Goal: Task Accomplishment & Management: Manage account settings

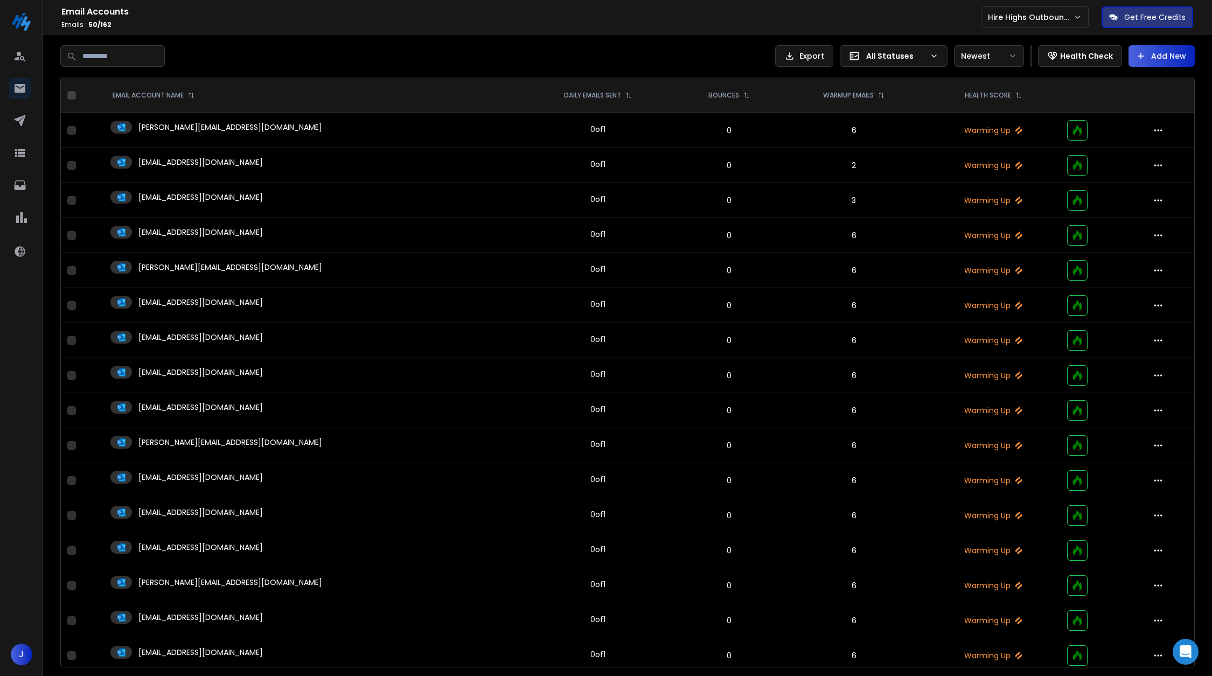
click at [397, 289] on td "[EMAIL_ADDRESS][DOMAIN_NAME]" at bounding box center [312, 305] width 417 height 35
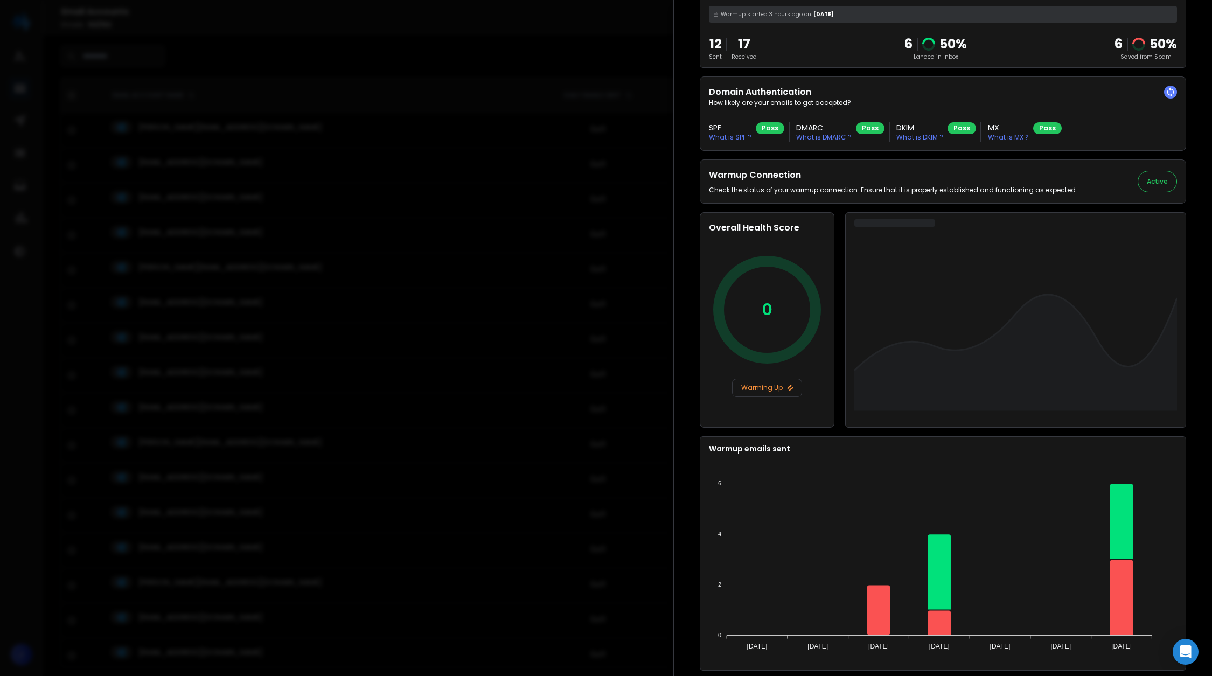
scroll to position [170, 0]
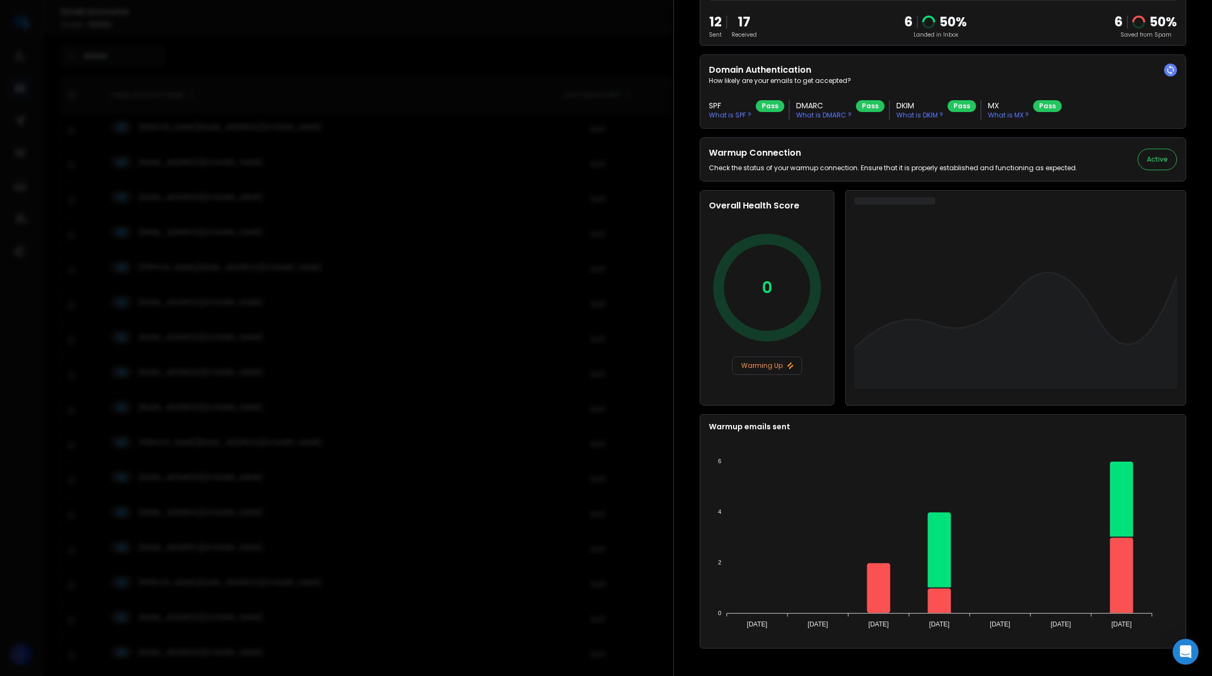
click at [546, 448] on div at bounding box center [606, 338] width 1212 height 676
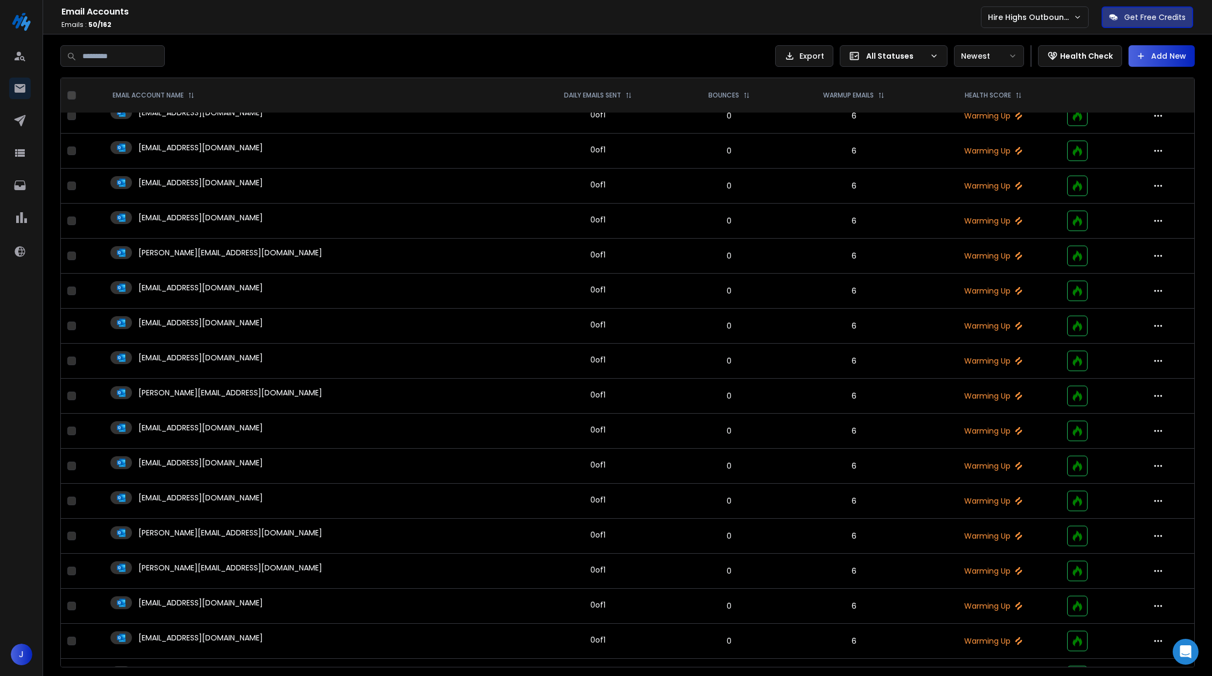
scroll to position [198, 0]
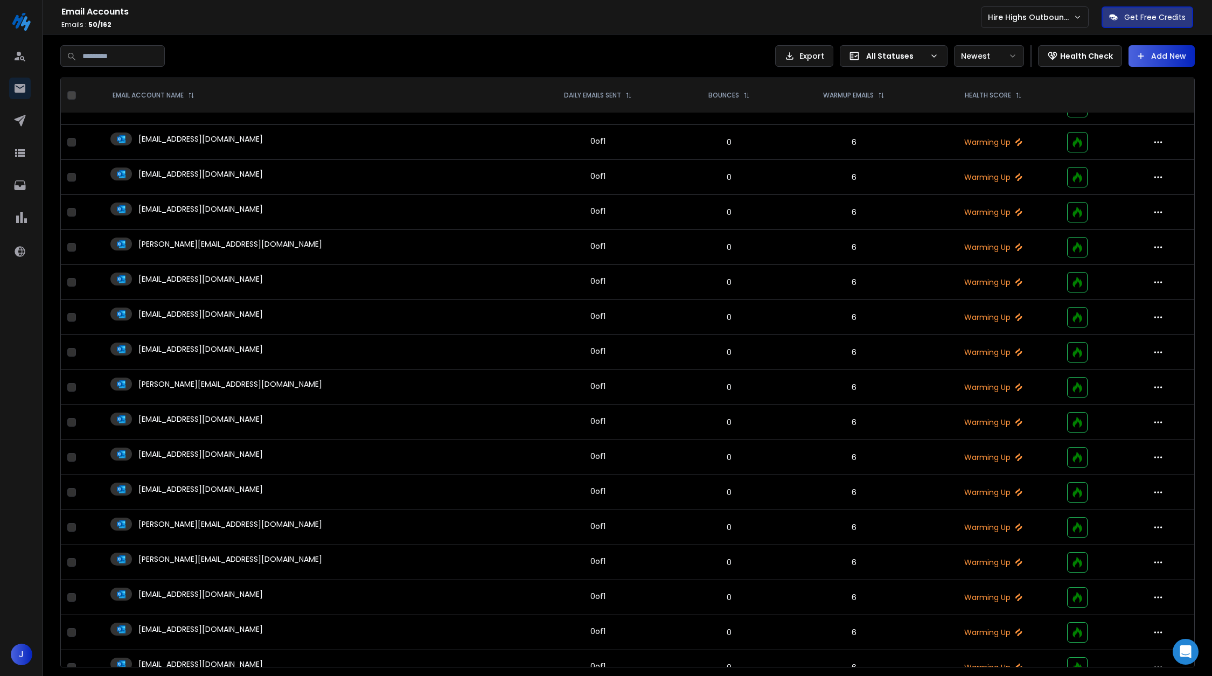
click at [347, 416] on div "[EMAIL_ADDRESS][DOMAIN_NAME]" at bounding box center [312, 419] width 404 height 13
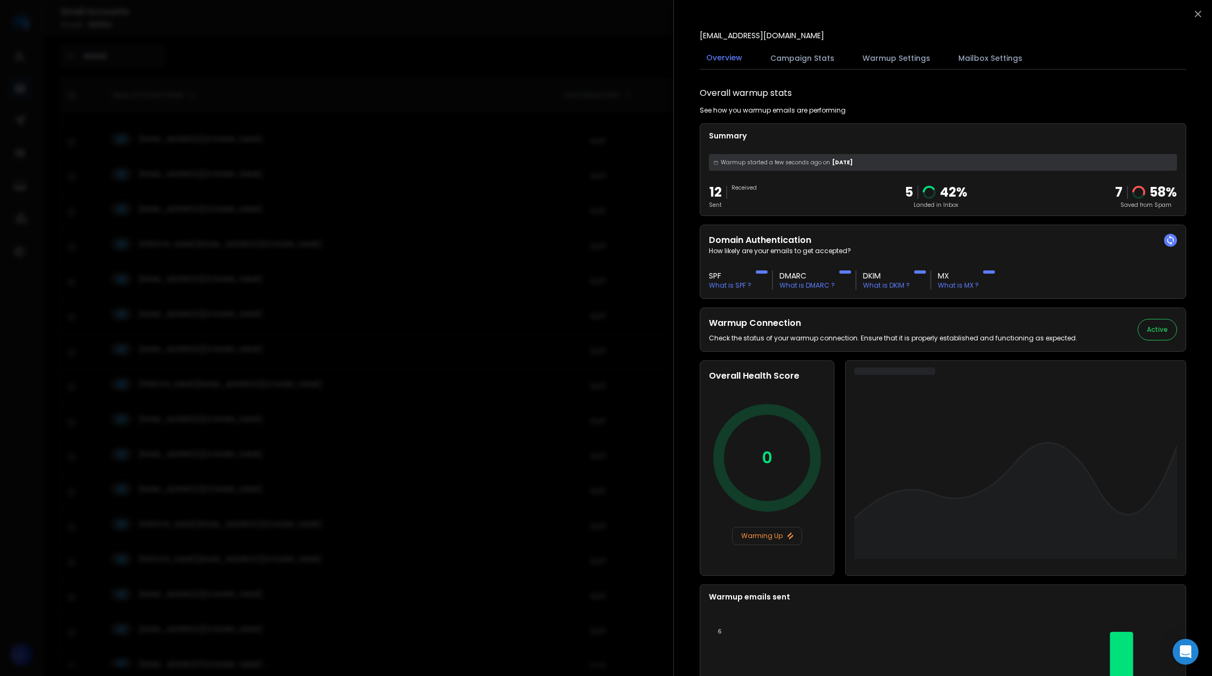
scroll to position [170, 0]
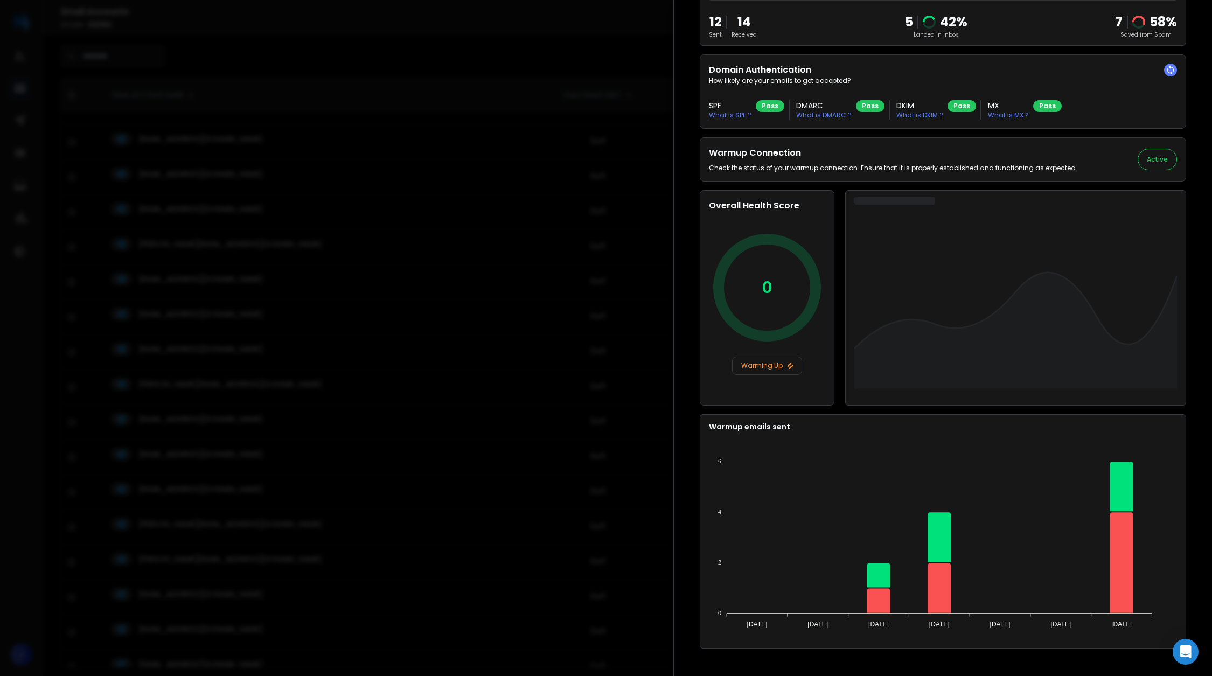
click at [471, 459] on div at bounding box center [606, 338] width 1212 height 676
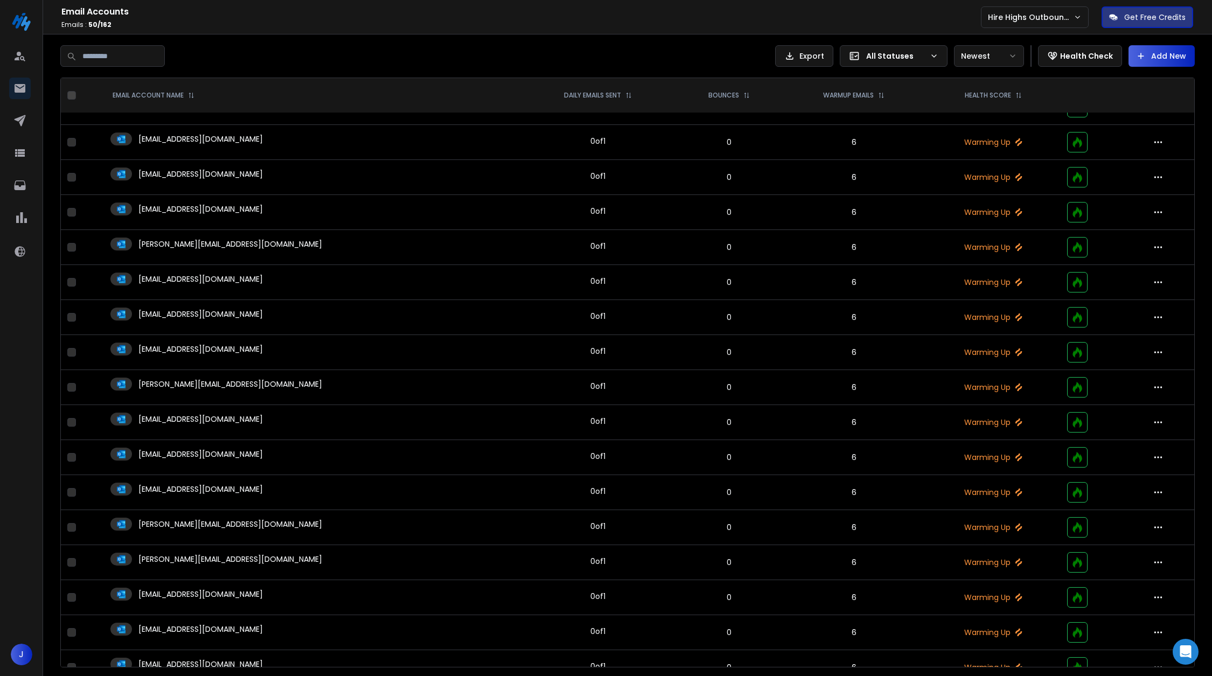
click at [327, 451] on div "[EMAIL_ADDRESS][DOMAIN_NAME]" at bounding box center [312, 454] width 404 height 13
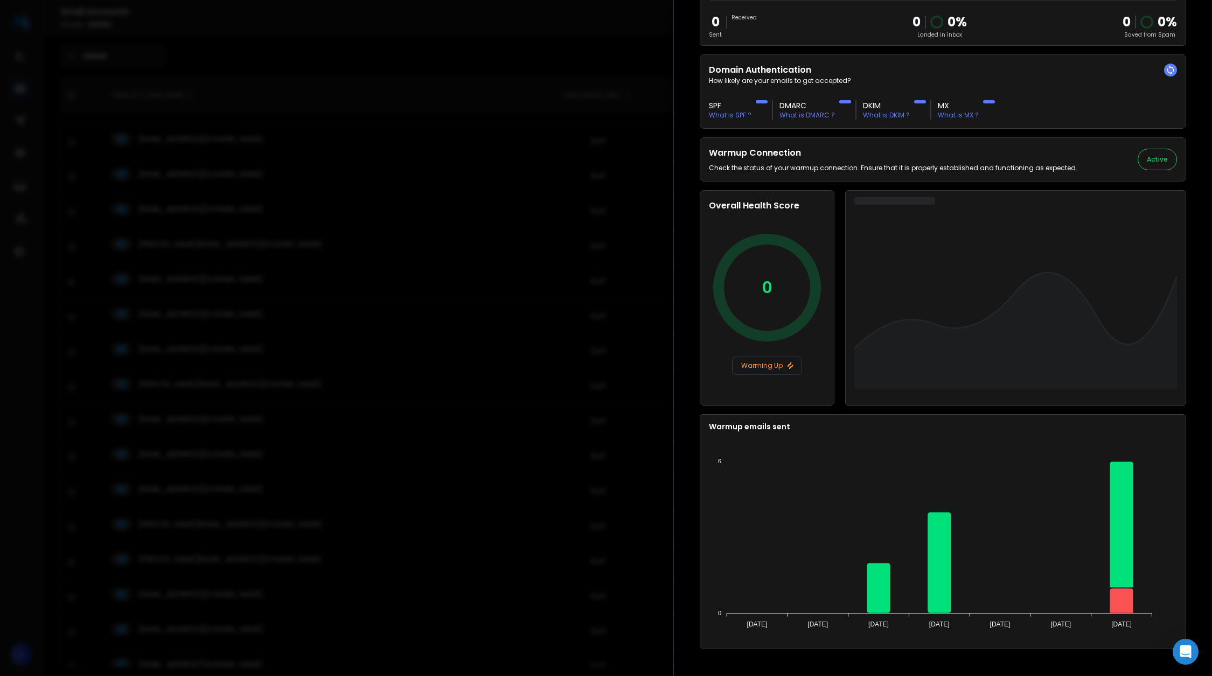
click at [455, 410] on div at bounding box center [606, 338] width 1212 height 676
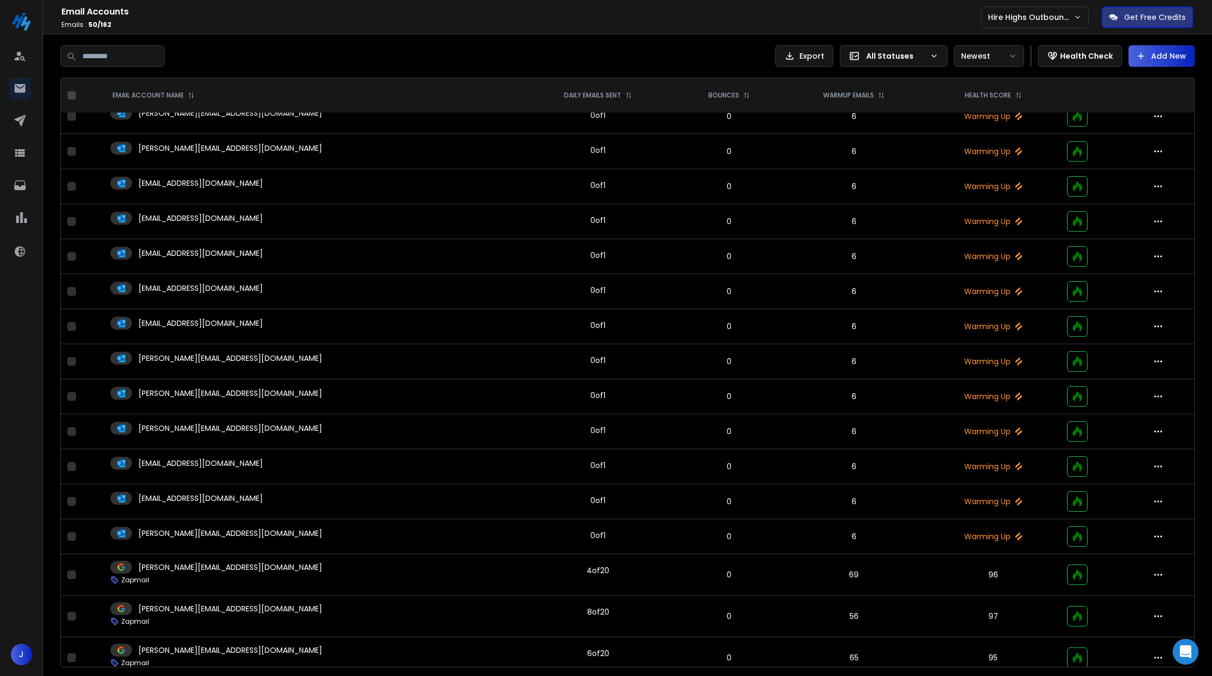
scroll to position [614, 0]
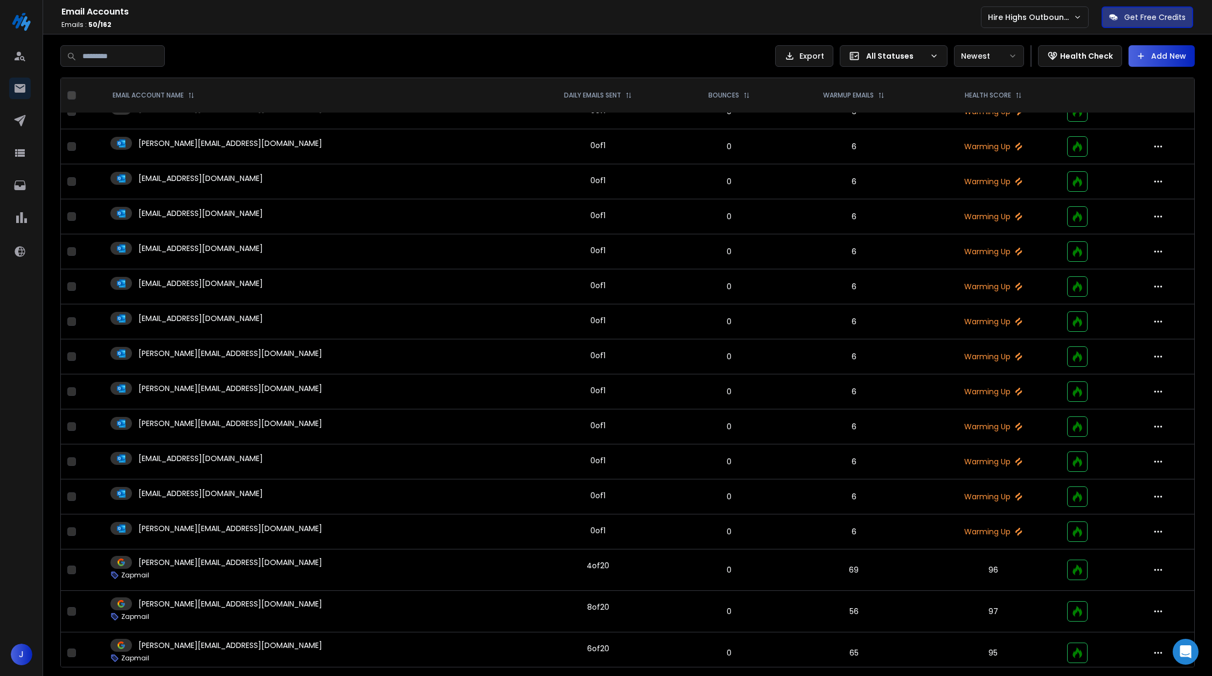
click at [373, 525] on div "[PERSON_NAME][EMAIL_ADDRESS][DOMAIN_NAME]" at bounding box center [312, 528] width 404 height 13
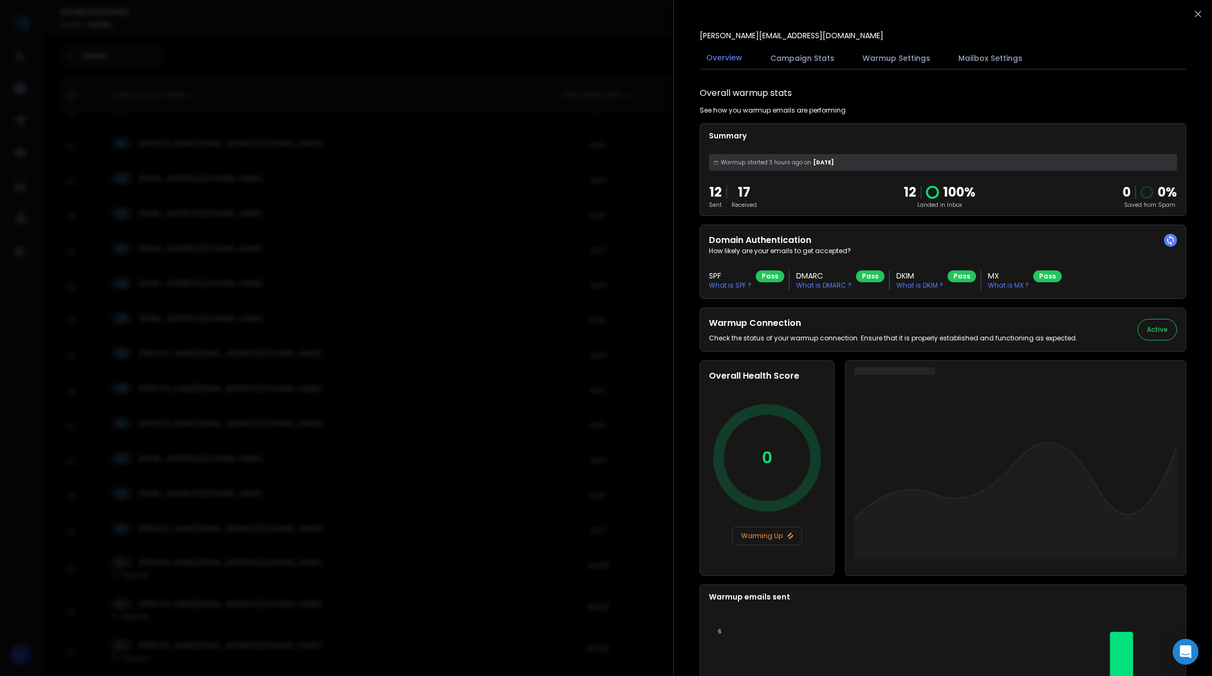
scroll to position [170, 0]
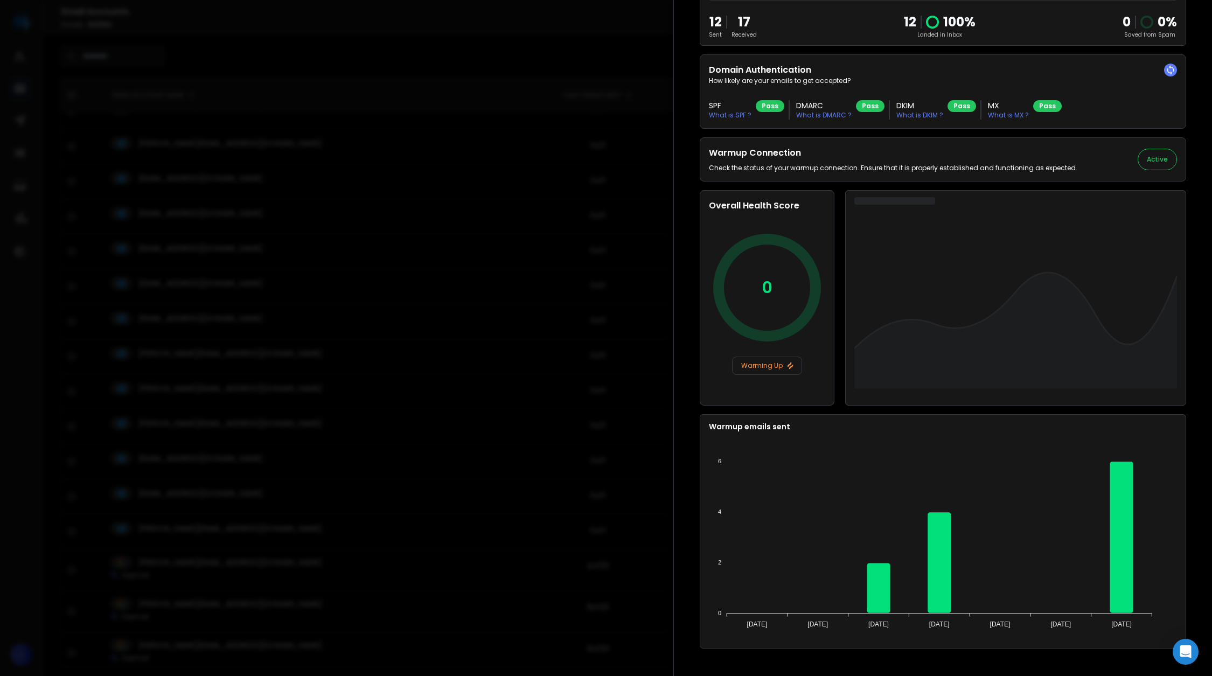
click at [554, 508] on div at bounding box center [606, 338] width 1212 height 676
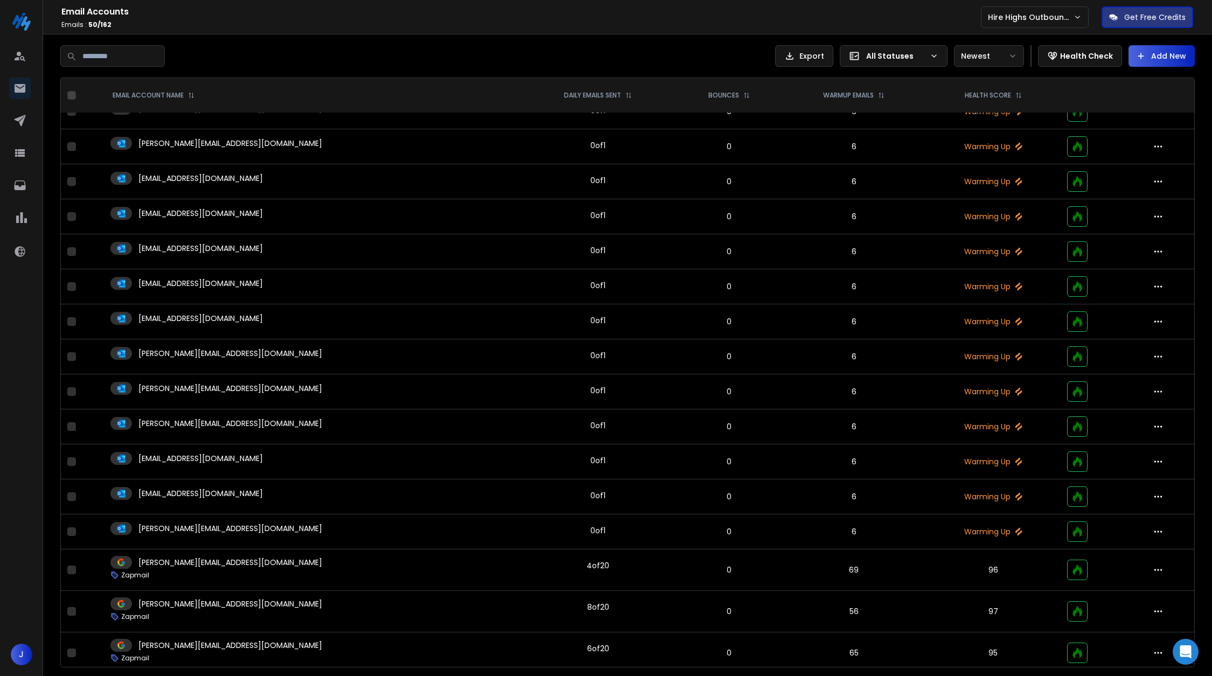
click at [855, 518] on td "6" at bounding box center [854, 531] width 143 height 35
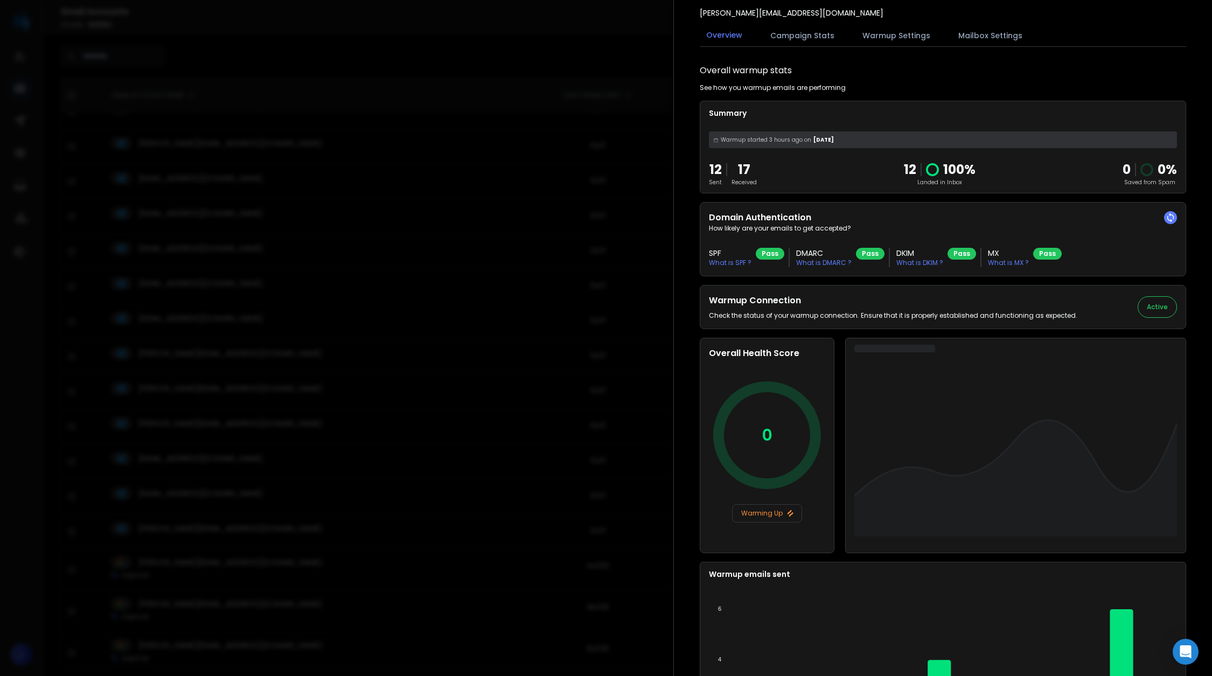
scroll to position [20, 0]
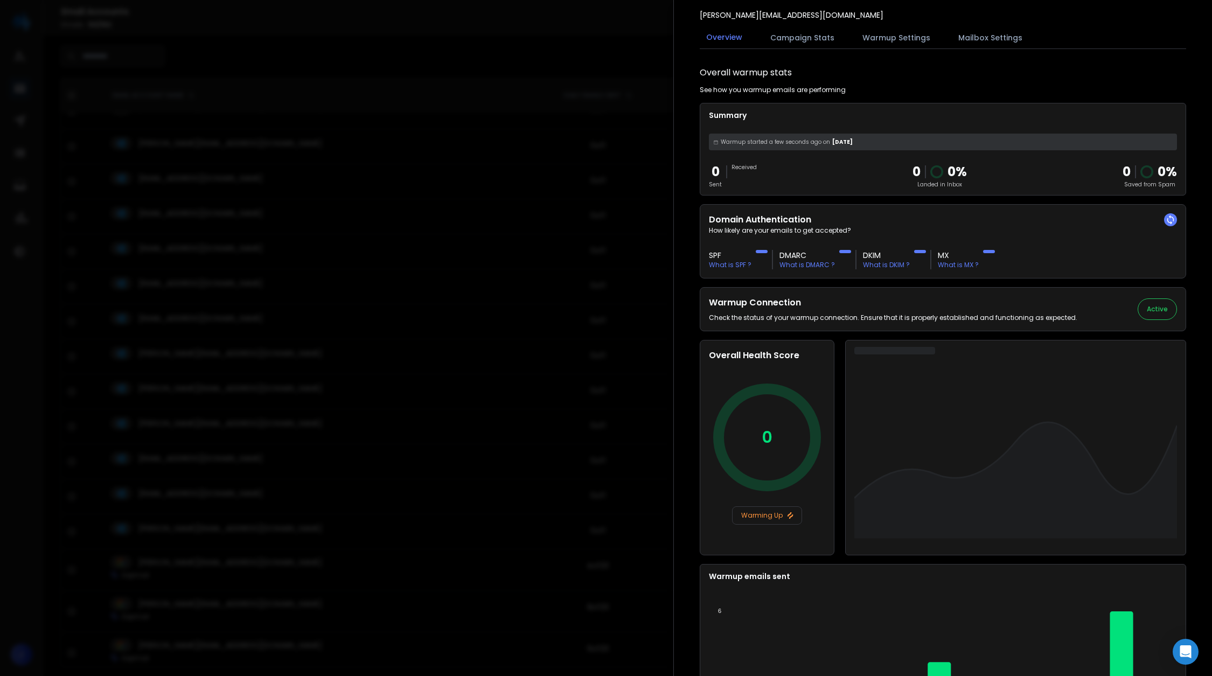
click at [526, 373] on div at bounding box center [606, 338] width 1212 height 676
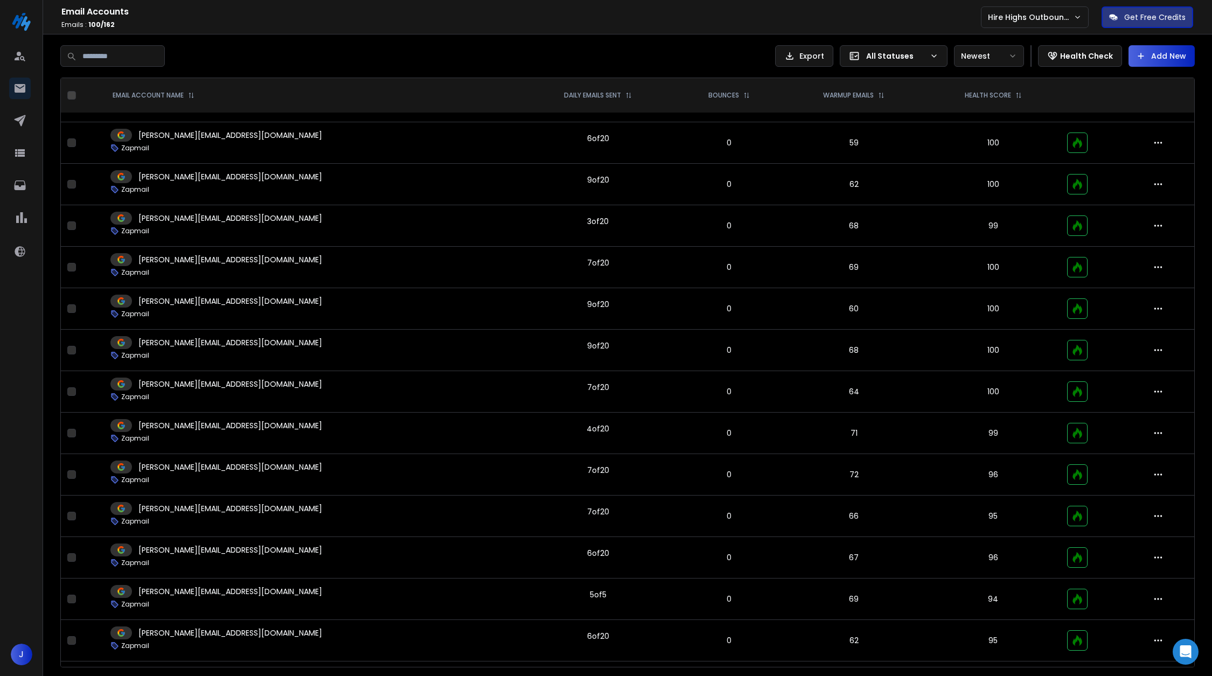
scroll to position [3402, 0]
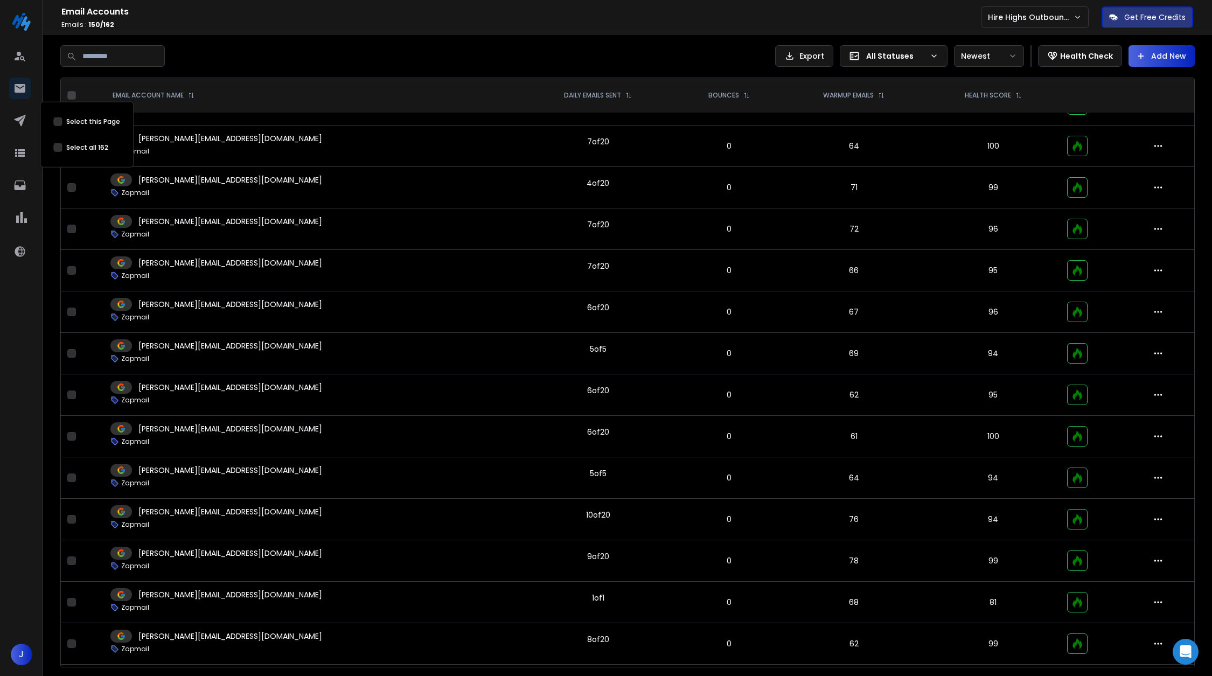
click at [54, 152] on div "Select all 162" at bounding box center [86, 148] width 67 height 22
click at [57, 152] on div "Select all 162" at bounding box center [86, 148] width 67 height 22
click at [59, 149] on button "Select this Page" at bounding box center [57, 147] width 9 height 9
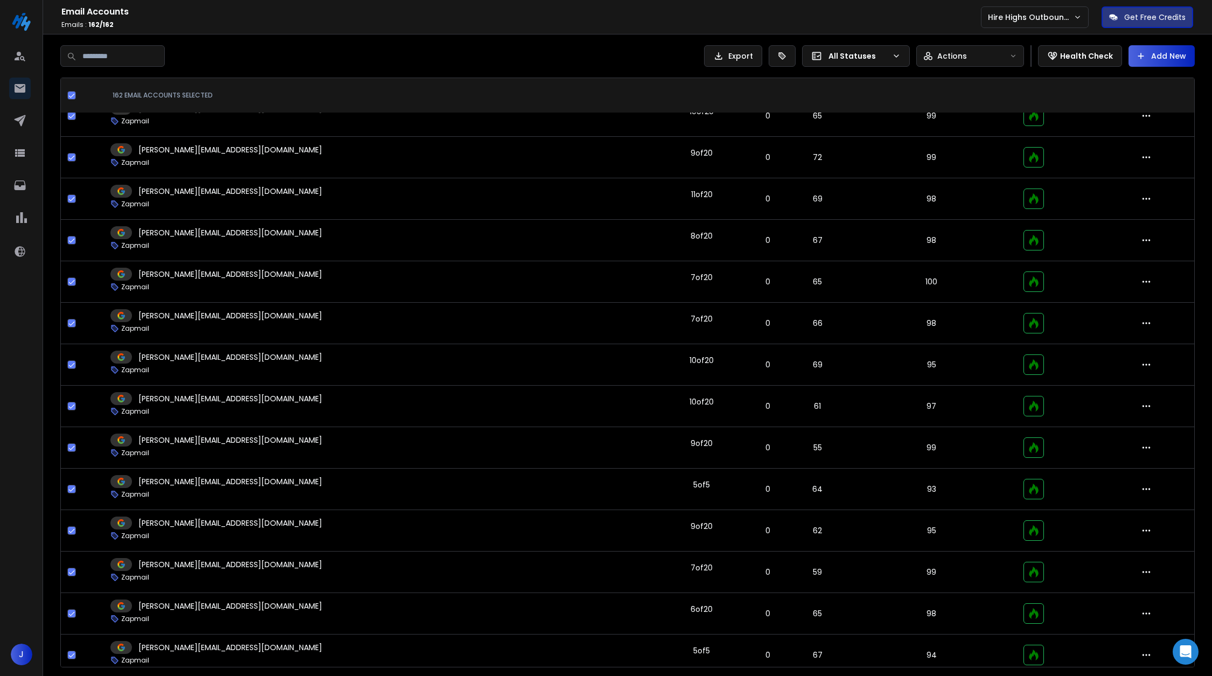
scroll to position [5942, 0]
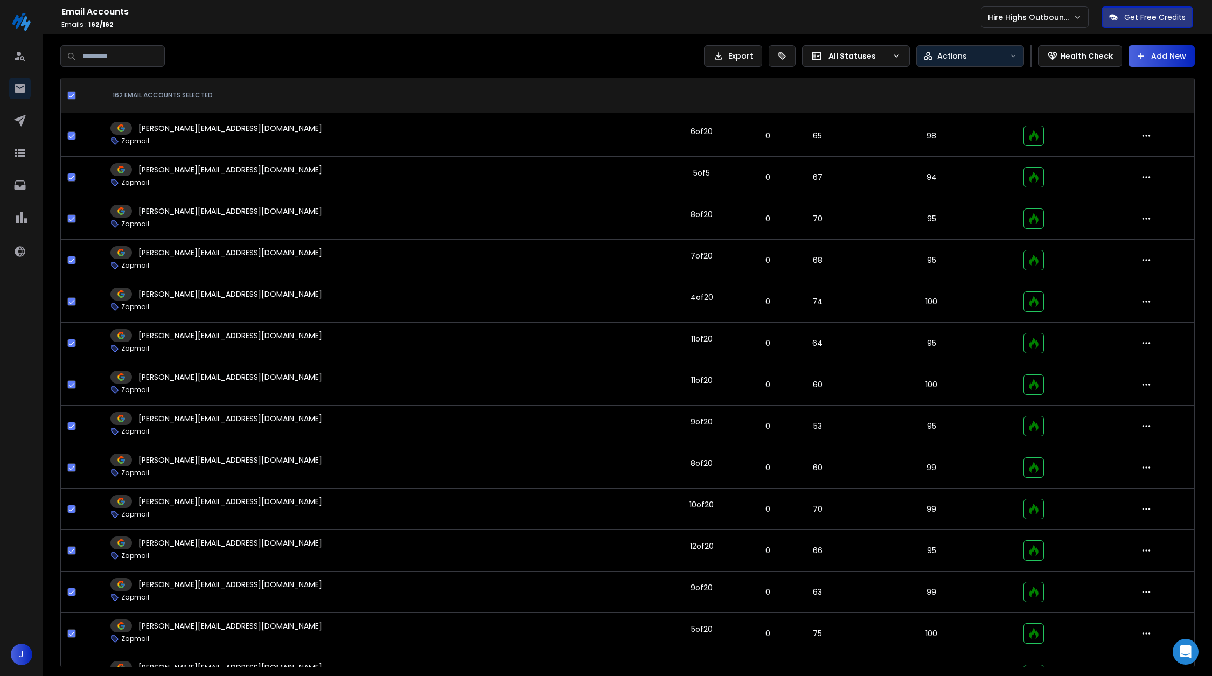
click at [941, 58] on p "Actions" at bounding box center [952, 56] width 30 height 11
click at [942, 82] on div "Bulk Edit" at bounding box center [949, 80] width 46 height 11
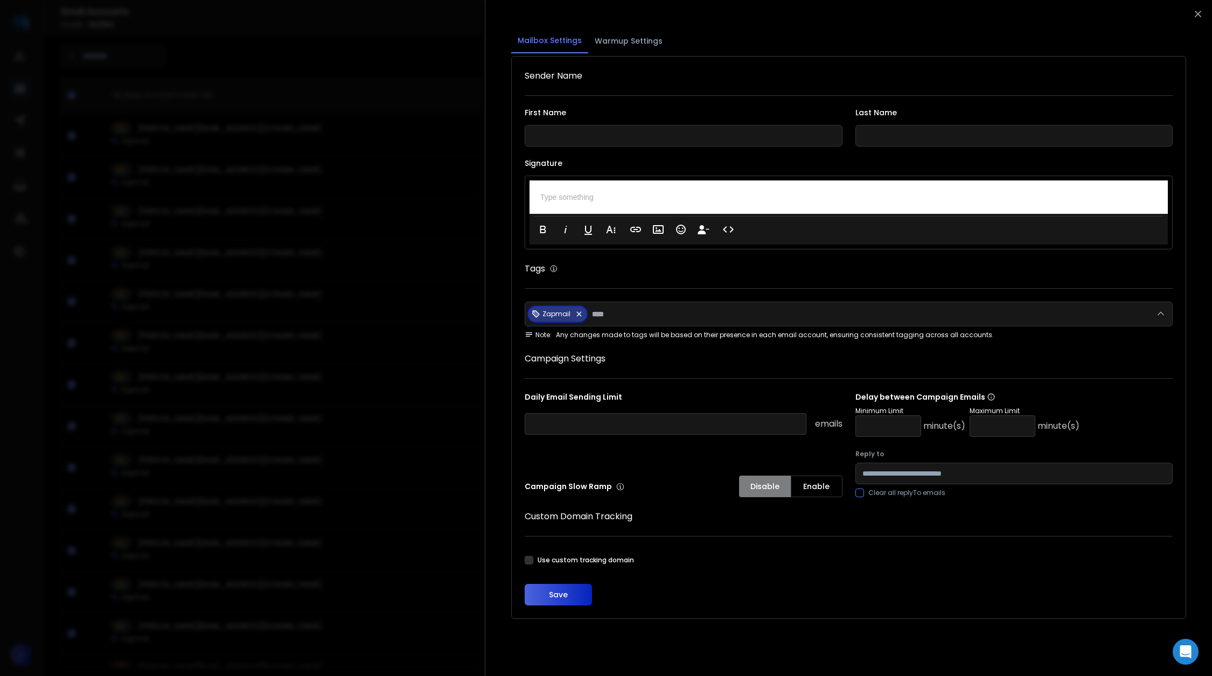
click at [977, 423] on input "number" at bounding box center [1002, 426] width 66 height 22
type input "**"
click at [869, 419] on input "number" at bounding box center [888, 426] width 66 height 22
type input "*"
click at [553, 586] on button "Save" at bounding box center [558, 595] width 67 height 22
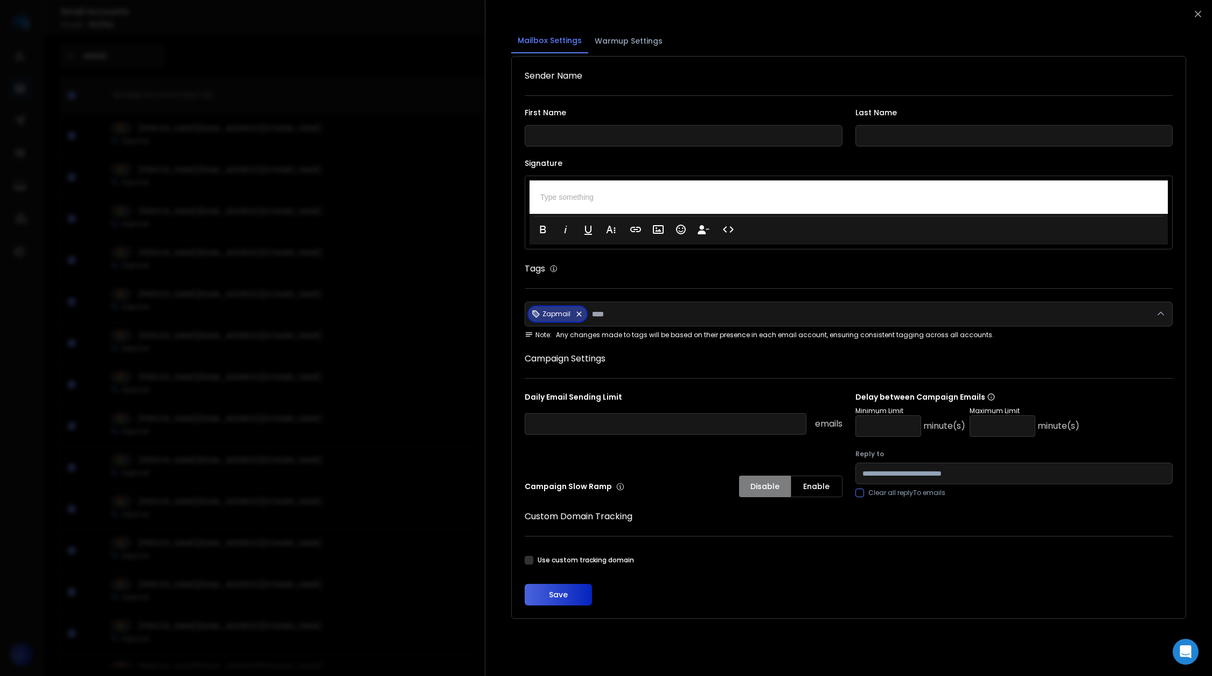
click at [548, 587] on button "Save" at bounding box center [558, 595] width 67 height 22
click at [343, 577] on div at bounding box center [606, 338] width 1212 height 676
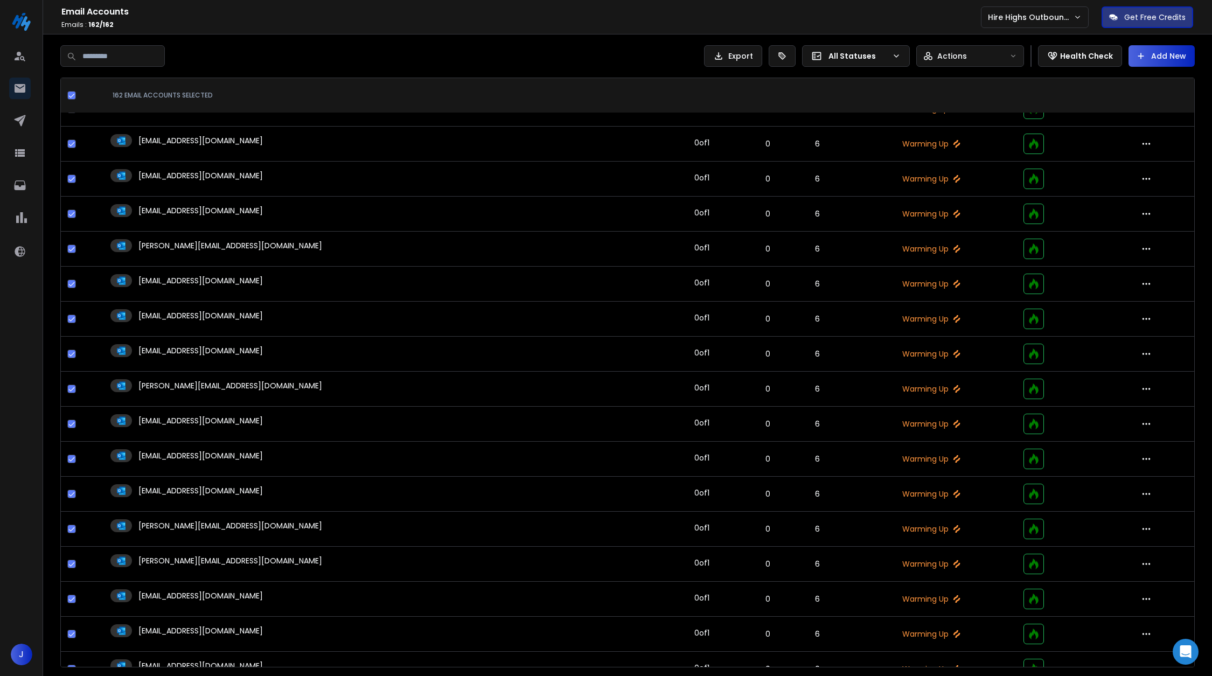
scroll to position [0, 0]
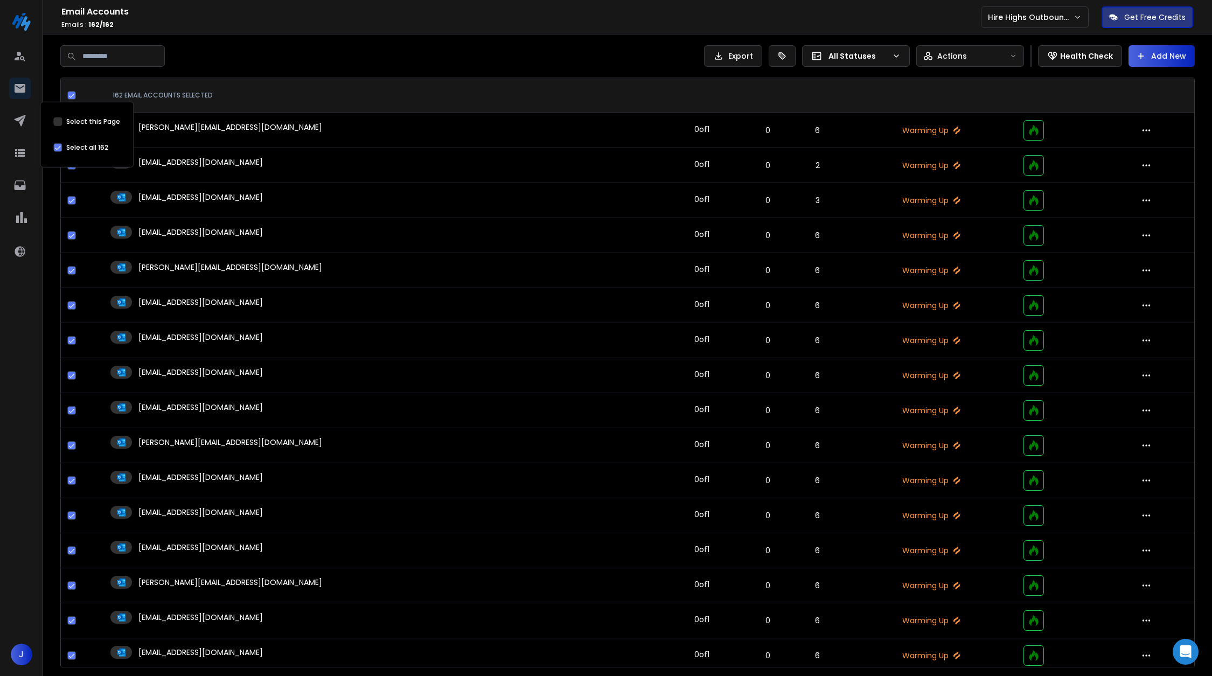
click at [74, 95] on button "Select this Page" at bounding box center [71, 95] width 9 height 9
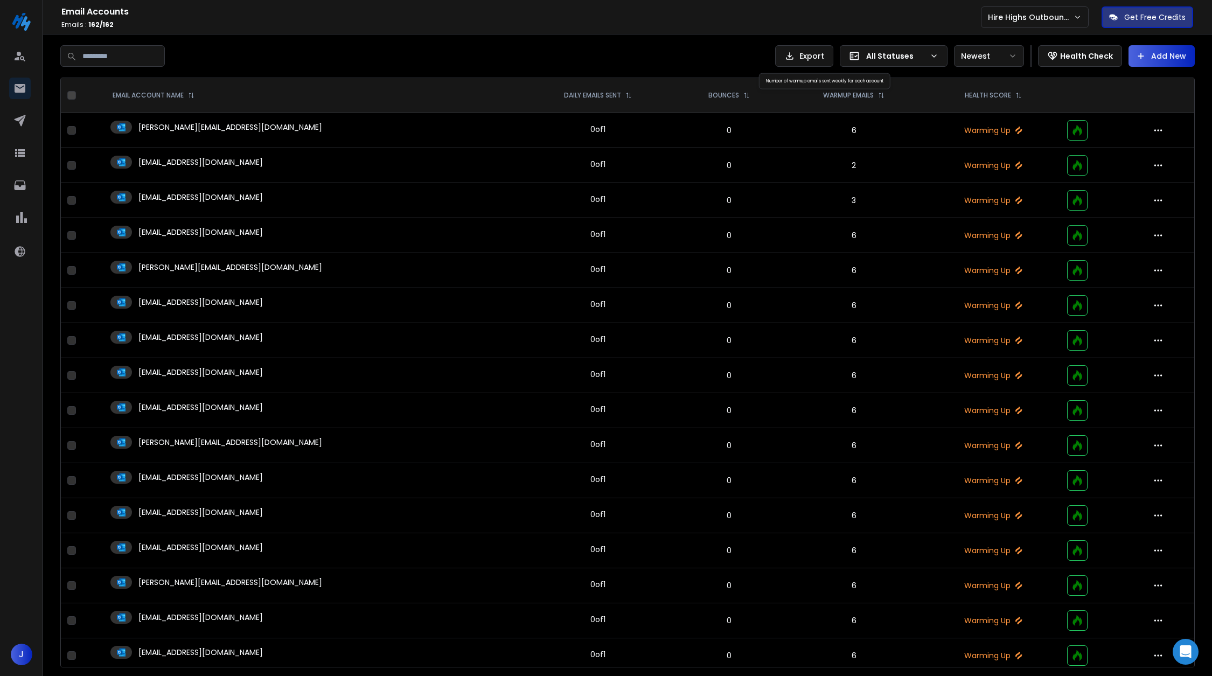
click at [870, 66] on div "All Statuses" at bounding box center [894, 56] width 108 height 22
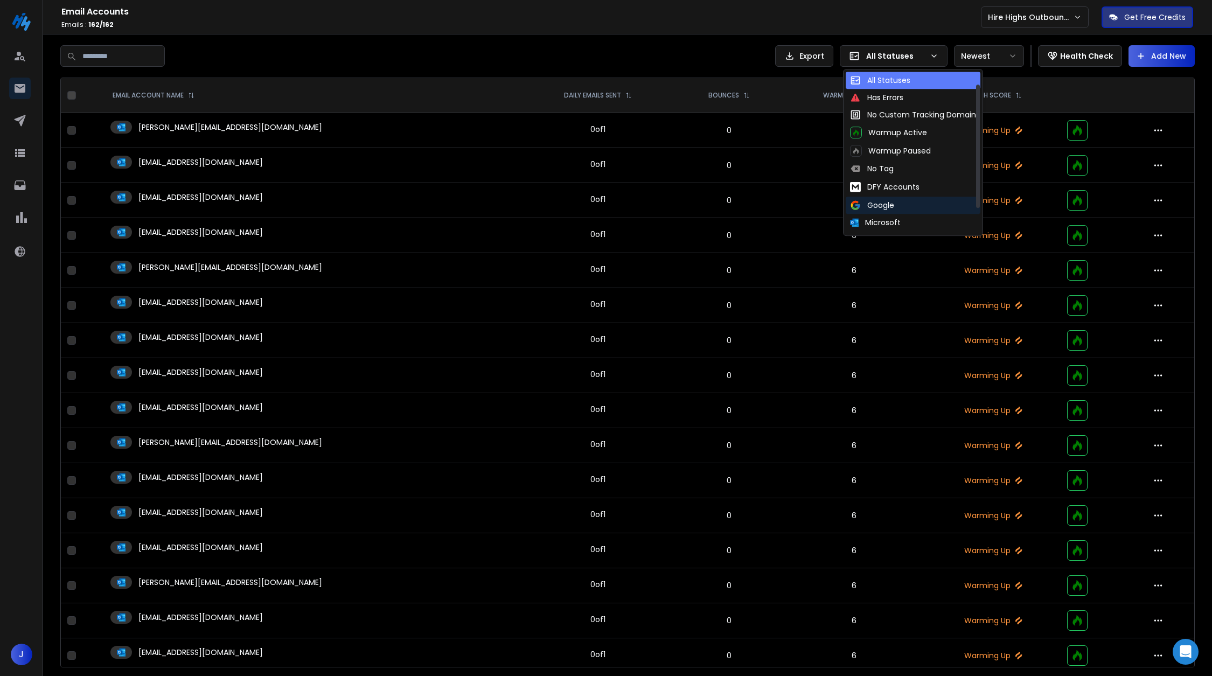
scroll to position [23, 0]
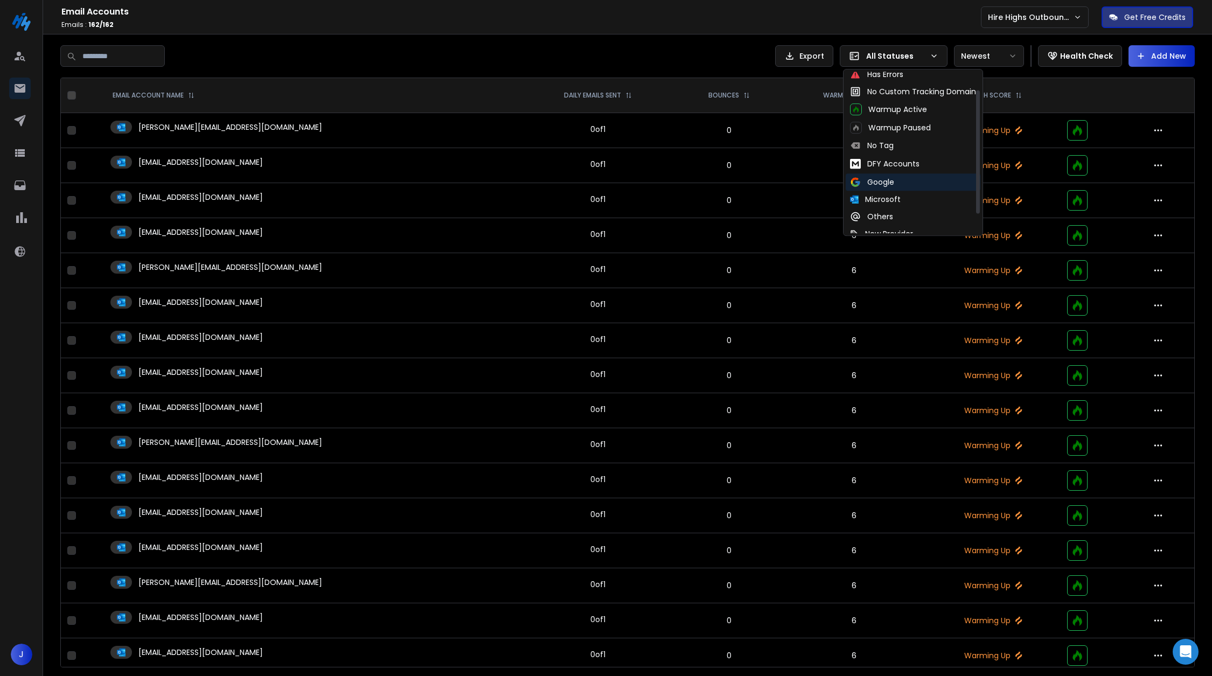
click at [889, 181] on div "Google" at bounding box center [872, 182] width 44 height 11
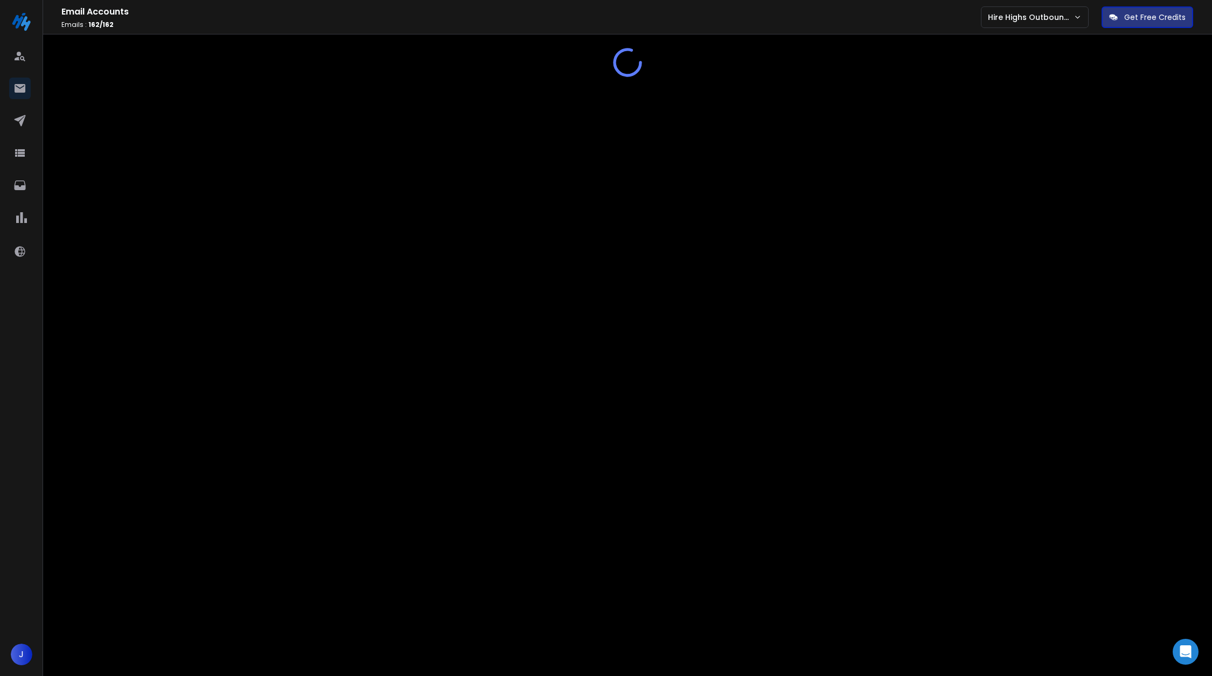
click at [460, 52] on div at bounding box center [627, 62] width 1134 height 34
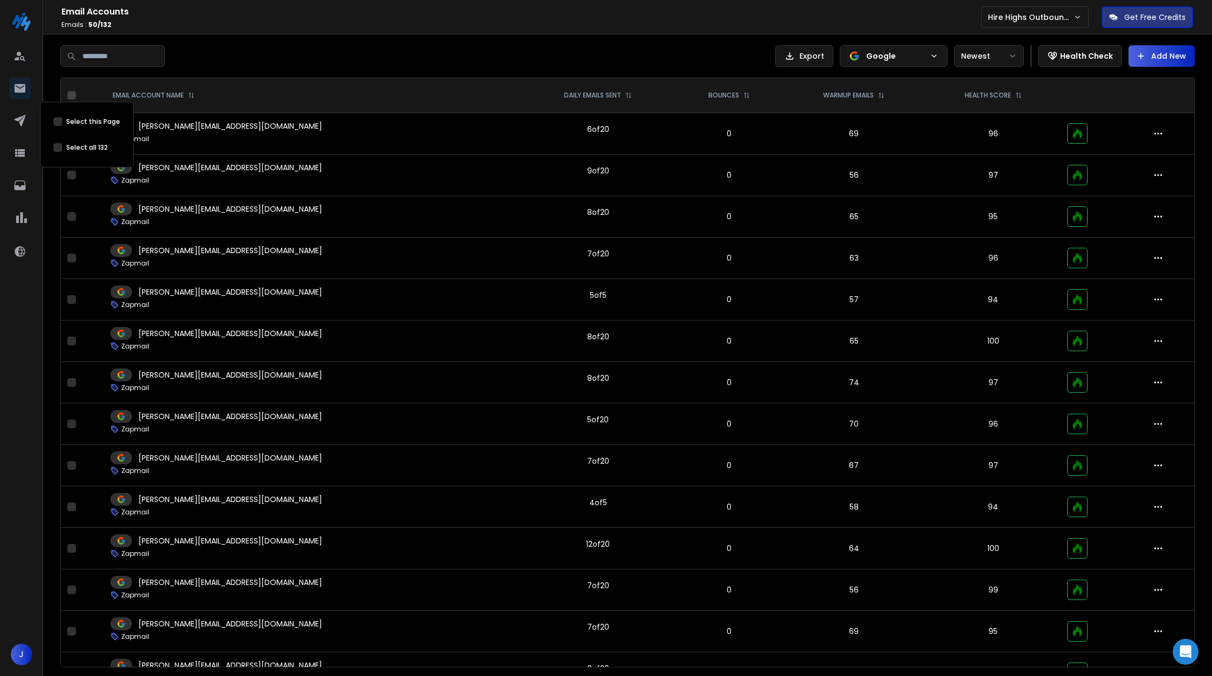
click at [59, 145] on button "Select this Page" at bounding box center [57, 147] width 9 height 9
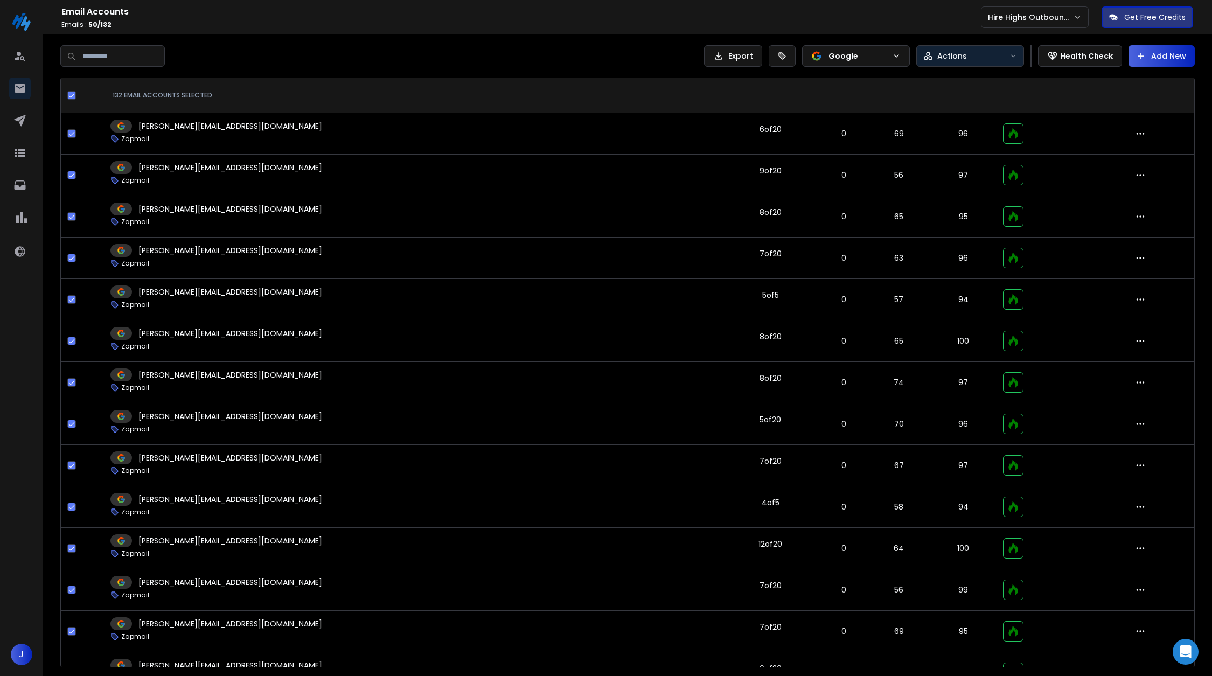
click at [975, 56] on div "Actions" at bounding box center [964, 56] width 82 height 11
click at [967, 83] on div "Bulk Edit" at bounding box center [949, 80] width 46 height 11
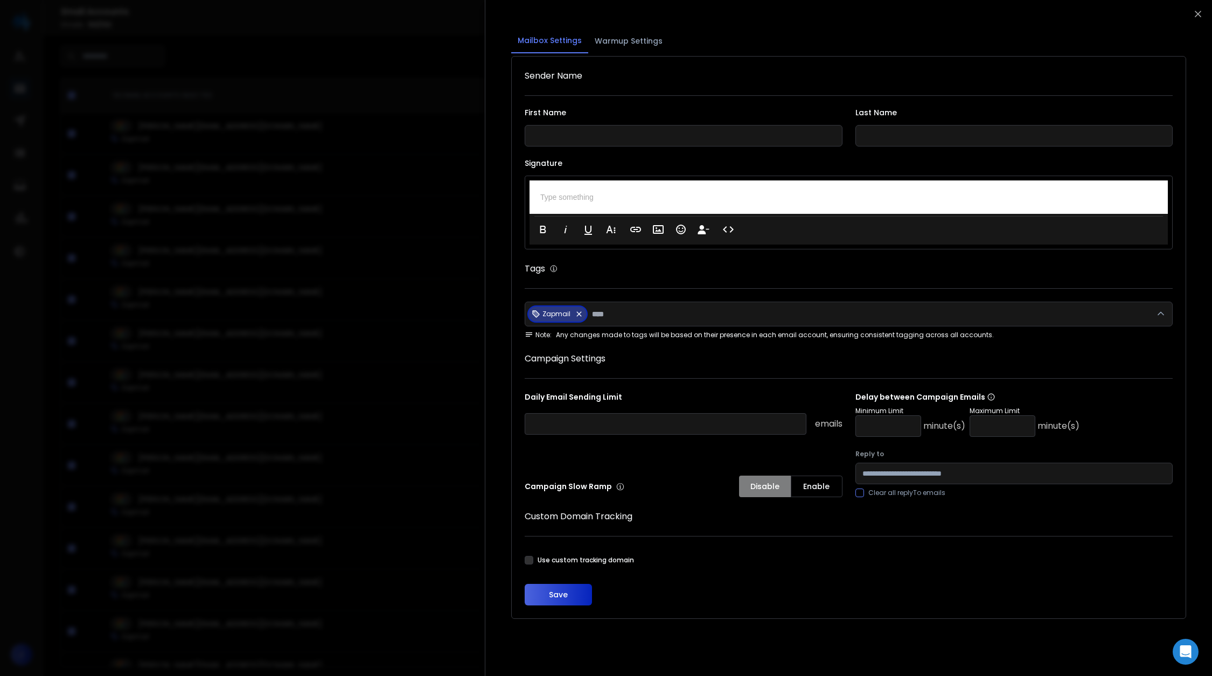
click at [868, 429] on input "number" at bounding box center [888, 426] width 66 height 22
click at [975, 429] on input "number" at bounding box center [1002, 426] width 66 height 22
type input "*"
type input "**"
drag, startPoint x: 892, startPoint y: 421, endPoint x: 847, endPoint y: 421, distance: 45.2
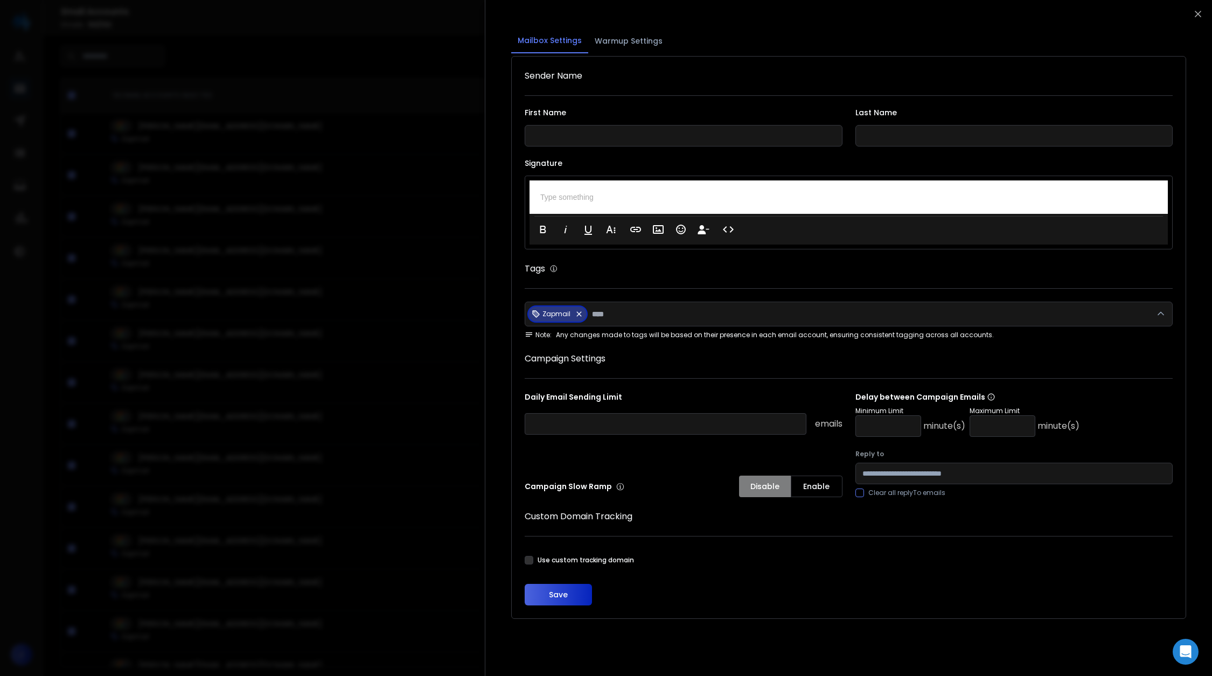
click at [847, 421] on div "Daily Email Sending Limit emails Delay between Campaign Emails Minimum Limit * …" at bounding box center [849, 445] width 648 height 106
type input "*"
click at [551, 603] on button "Save" at bounding box center [558, 595] width 67 height 22
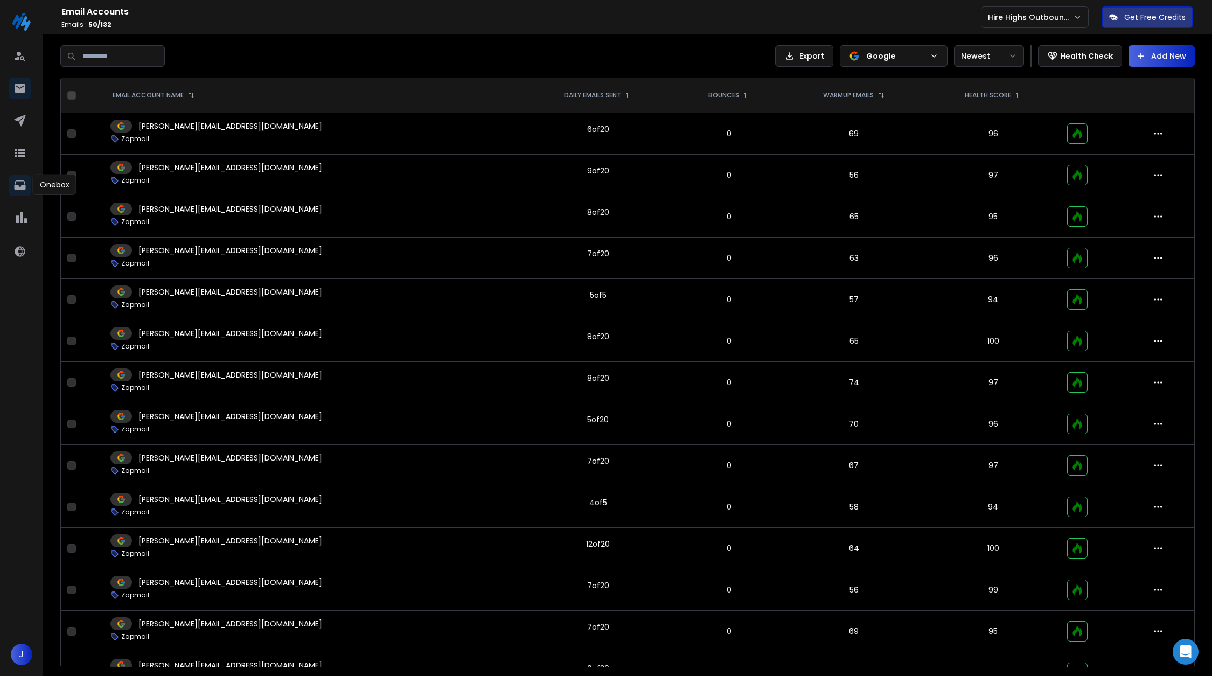
click at [9, 185] on link at bounding box center [20, 185] width 22 height 22
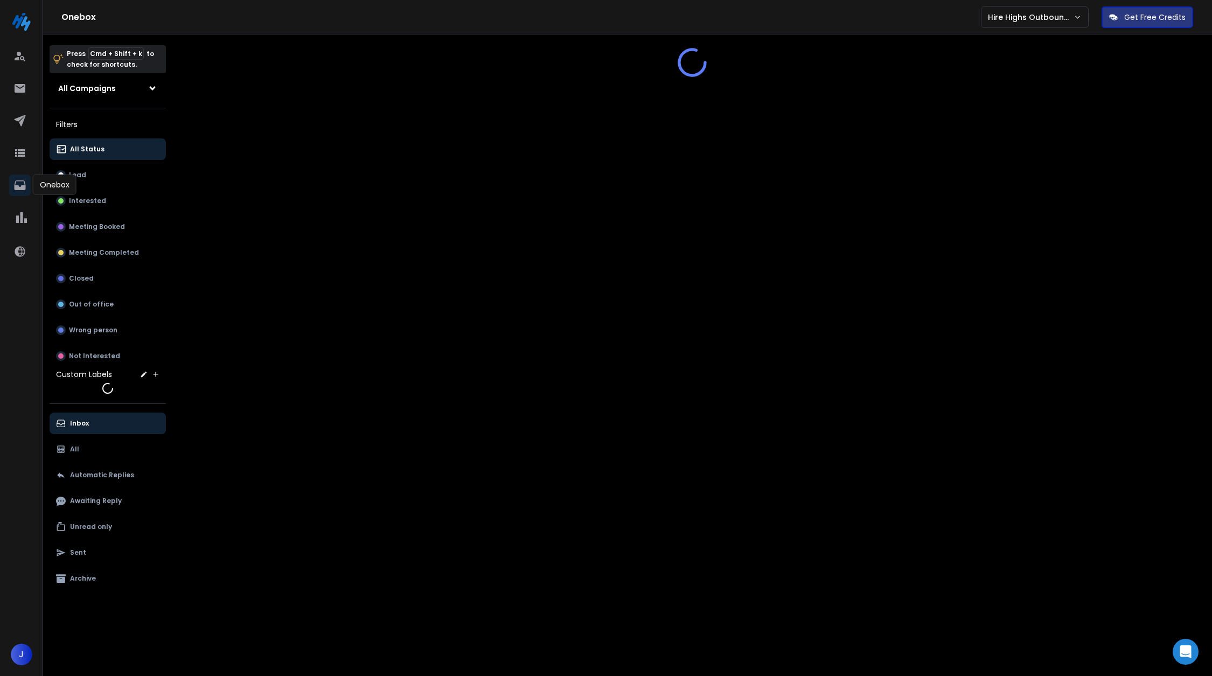
click at [22, 182] on icon at bounding box center [19, 185] width 13 height 13
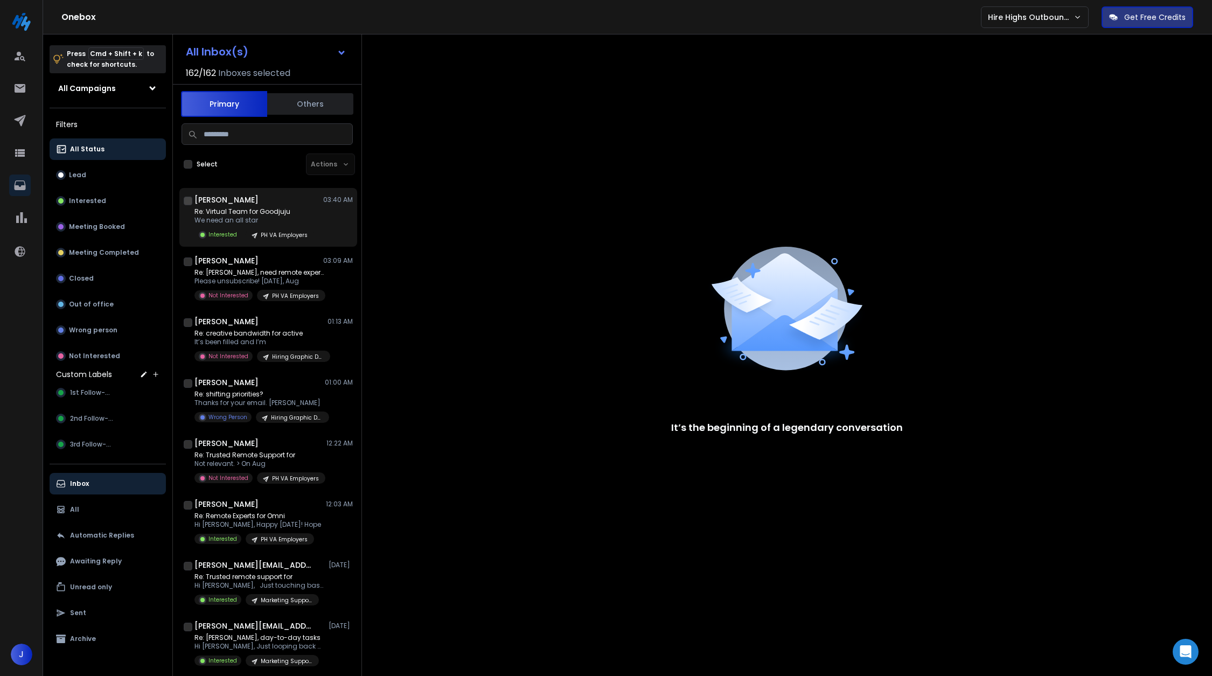
click at [270, 199] on div "[PERSON_NAME] 03:40 AM" at bounding box center [273, 199] width 158 height 11
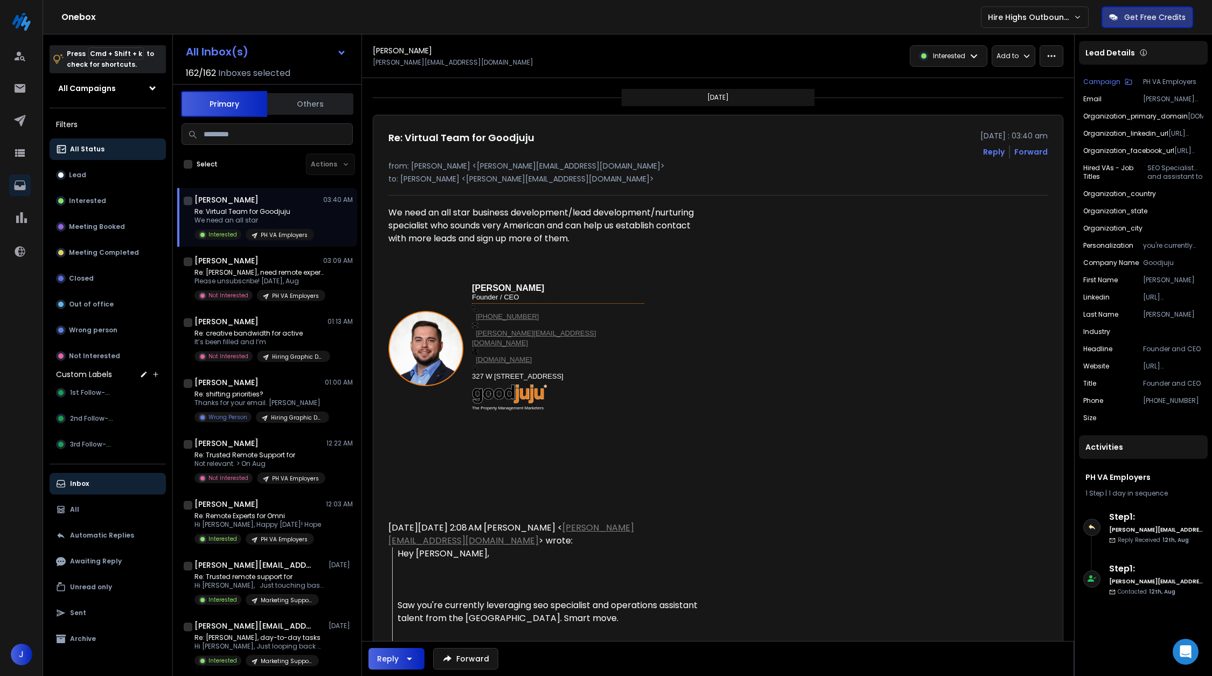
click at [973, 52] on icon at bounding box center [973, 56] width 9 height 9
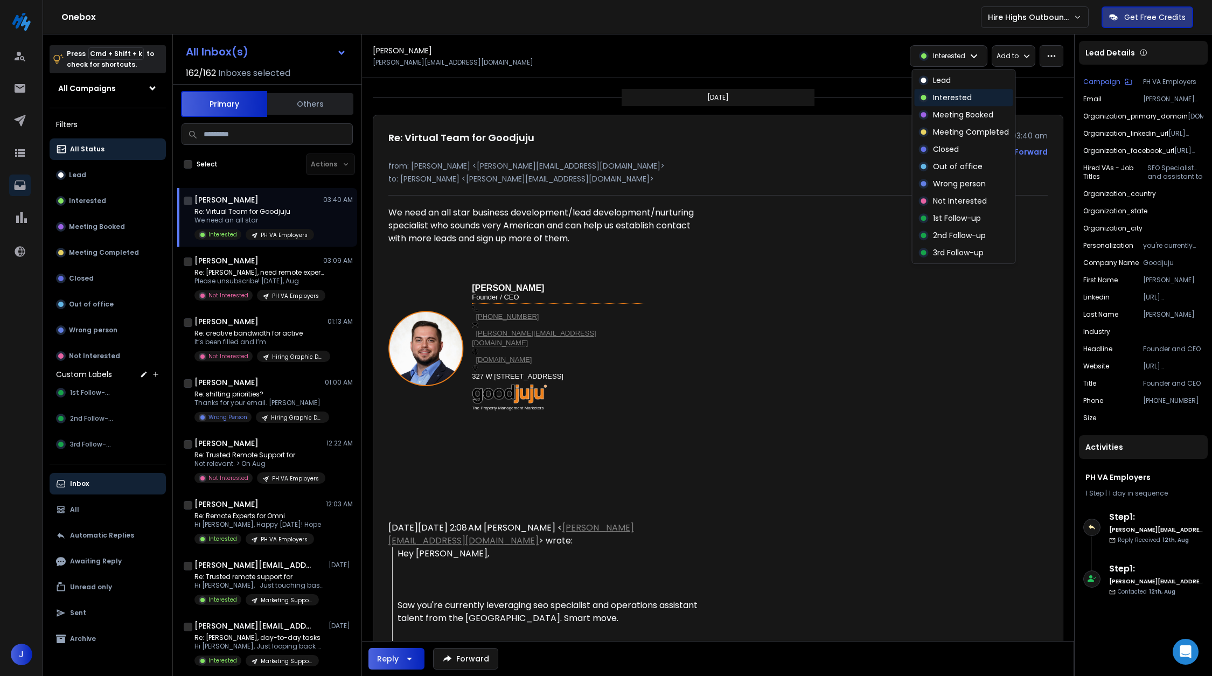
click at [959, 90] on div "Interested" at bounding box center [963, 97] width 99 height 17
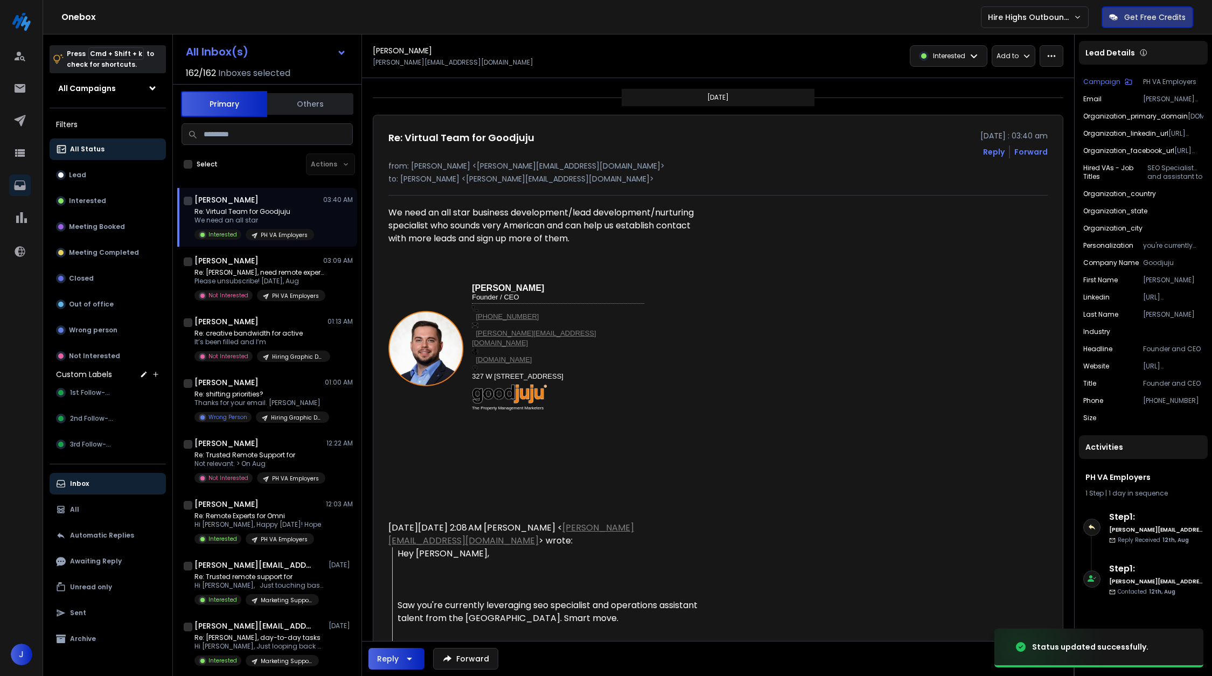
click at [958, 51] on div "Interested" at bounding box center [948, 56] width 76 height 20
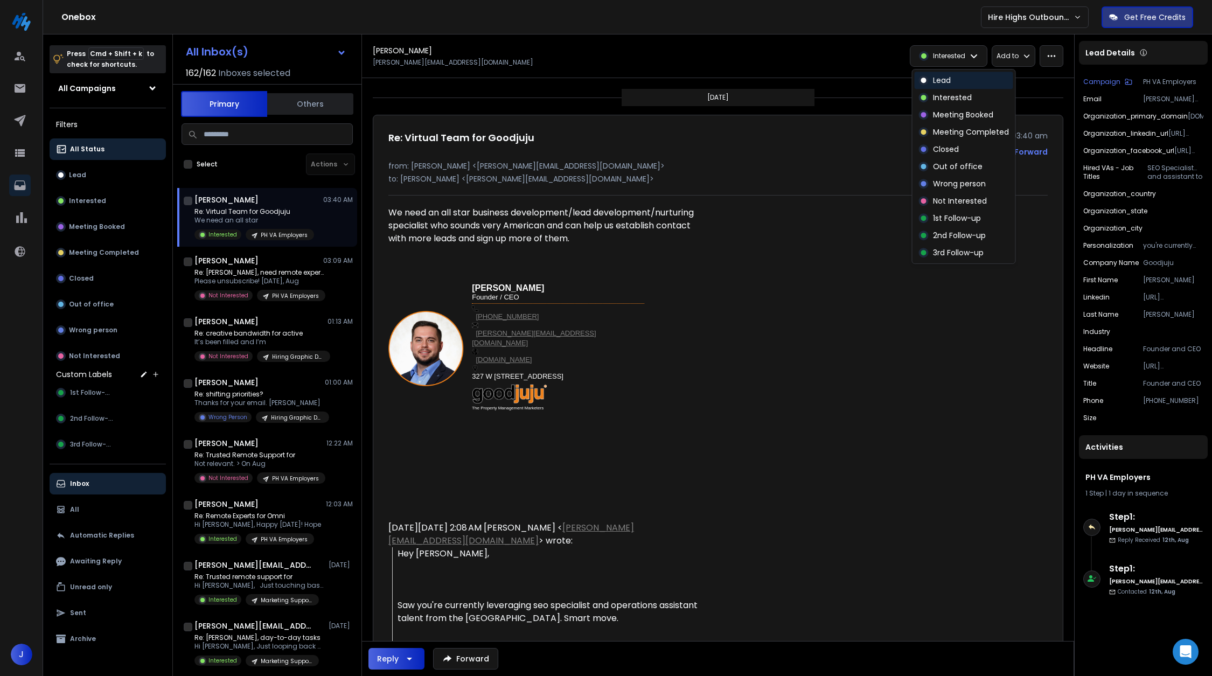
click at [962, 81] on div "Lead" at bounding box center [963, 80] width 99 height 17
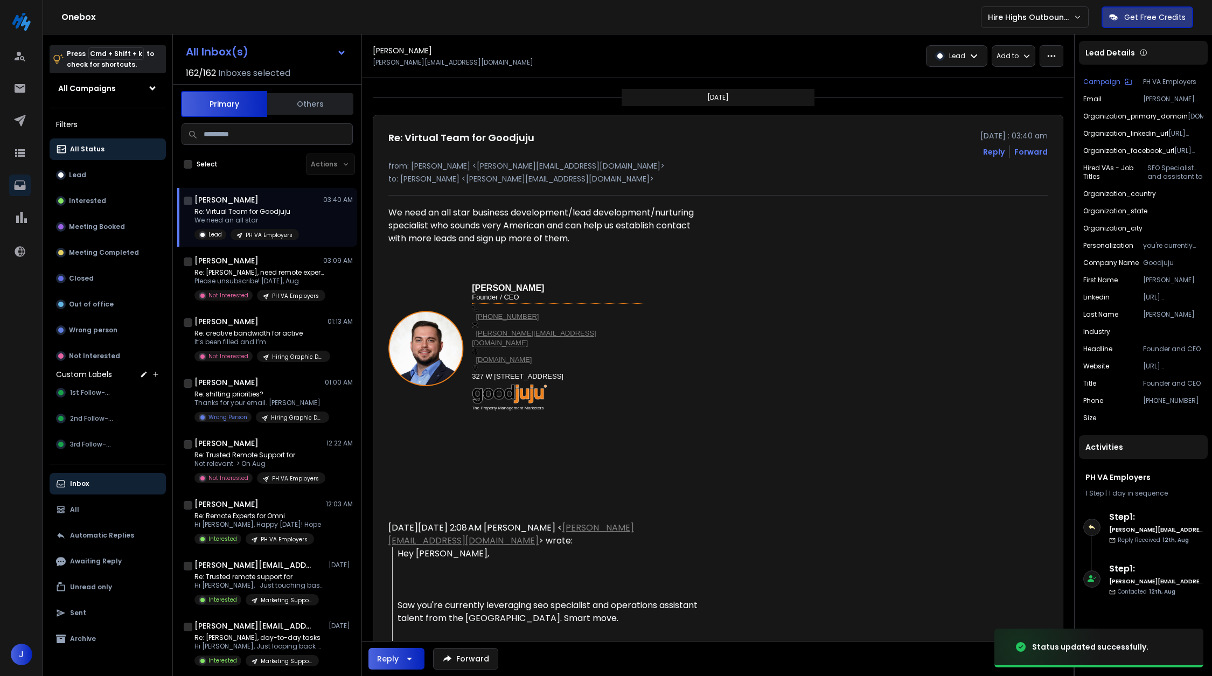
click at [928, 62] on div "Lead Add to" at bounding box center [892, 56] width 342 height 22
click at [939, 59] on div at bounding box center [940, 56] width 10 height 10
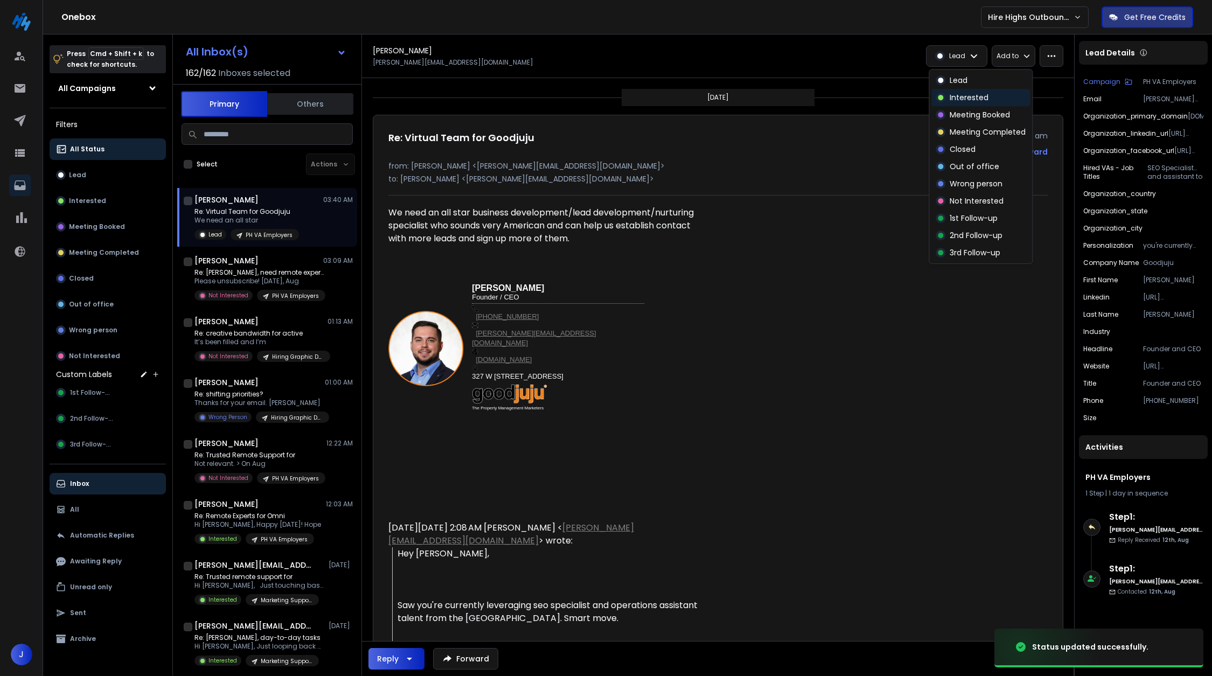
click at [954, 90] on div "Interested" at bounding box center [980, 97] width 99 height 17
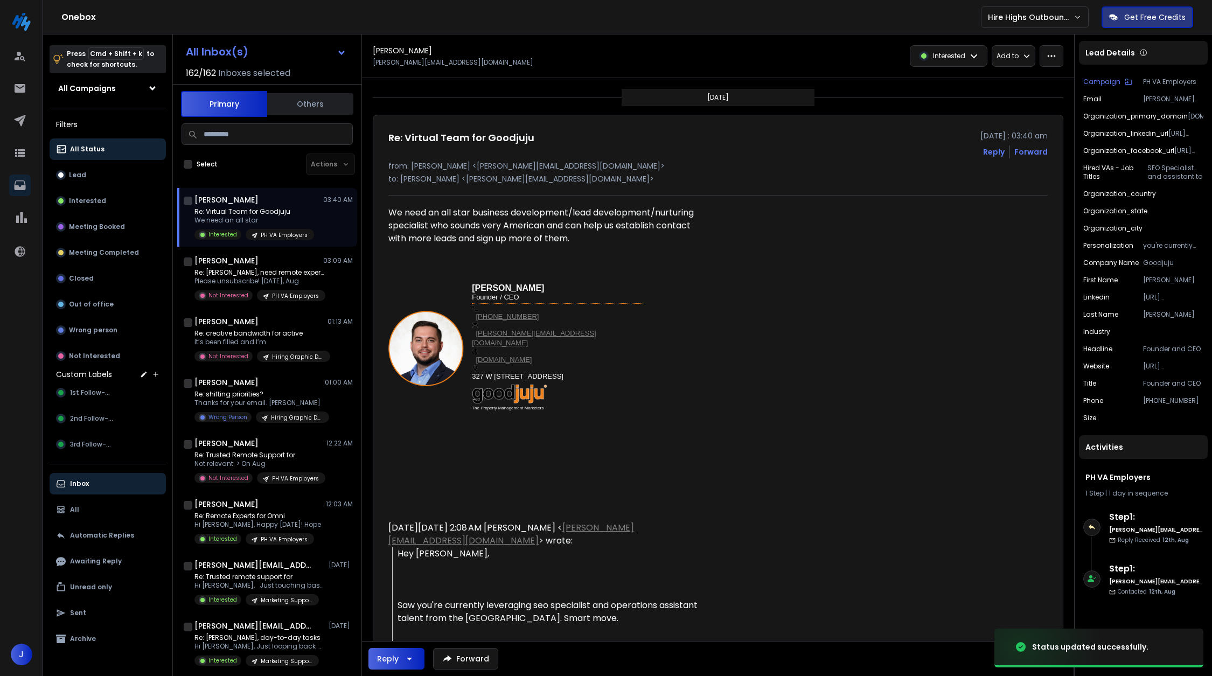
click at [935, 58] on p "Interested" at bounding box center [949, 56] width 32 height 9
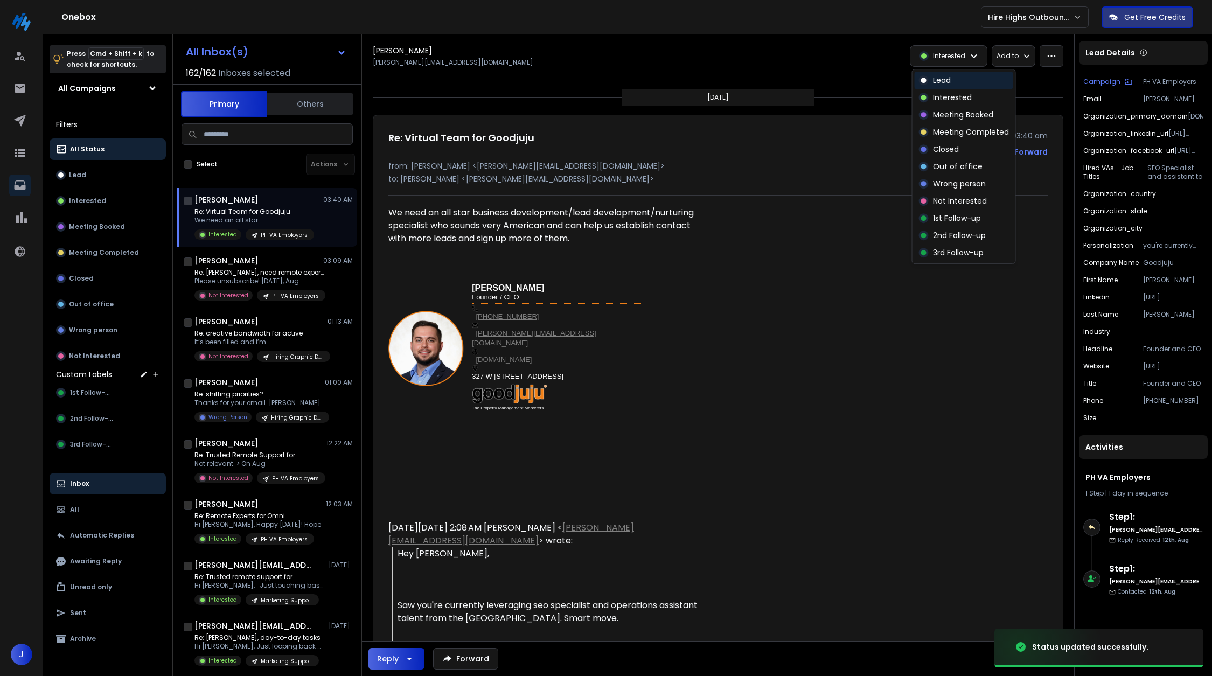
click at [932, 73] on div "Lead" at bounding box center [963, 80] width 99 height 17
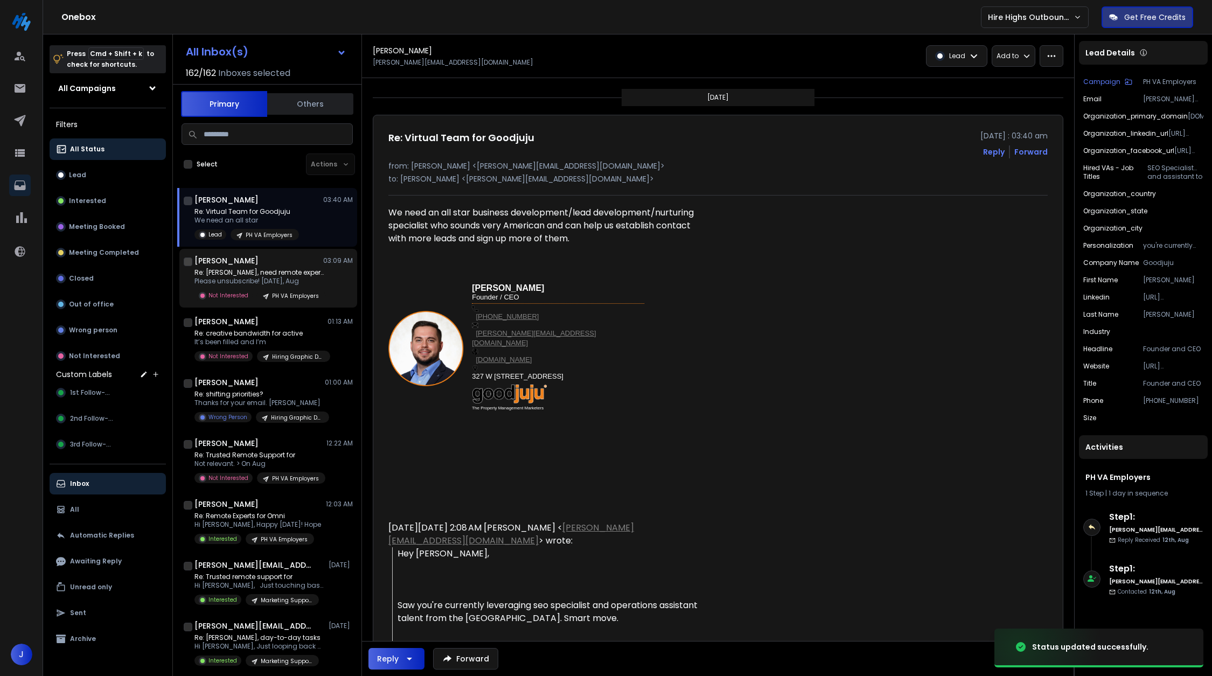
click at [242, 291] on p "Not Interested" at bounding box center [228, 295] width 40 height 8
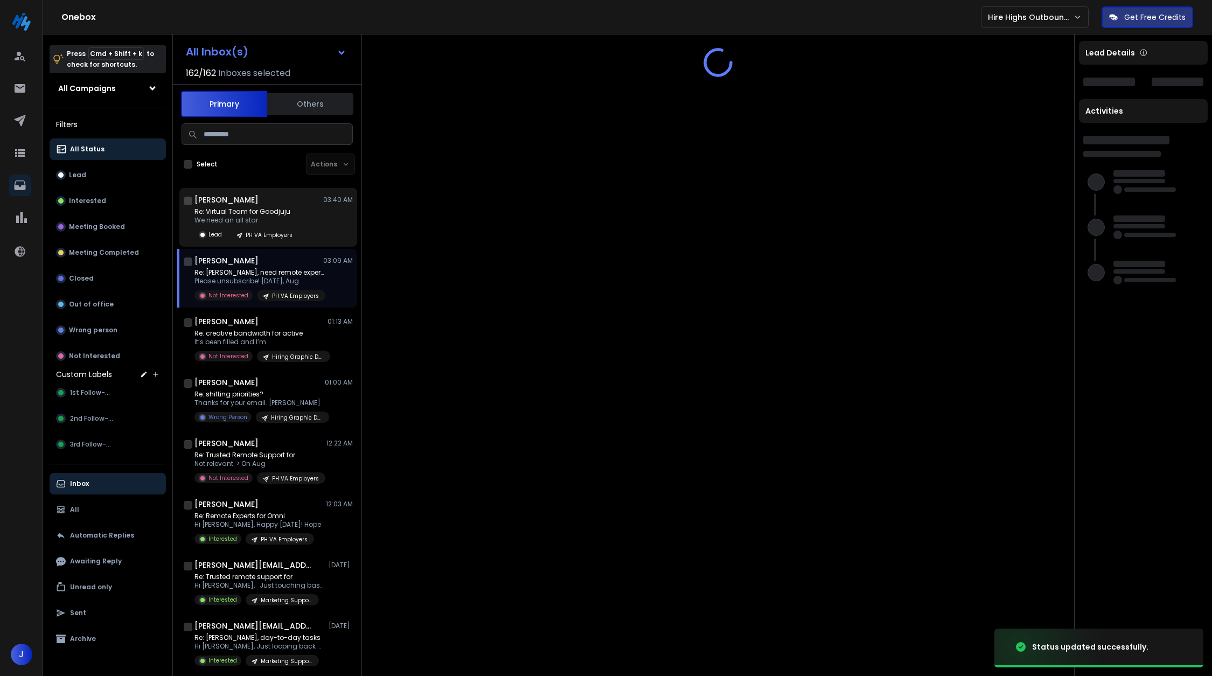
click at [263, 213] on p "Re: Virtual Team for Goodjuju" at bounding box center [246, 211] width 104 height 9
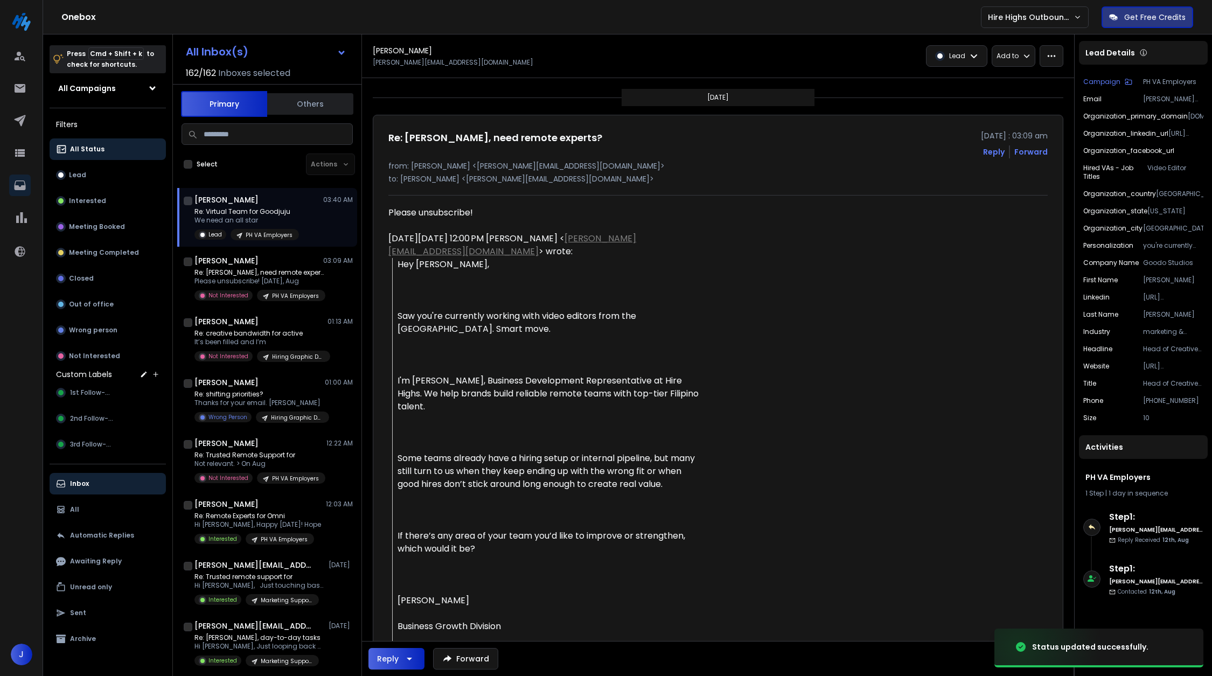
click at [972, 51] on div "Lead" at bounding box center [956, 56] width 60 height 20
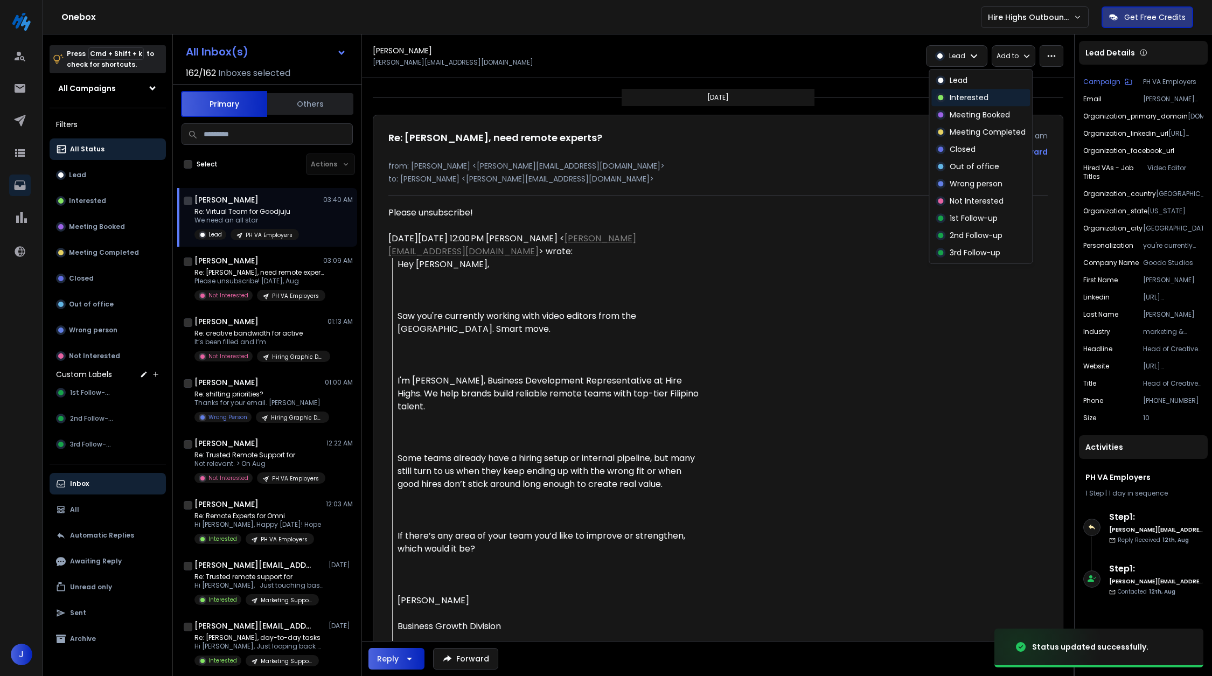
click at [960, 91] on div "Interested" at bounding box center [980, 97] width 99 height 17
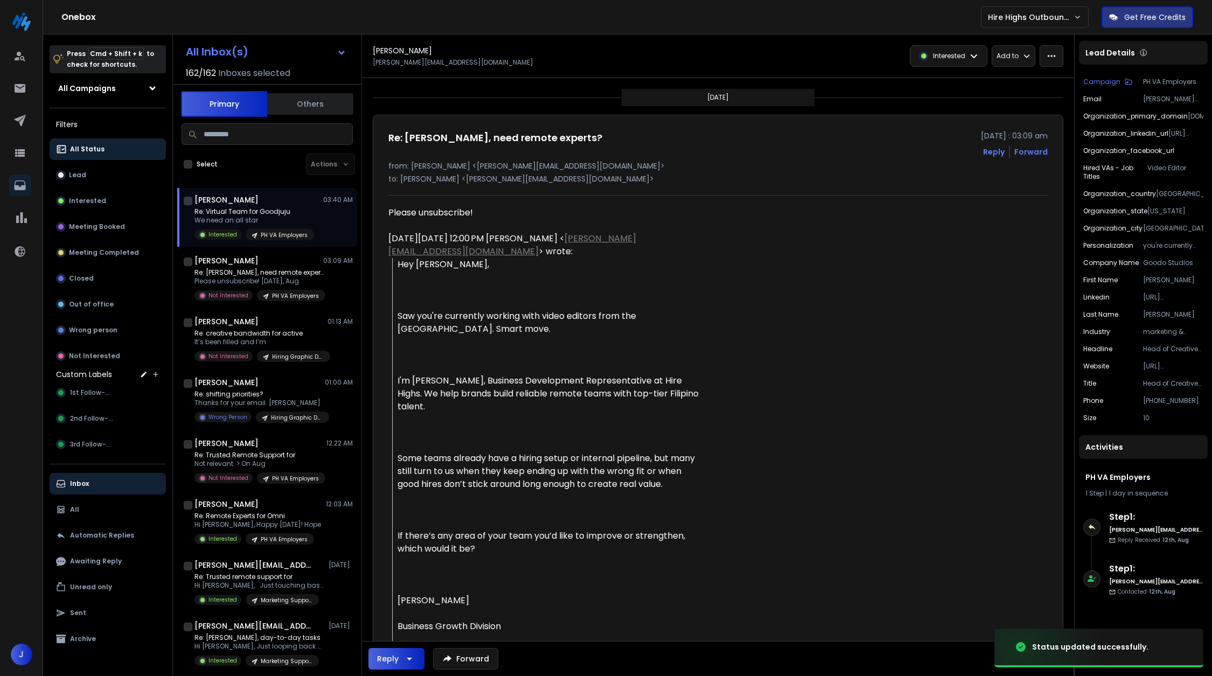
click at [281, 207] on p "Re: Virtual Team for Goodjuju" at bounding box center [254, 211] width 120 height 9
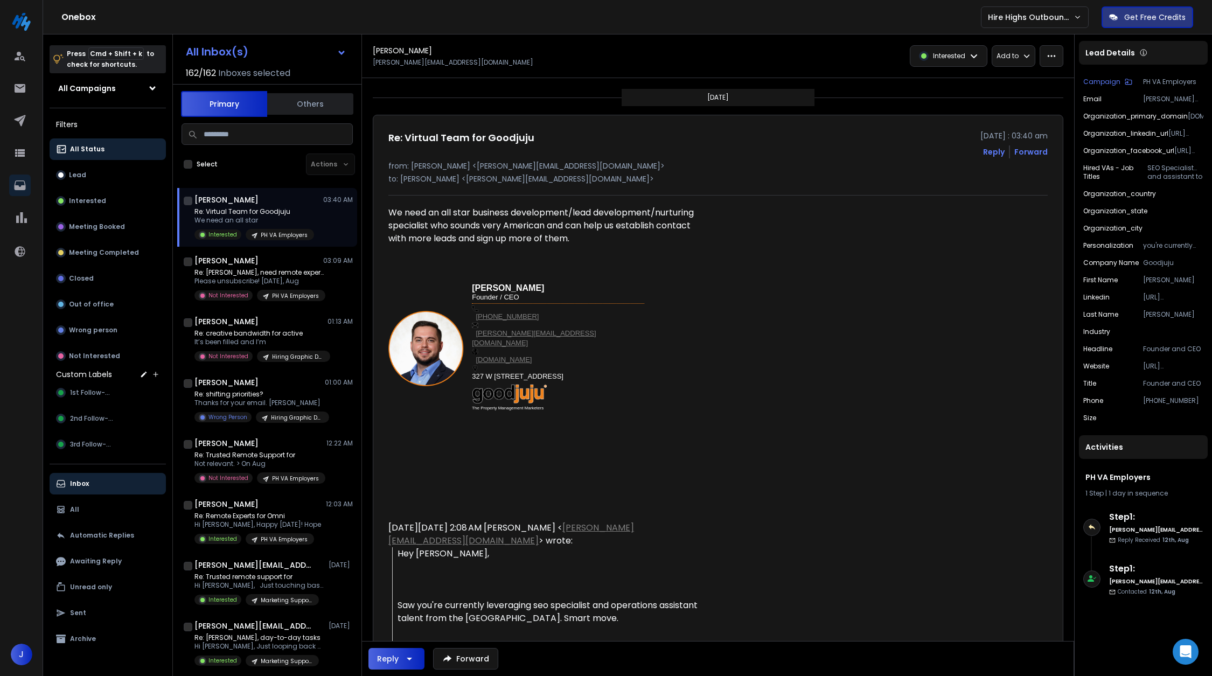
click at [950, 56] on p "Interested" at bounding box center [949, 56] width 32 height 9
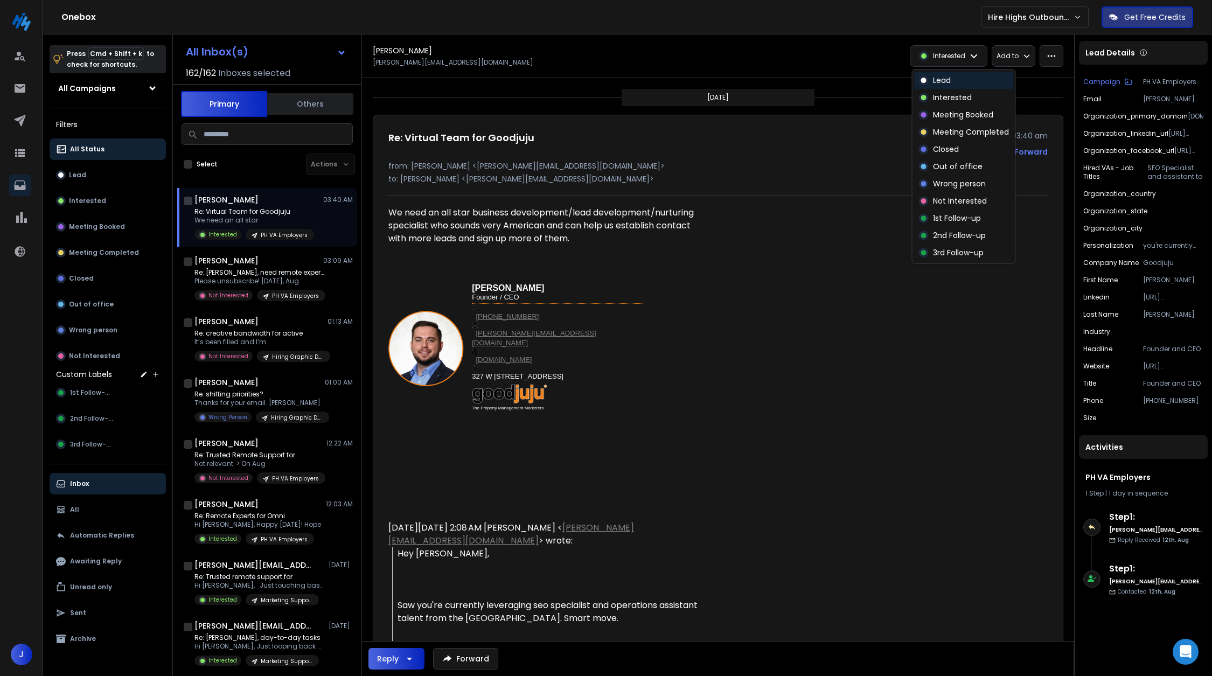
click at [948, 75] on p "Lead" at bounding box center [942, 80] width 18 height 11
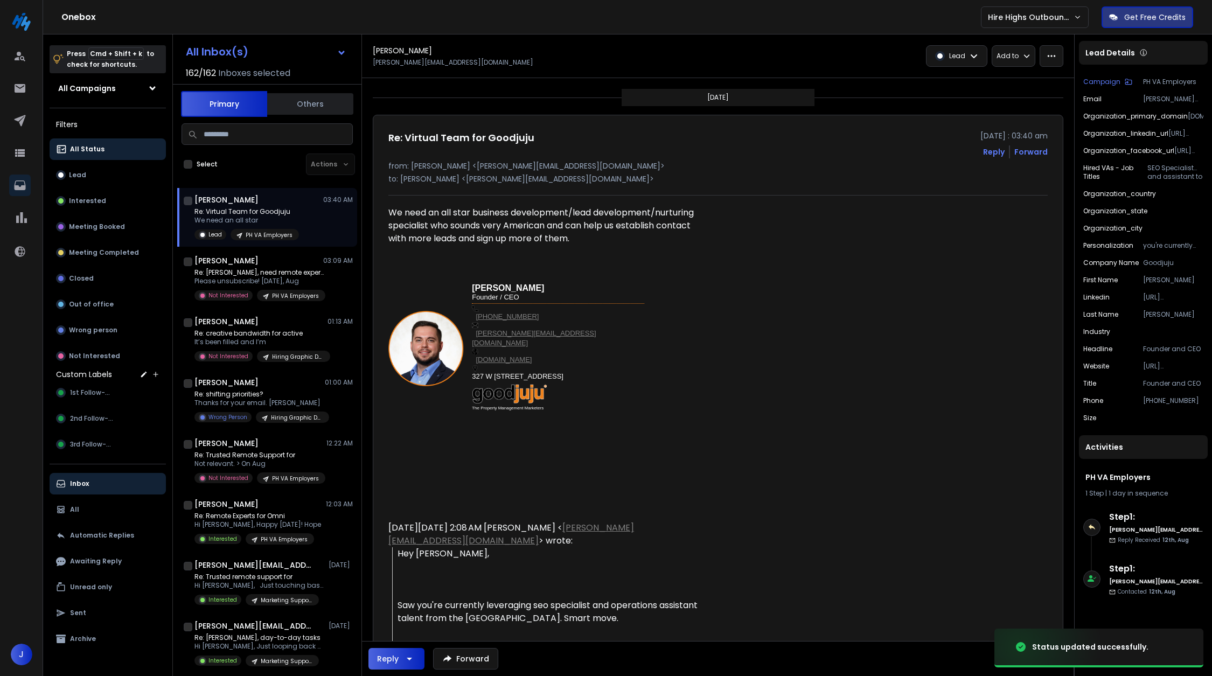
click at [952, 59] on p "Lead" at bounding box center [957, 56] width 16 height 9
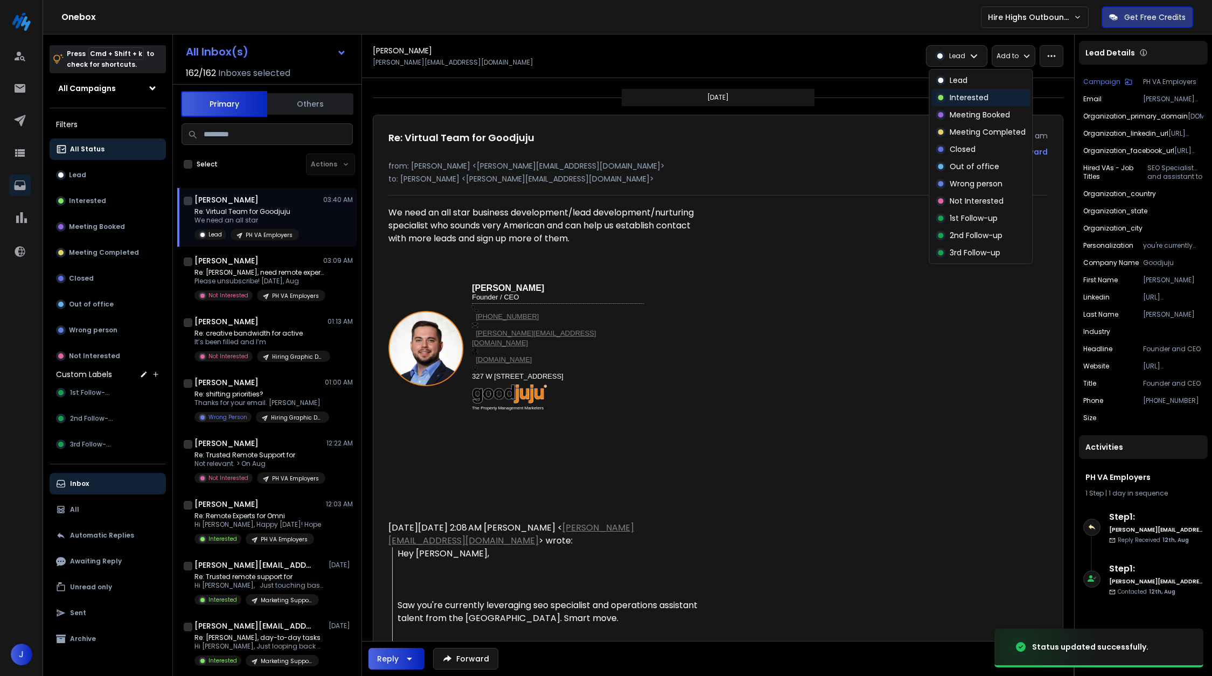
click at [959, 96] on p "Interested" at bounding box center [969, 97] width 39 height 11
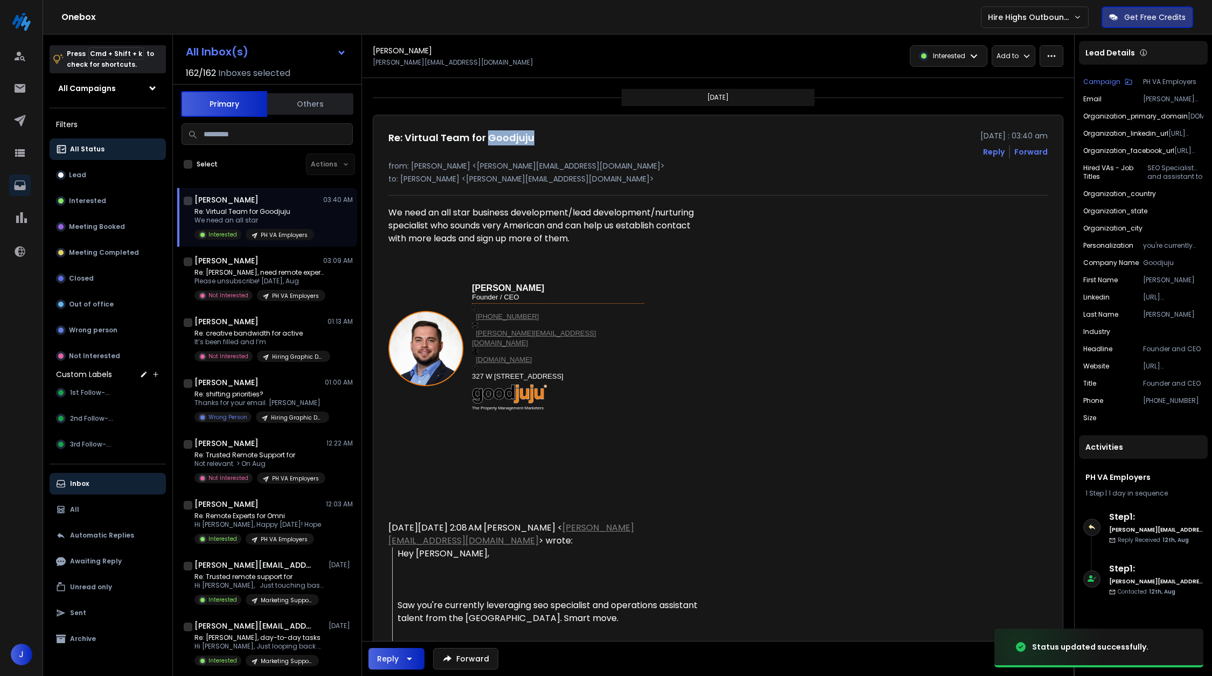
drag, startPoint x: 545, startPoint y: 143, endPoint x: 490, endPoint y: 141, distance: 55.0
click at [490, 141] on div "Re: Virtual Team for Goodjuju [DATE] : 03:40 am Reply Forward" at bounding box center [717, 144] width 659 height 28
copy h1 "Goodjuju"
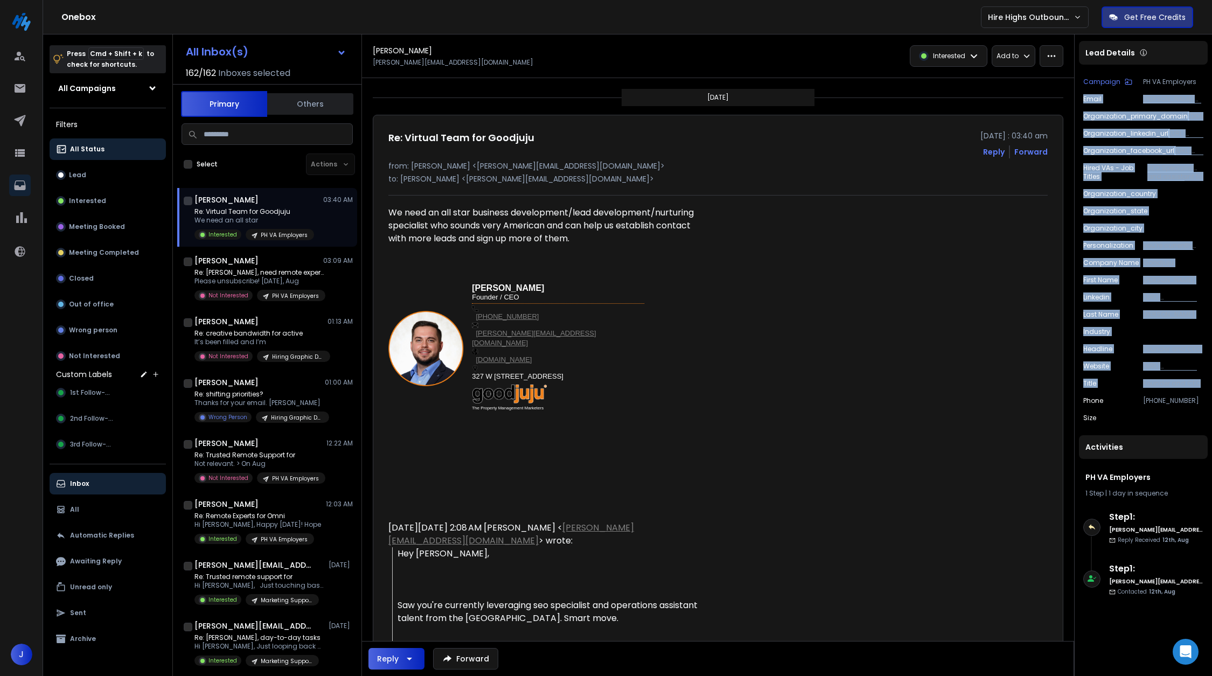
drag, startPoint x: 1084, startPoint y: 94, endPoint x: 1204, endPoint y: 381, distance: 311.4
click at [1205, 381] on div "Lead Details Campaign PH VA Employers Email [PERSON_NAME][EMAIL_ADDRESS][DOMAIN…" at bounding box center [1143, 372] width 138 height 676
copy div "Email [PERSON_NAME][EMAIL_ADDRESS][DOMAIN_NAME] organization_primary_domain [DO…"
click at [934, 54] on p "Interested" at bounding box center [949, 56] width 32 height 9
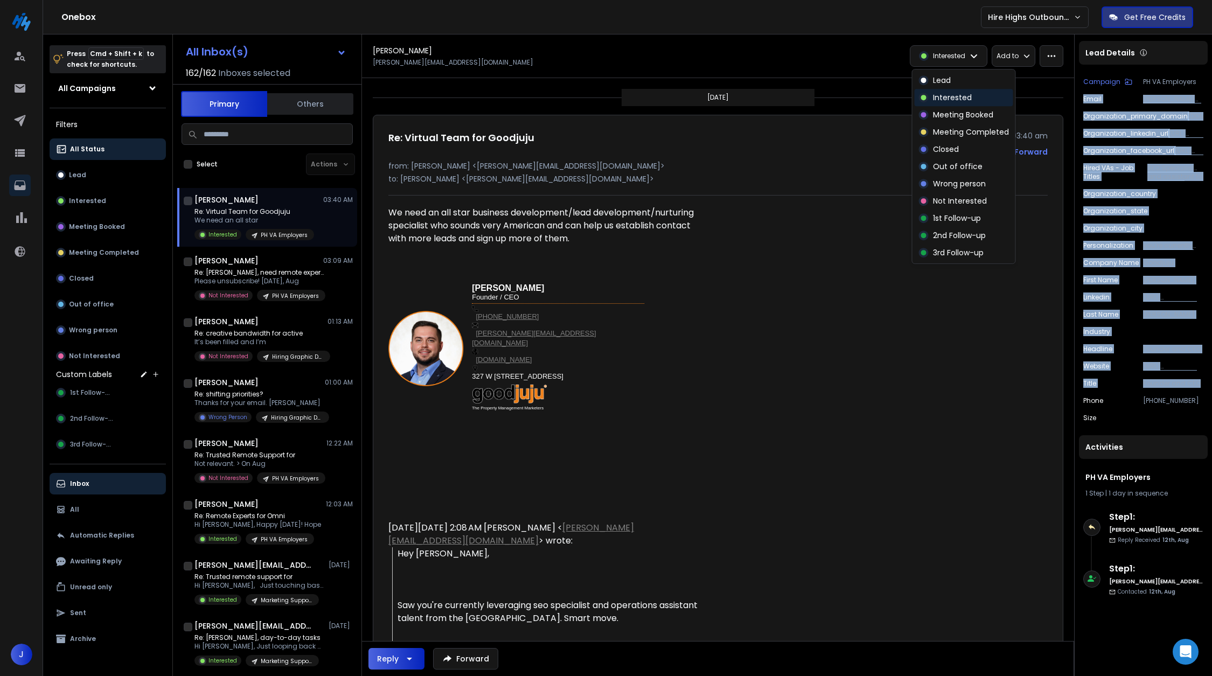
click at [946, 93] on p "Interested" at bounding box center [952, 97] width 39 height 11
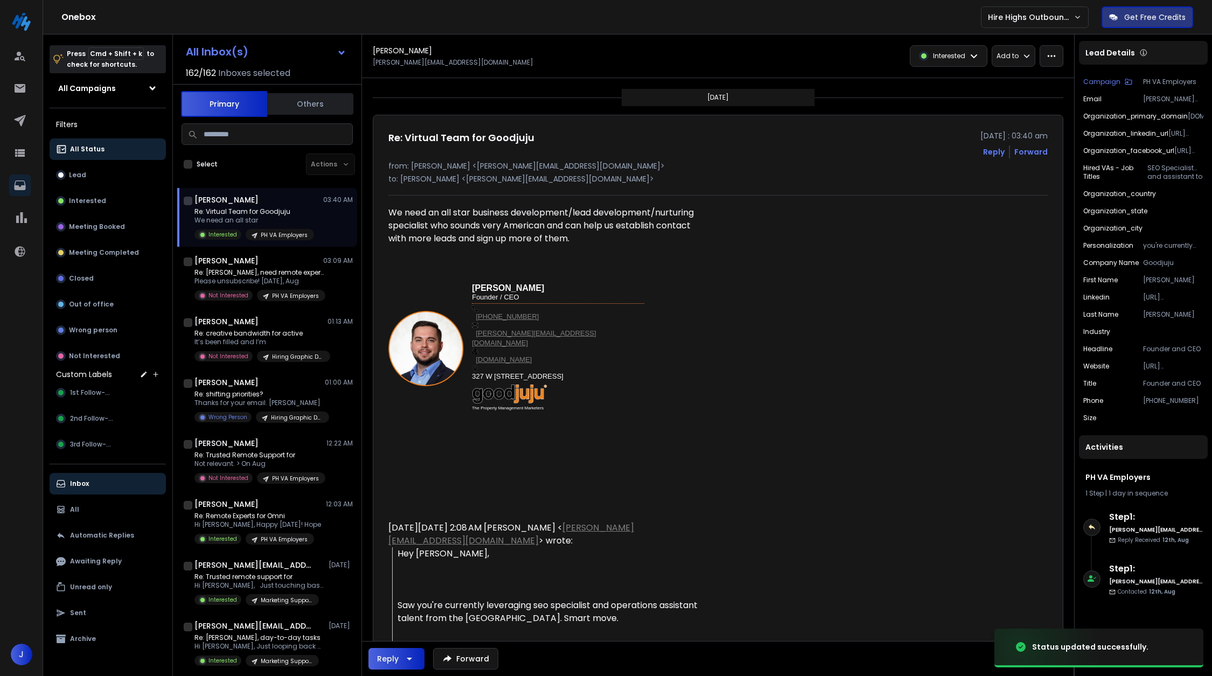
click at [957, 68] on div "[PERSON_NAME] Landon Murie [EMAIL_ADDRESS][DOMAIN_NAME] Interested Add to Inter…" at bounding box center [718, 56] width 712 height 44
click at [957, 61] on div "Interested" at bounding box center [948, 56] width 76 height 20
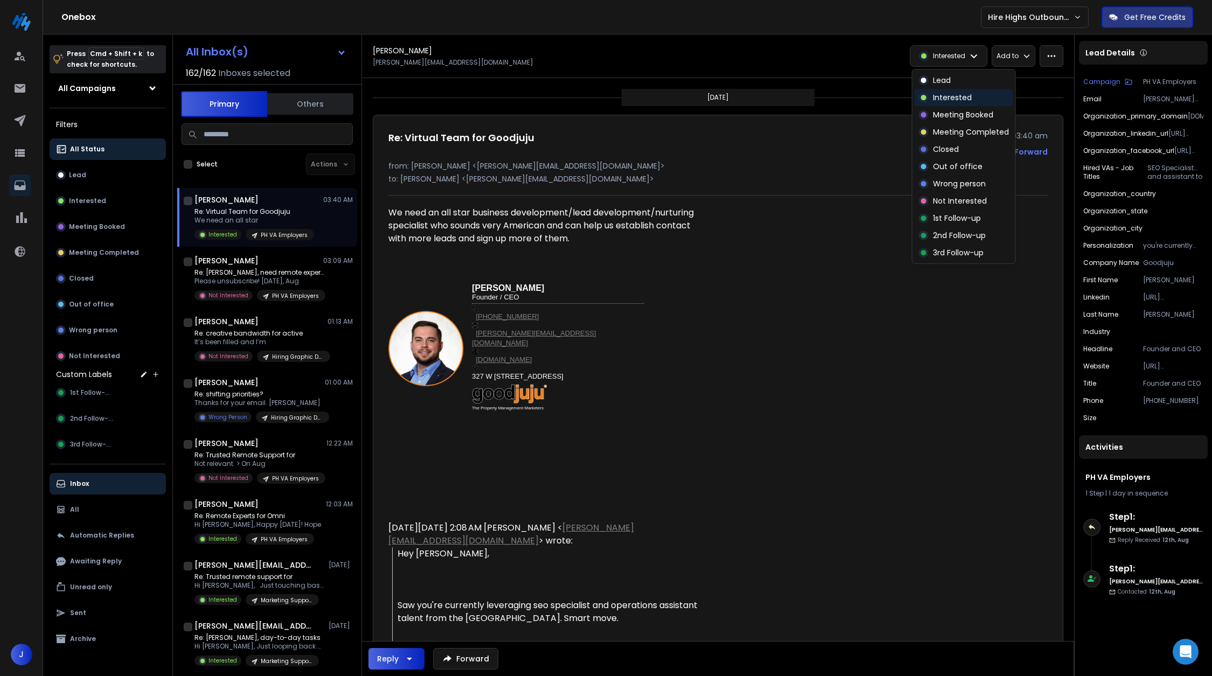
click at [953, 94] on p "Interested" at bounding box center [952, 97] width 39 height 11
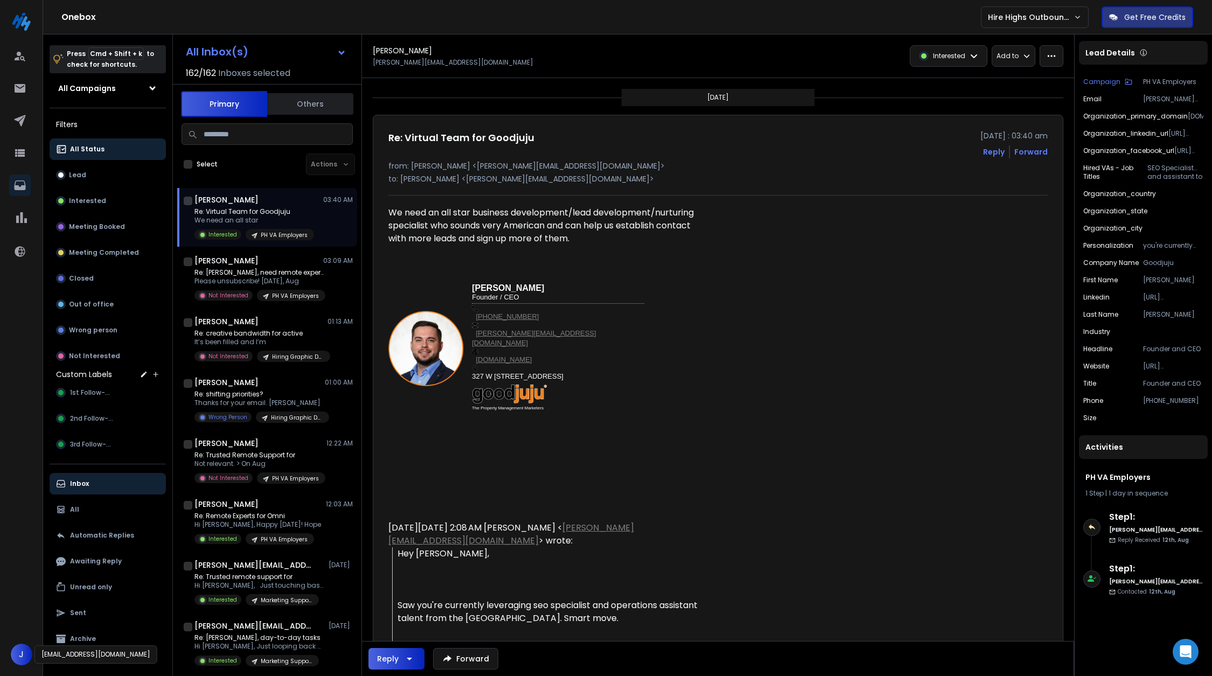
click at [20, 651] on span "J" at bounding box center [22, 655] width 22 height 22
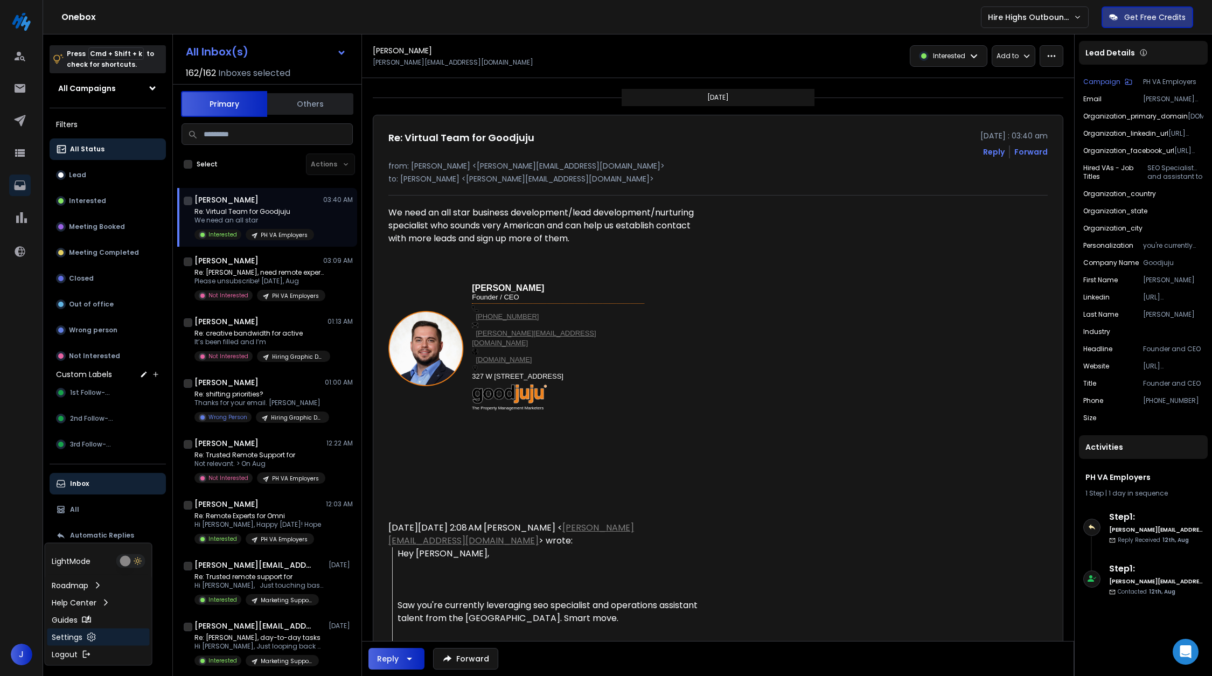
click at [123, 631] on div "Settings" at bounding box center [98, 637] width 102 height 17
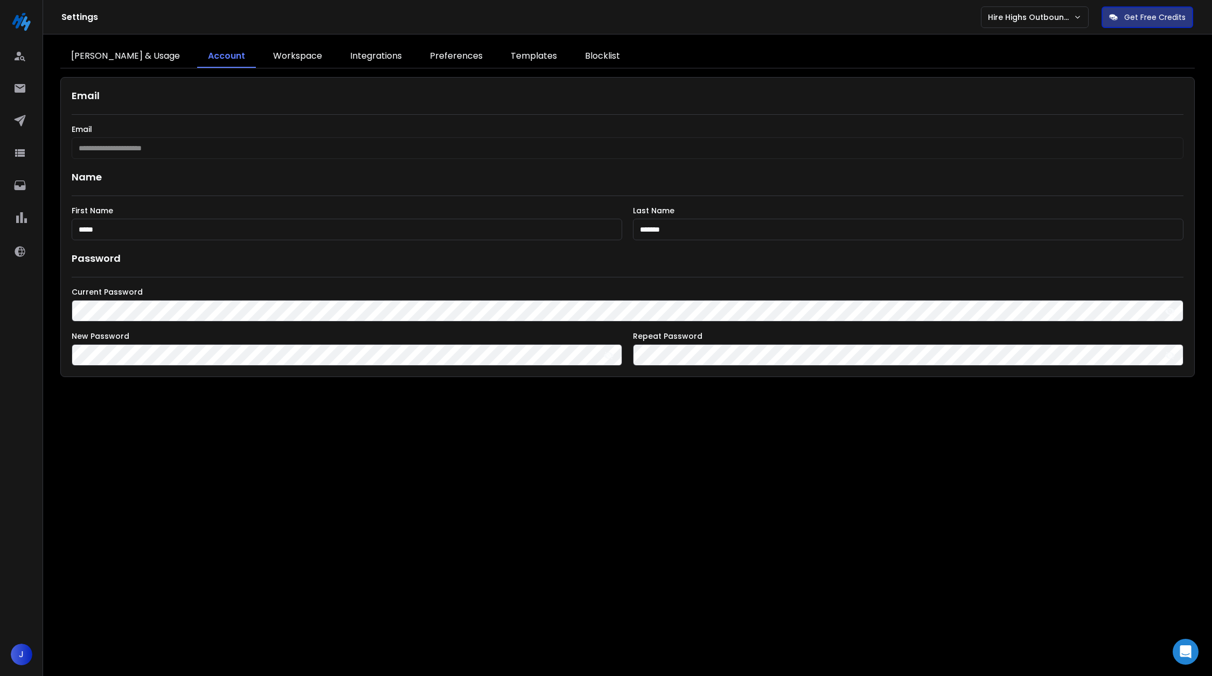
click at [346, 55] on link "Integrations" at bounding box center [375, 56] width 73 height 23
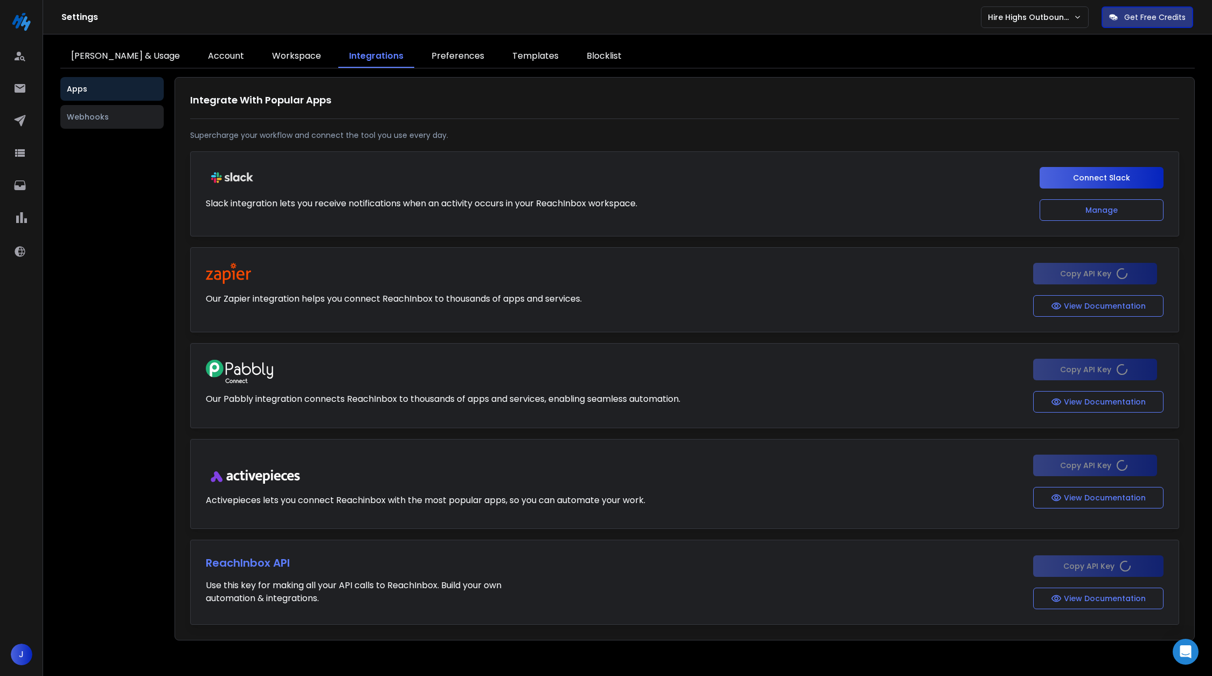
click at [131, 125] on button "Webhooks" at bounding box center [111, 117] width 103 height 24
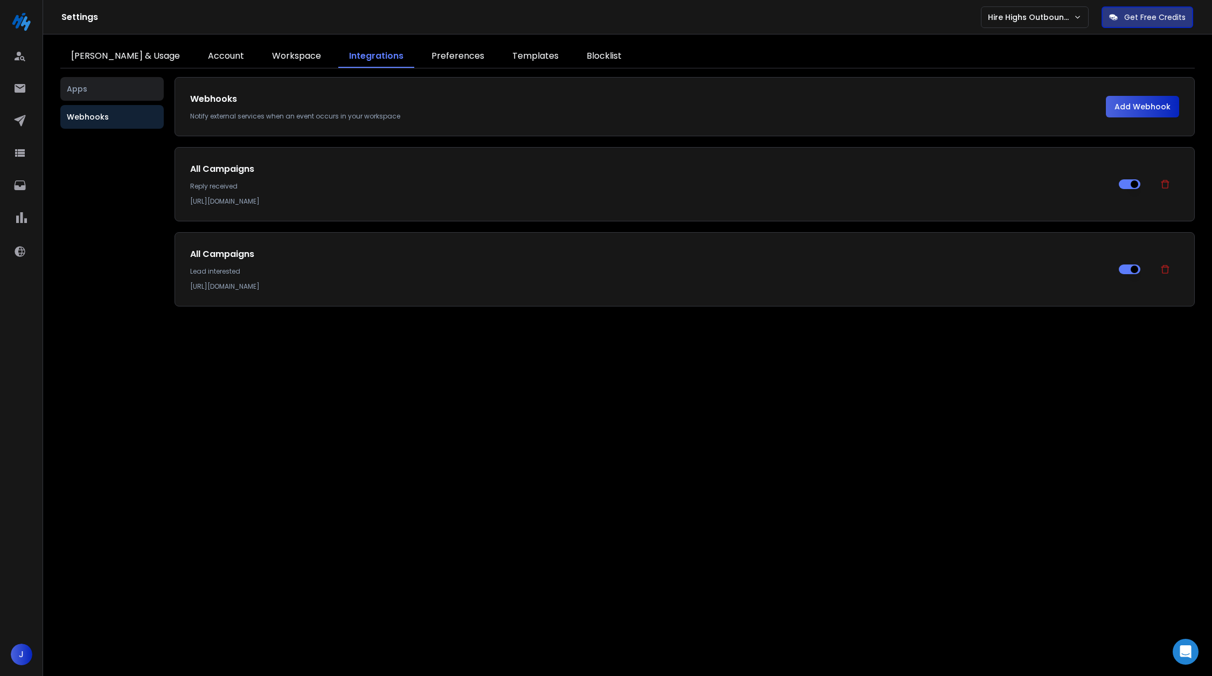
click at [491, 384] on div "Webhooks Notify external services when an event occurs in your workspace Add We…" at bounding box center [684, 372] width 1020 height 590
click at [32, 126] on div at bounding box center [21, 123] width 25 height 26
click at [25, 122] on icon at bounding box center [19, 120] width 13 height 13
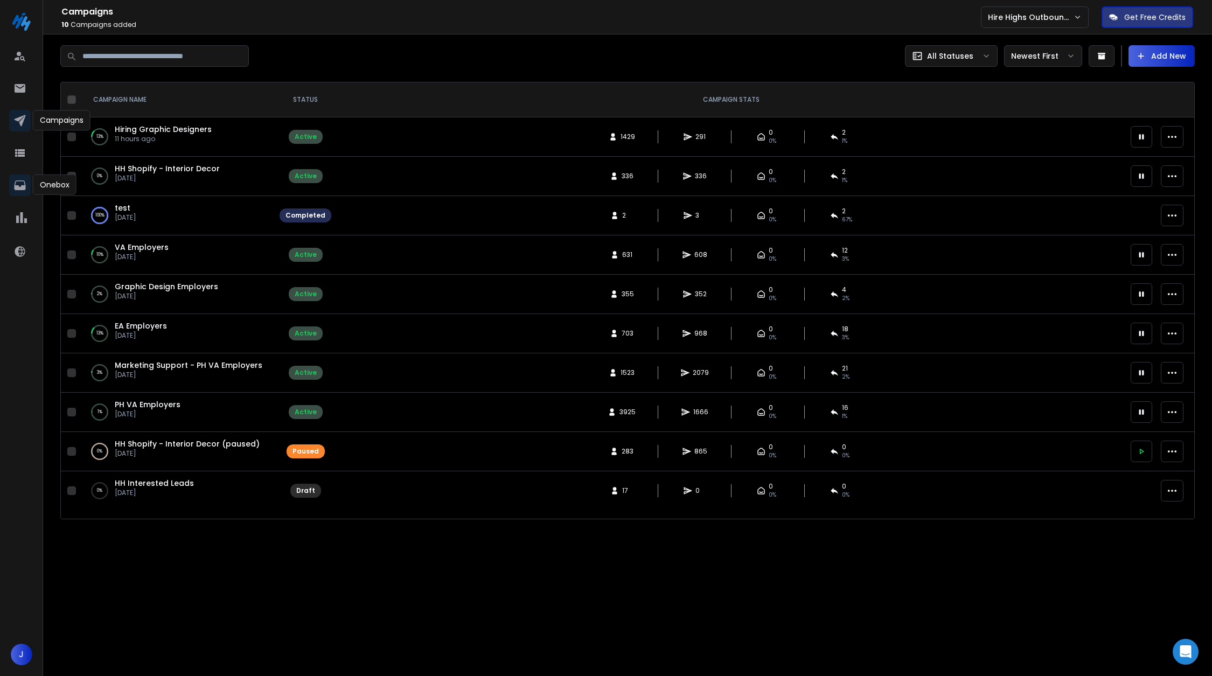
click at [19, 186] on icon at bounding box center [19, 185] width 11 height 10
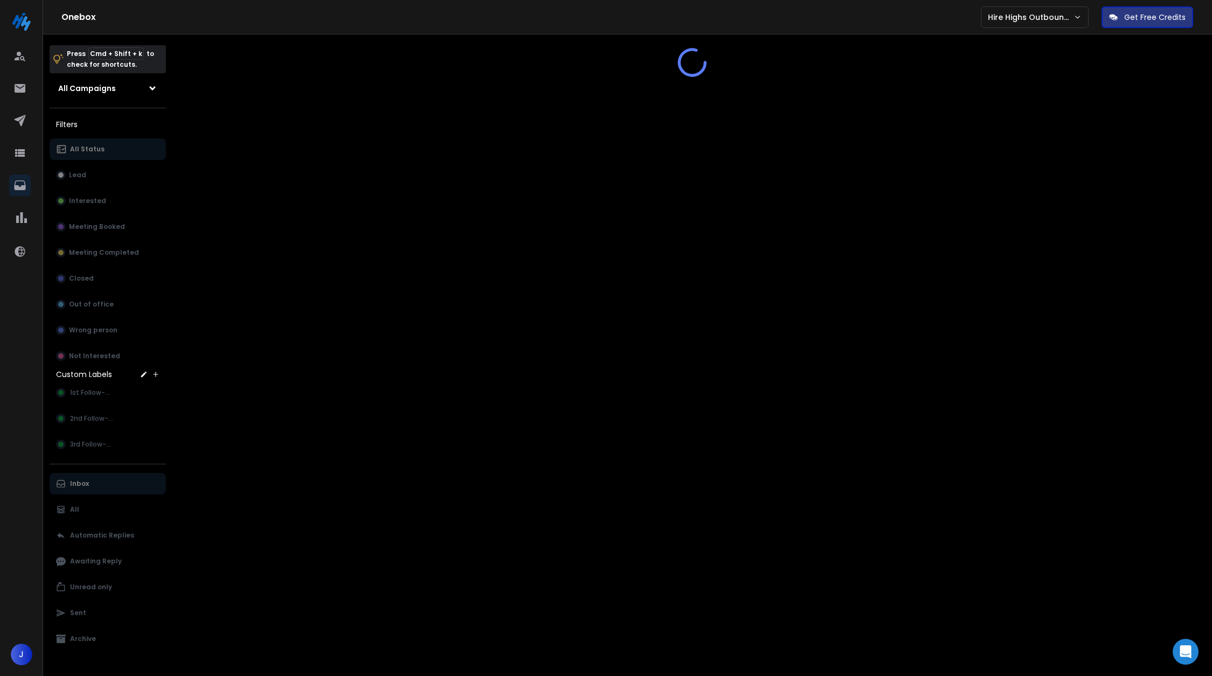
click at [382, 52] on div at bounding box center [691, 62] width 1039 height 30
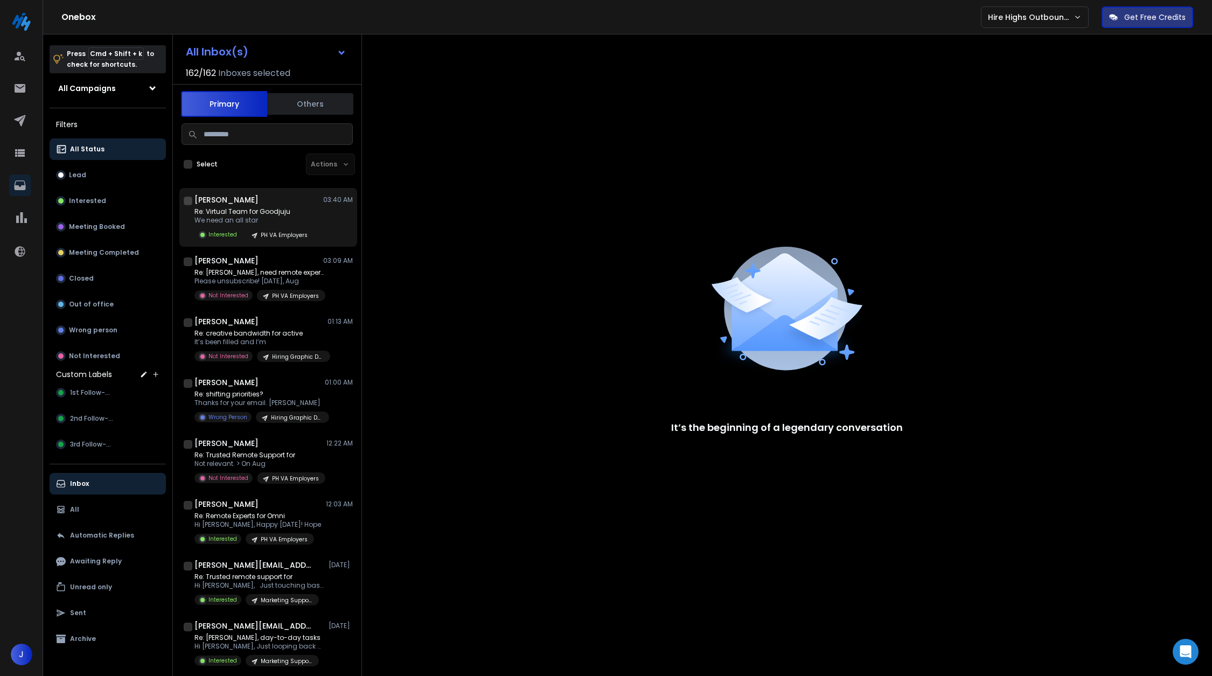
click at [271, 212] on p "Re: Virtual Team for Goodjuju" at bounding box center [254, 211] width 120 height 9
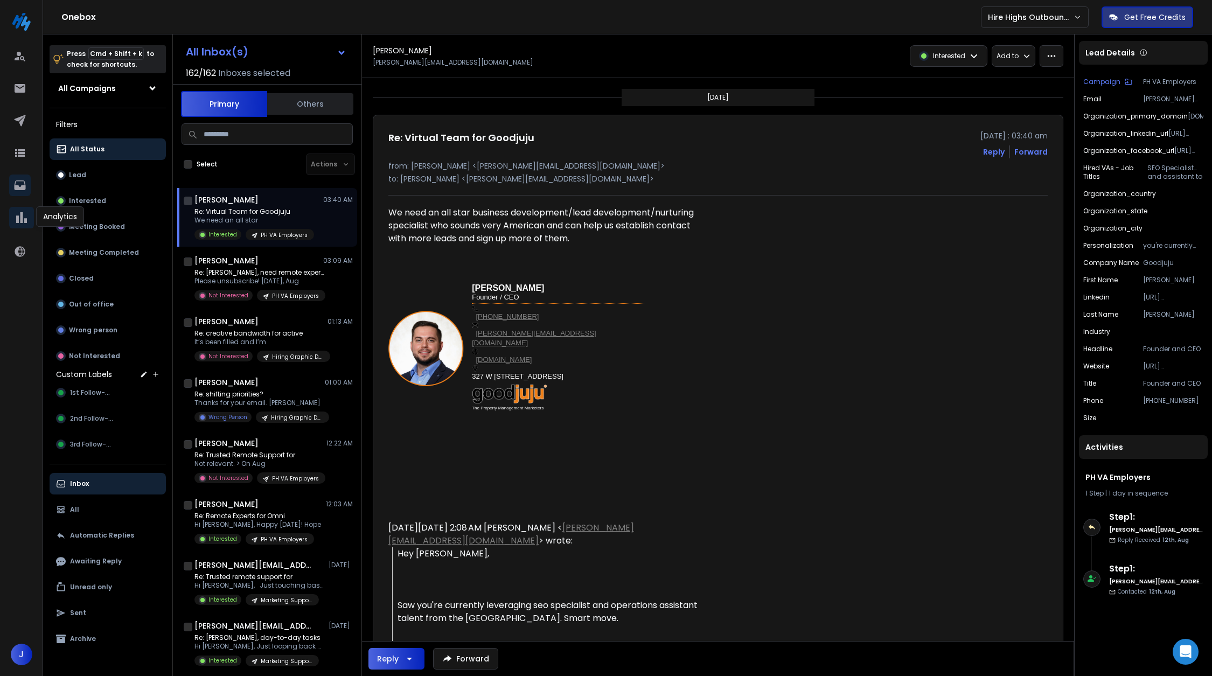
click at [22, 226] on link at bounding box center [21, 217] width 25 height 25
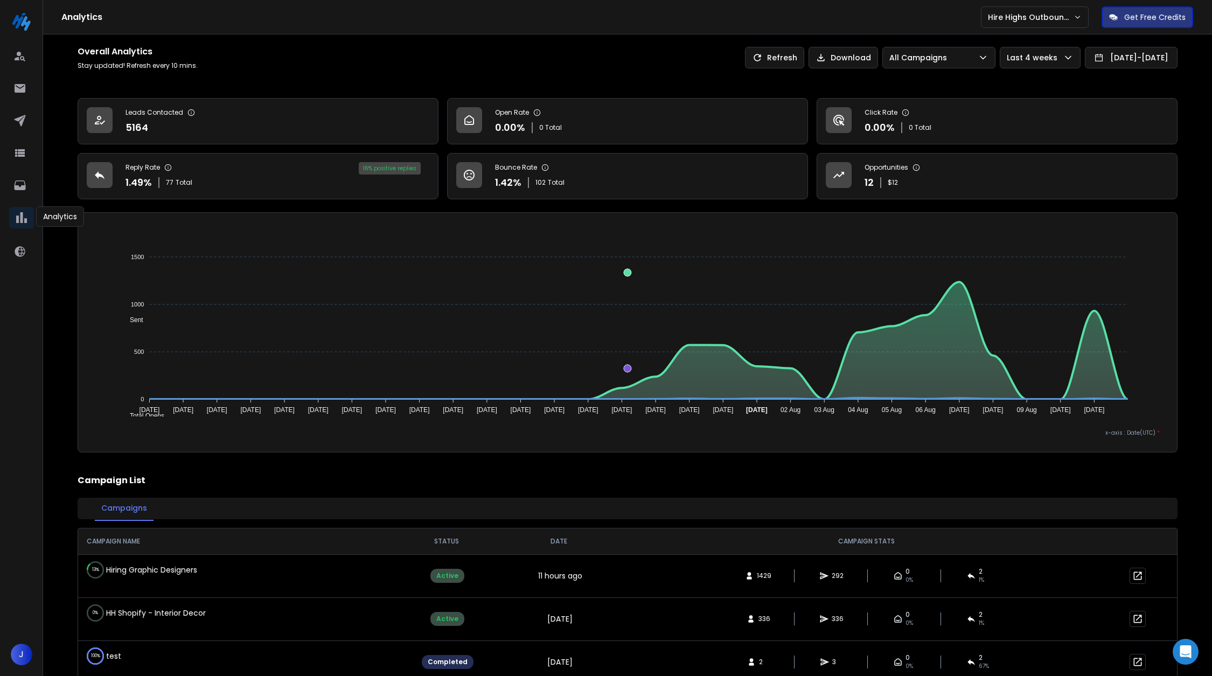
click at [30, 121] on div at bounding box center [21, 123] width 25 height 26
click at [29, 121] on link at bounding box center [20, 121] width 22 height 22
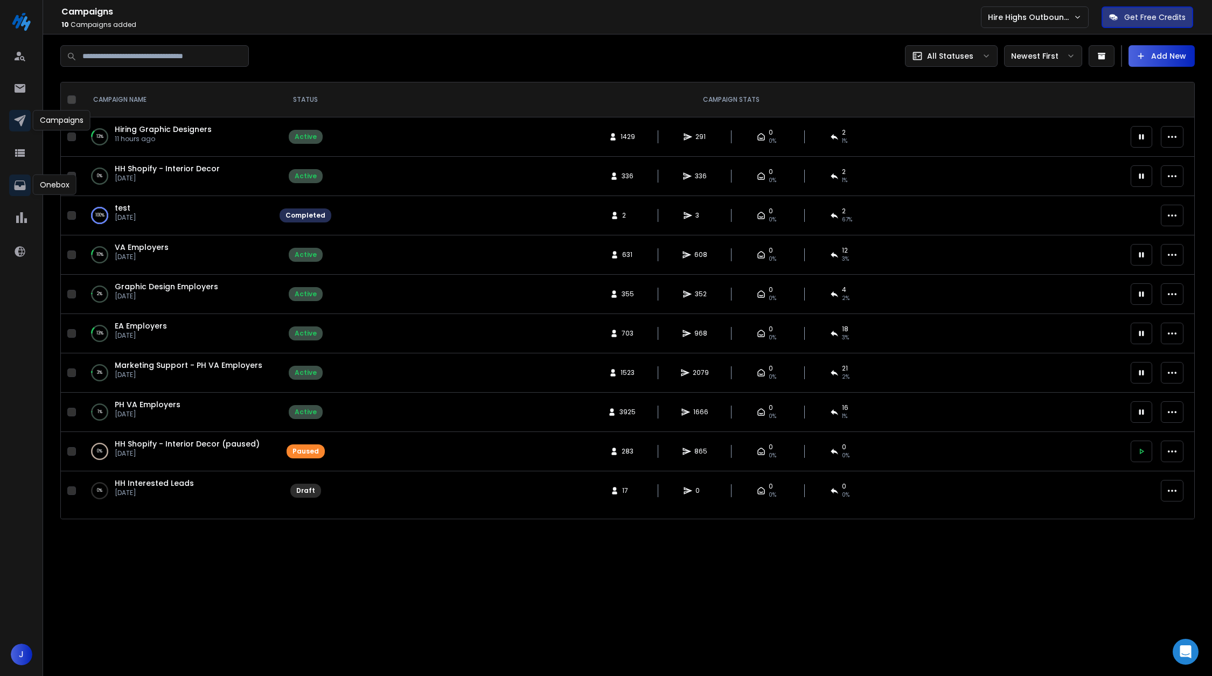
click at [10, 181] on link at bounding box center [20, 185] width 22 height 22
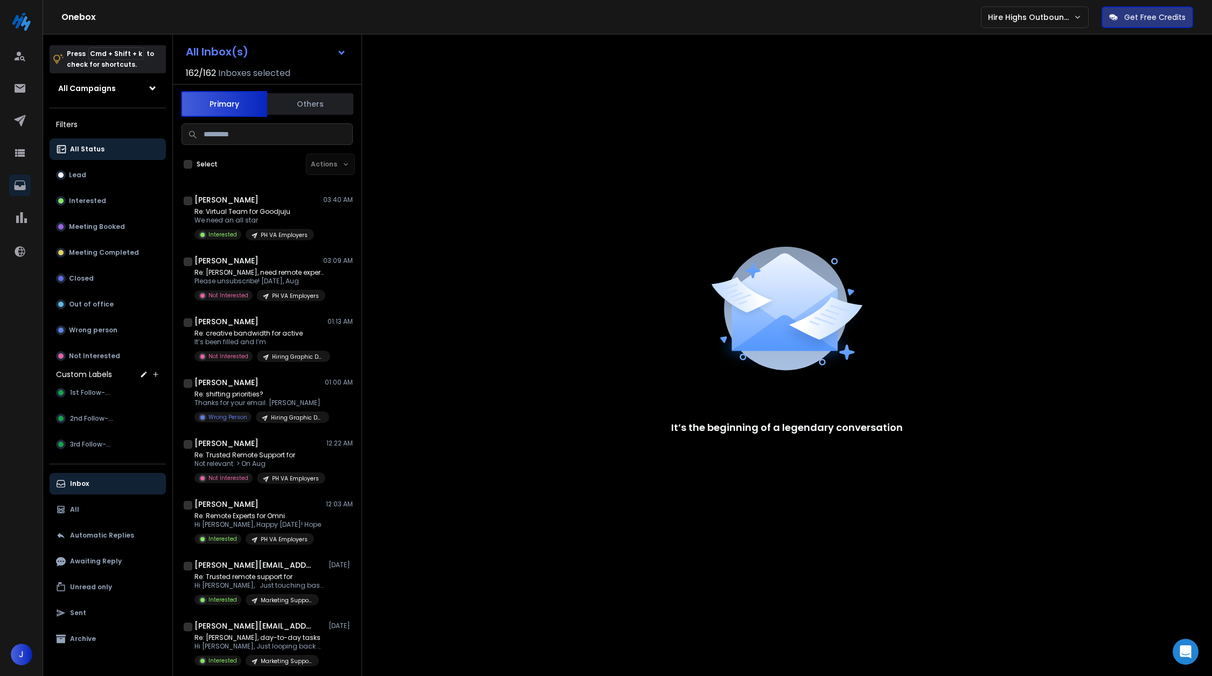
click at [266, 186] on div "[PERSON_NAME] 03:40 AM Re: Virtual Team for Goodjuju We need an all star Intere…" at bounding box center [267, 436] width 188 height 500
click at [275, 199] on div "[PERSON_NAME] 03:40 AM" at bounding box center [273, 199] width 158 height 11
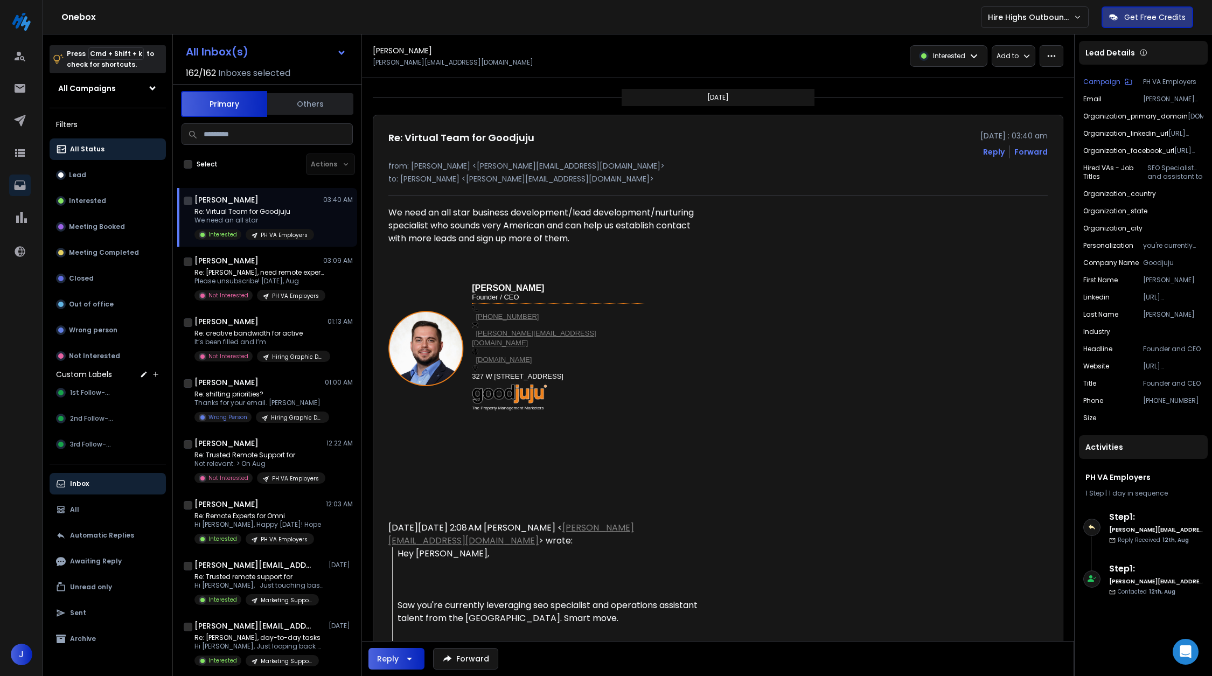
click at [971, 67] on div "[PERSON_NAME] Landon Murie [EMAIL_ADDRESS][DOMAIN_NAME] Interested Add to Inter…" at bounding box center [718, 56] width 712 height 44
click at [949, 52] on p "Interested" at bounding box center [949, 56] width 32 height 9
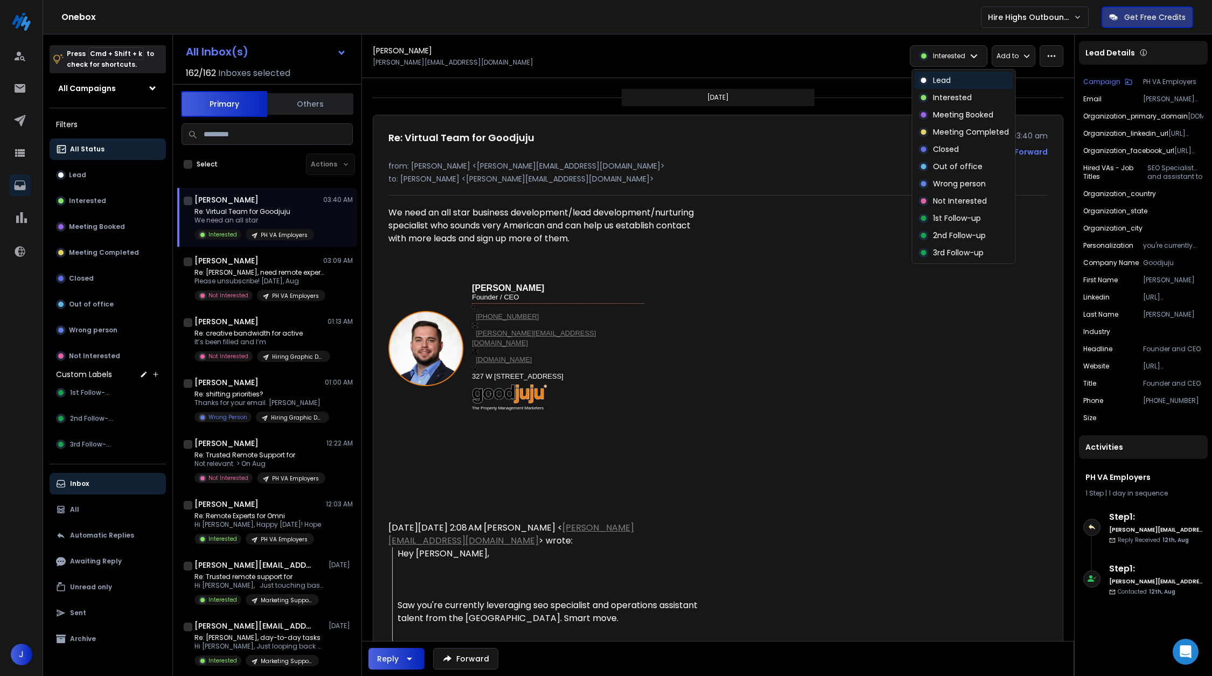
click at [947, 81] on p "Lead" at bounding box center [942, 80] width 18 height 11
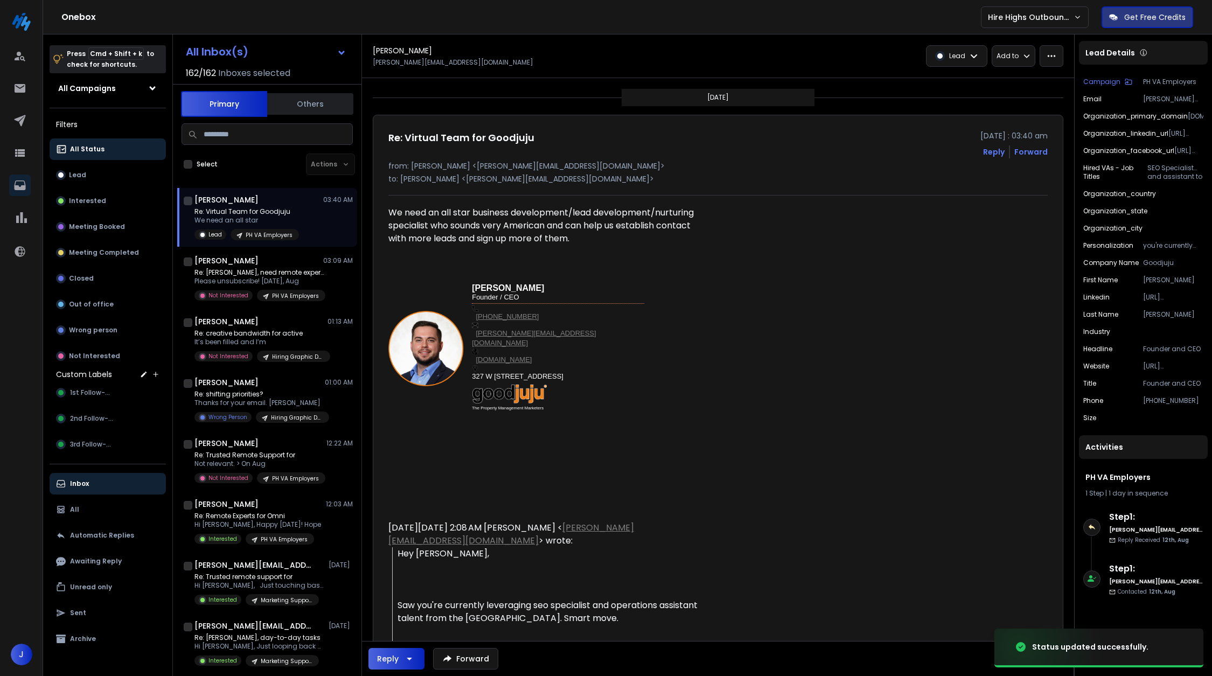
click at [804, 305] on div "Re: Virtual Team for Goodjuju [DATE] : 03:40 am Reply Forward from: [PERSON_NAM…" at bounding box center [717, 575] width 659 height 891
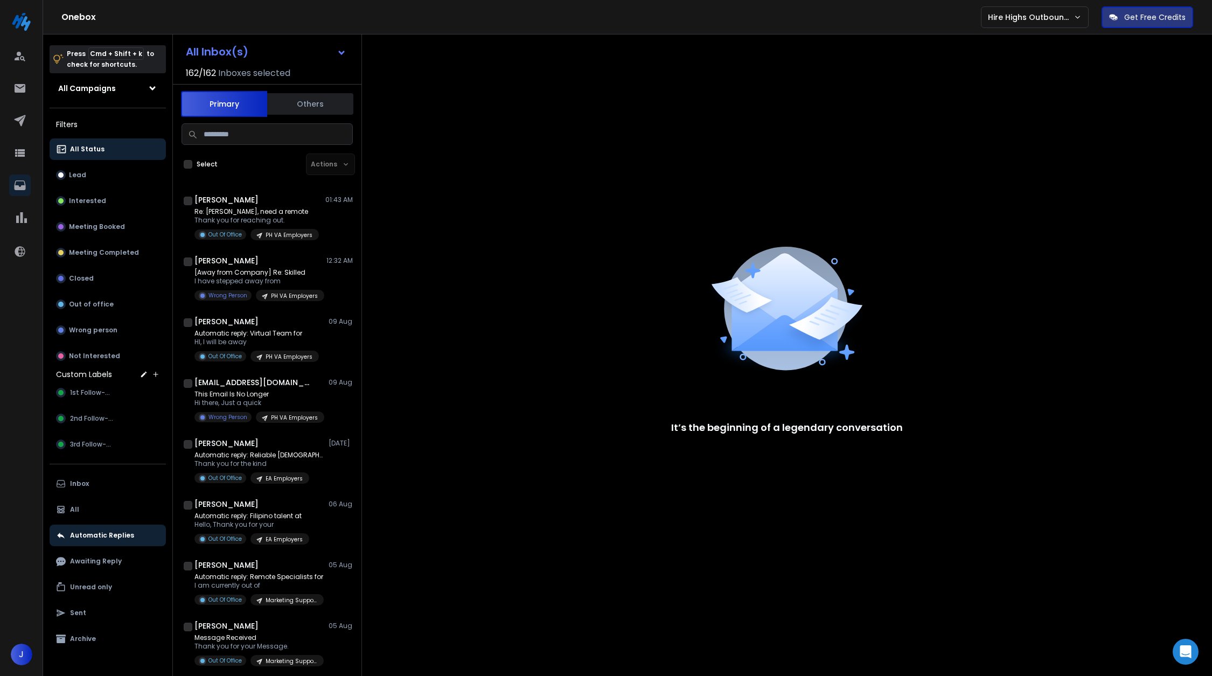
click at [100, 153] on div "All Status" at bounding box center [80, 149] width 48 height 11
click at [101, 485] on button "Inbox" at bounding box center [108, 484] width 116 height 22
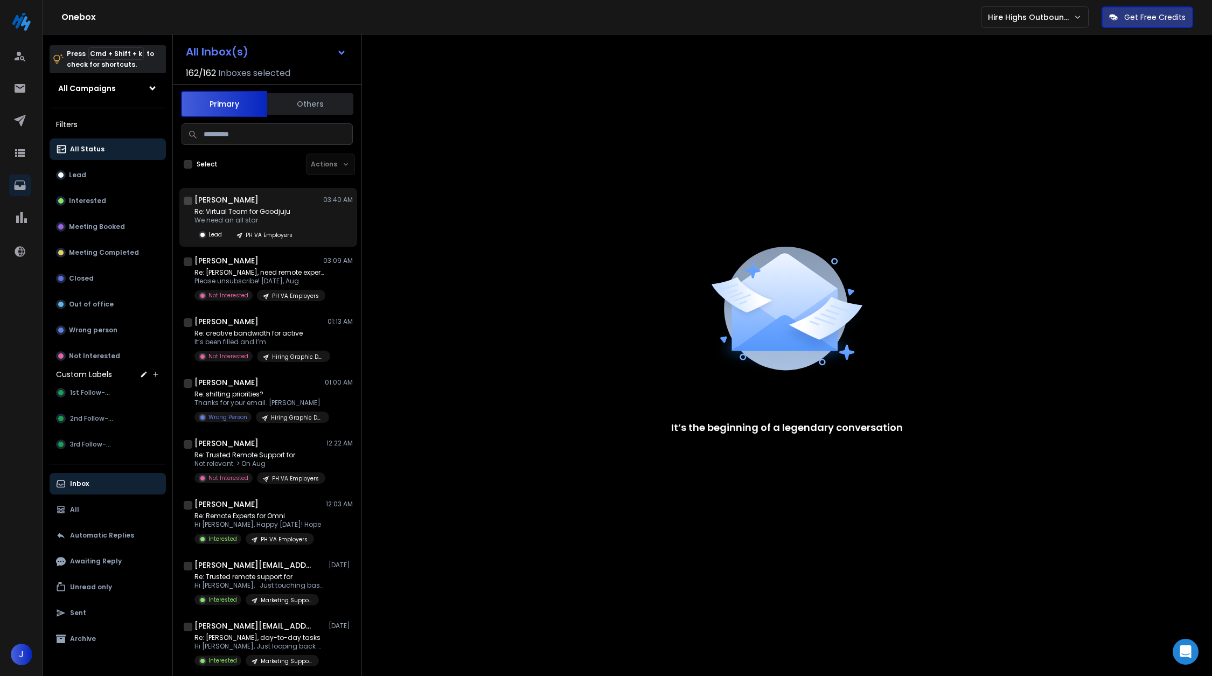
click at [295, 225] on div "Re: Virtual Team for Goodjuju We need an all star Lead PH VA Employers" at bounding box center [246, 223] width 104 height 33
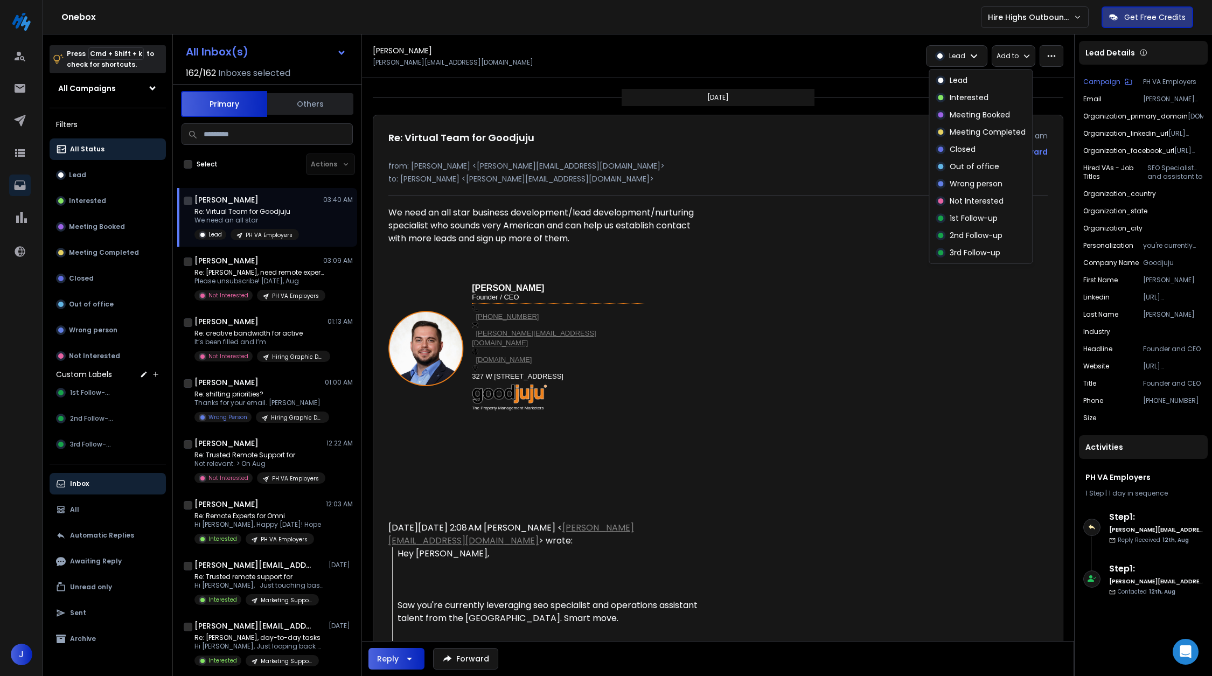
click at [972, 48] on div "Lead" at bounding box center [956, 56] width 60 height 20
click at [955, 100] on p "Interested" at bounding box center [969, 97] width 39 height 11
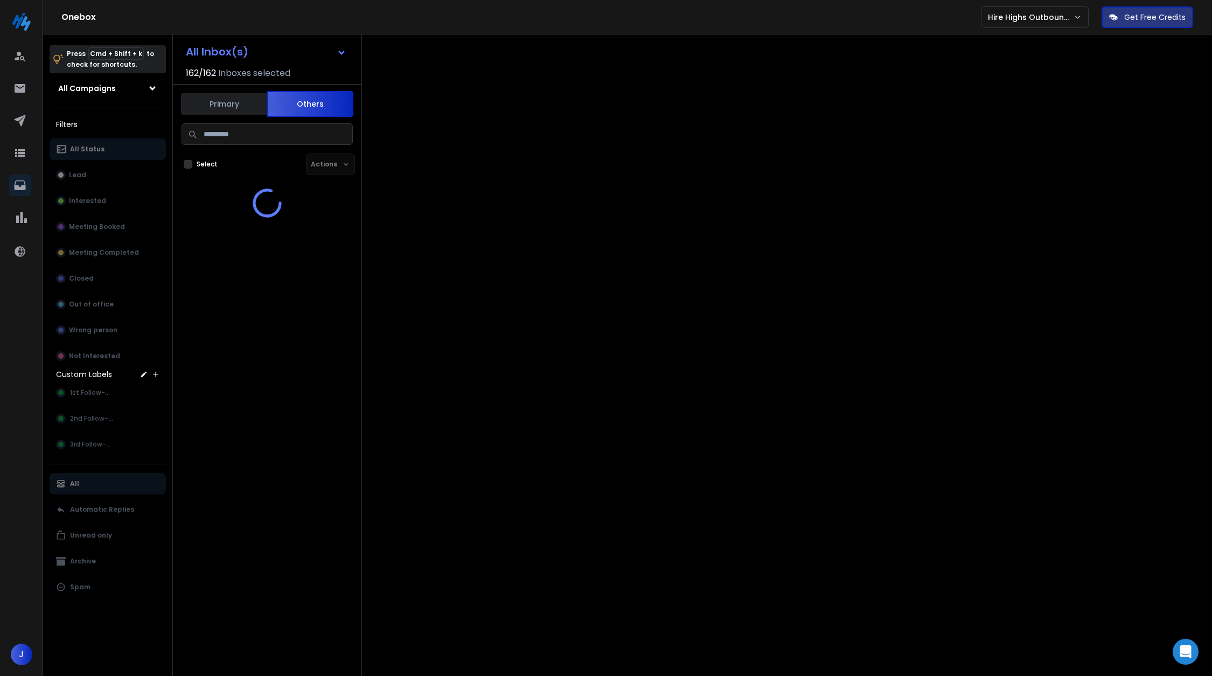
click at [315, 101] on button "Others" at bounding box center [310, 104] width 86 height 26
click at [238, 106] on button "Primary" at bounding box center [224, 104] width 86 height 26
click at [315, 101] on button "Others" at bounding box center [310, 104] width 86 height 24
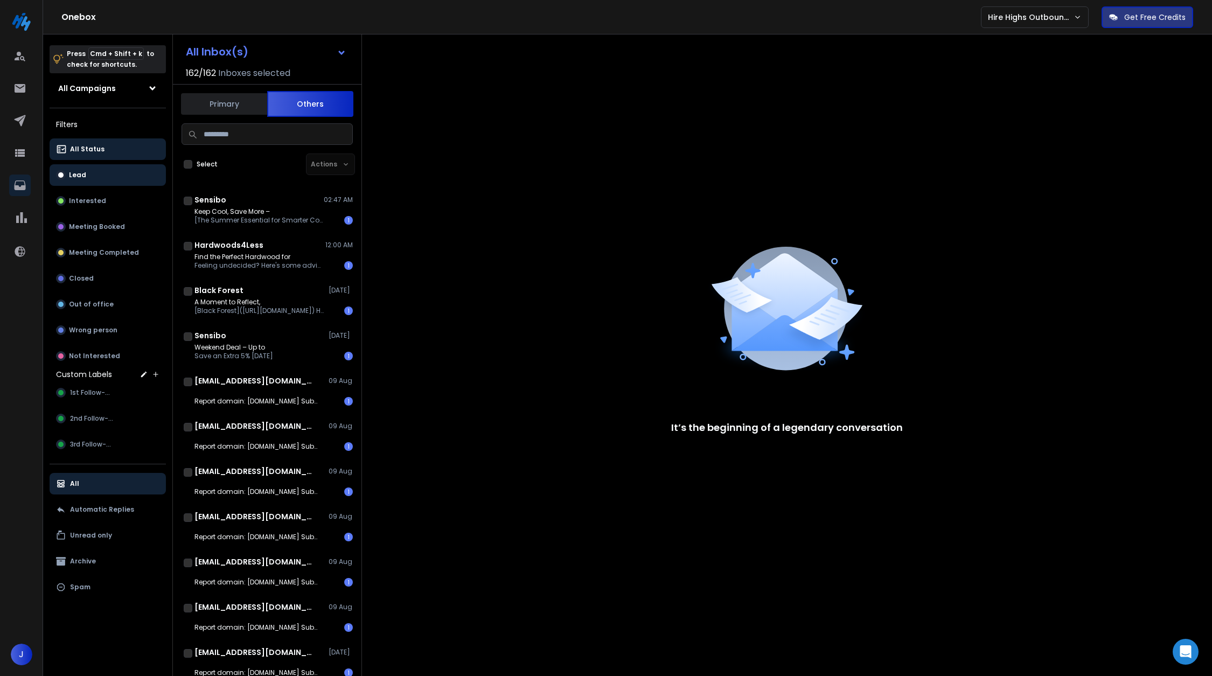
click at [94, 172] on button "Lead" at bounding box center [108, 175] width 116 height 22
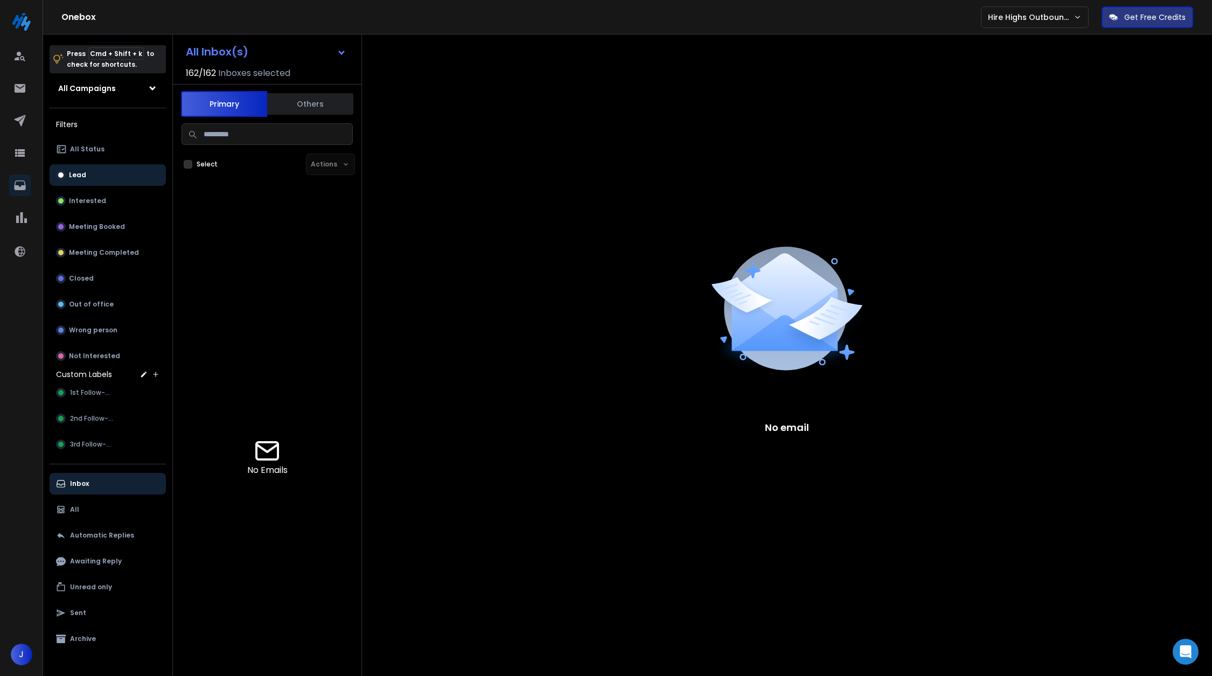
click at [141, 186] on div "All Status Lead Interested Meeting Booked Meeting Completed Closed Out of offic…" at bounding box center [108, 252] width 116 height 228
click at [131, 194] on button "Interested" at bounding box center [108, 201] width 116 height 22
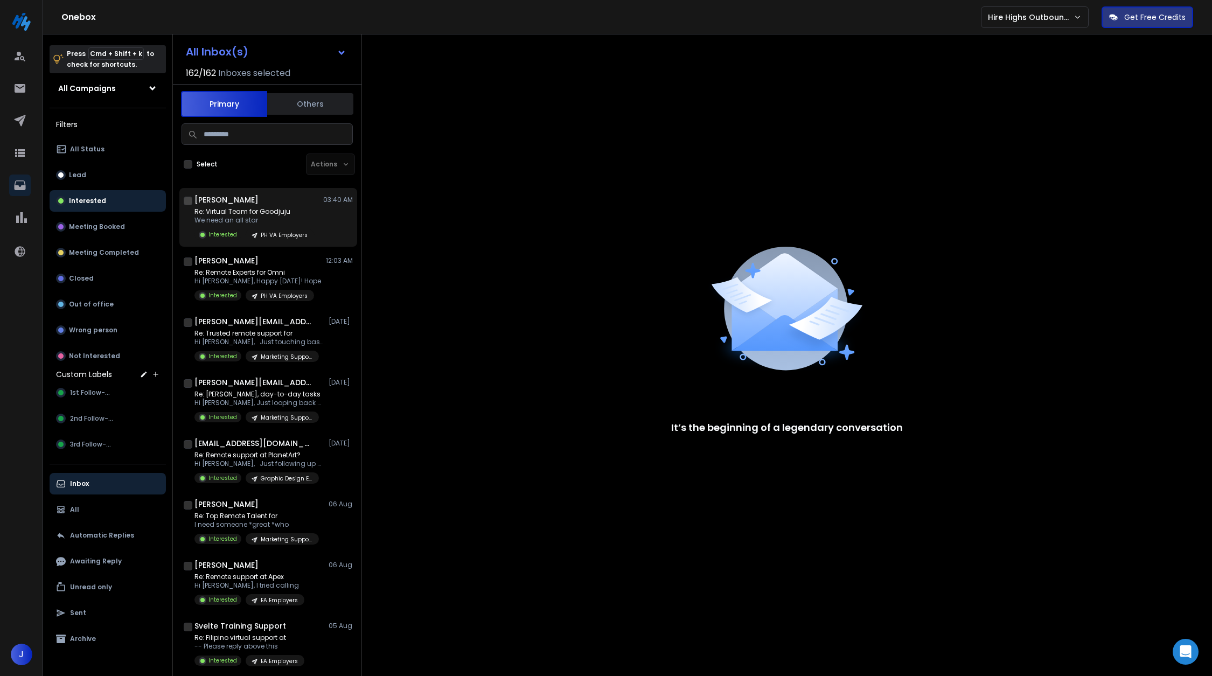
click at [264, 201] on div "[PERSON_NAME] 03:40 AM" at bounding box center [273, 199] width 158 height 11
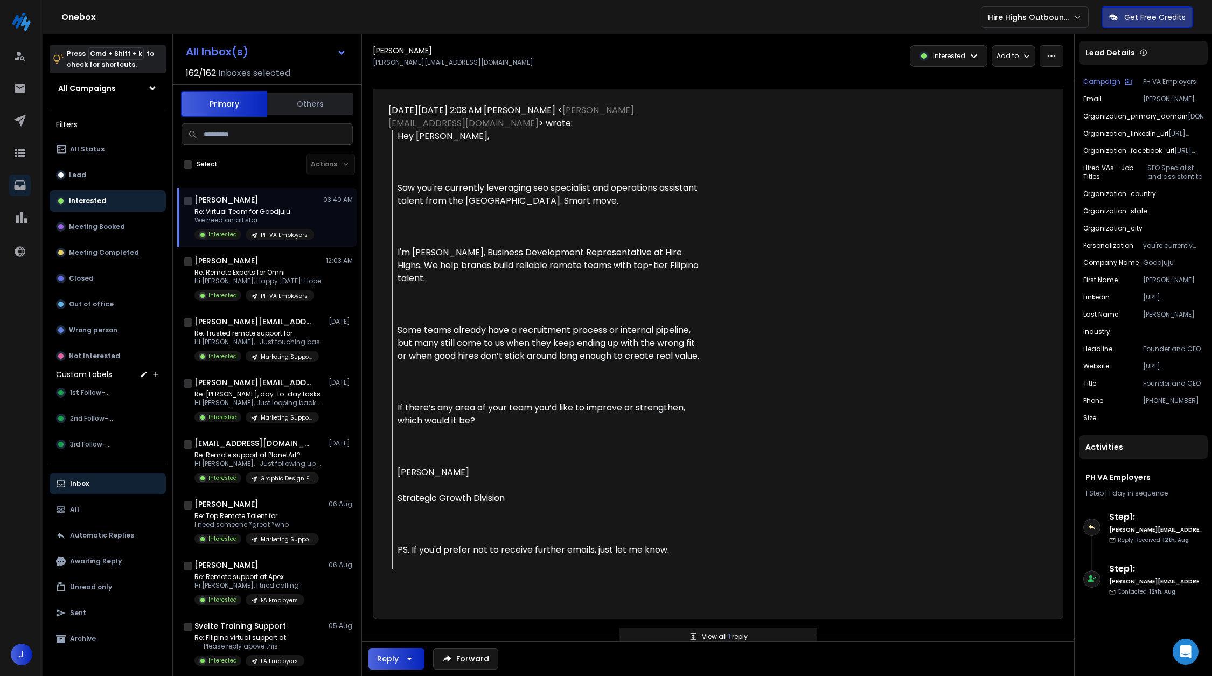
scroll to position [436, 0]
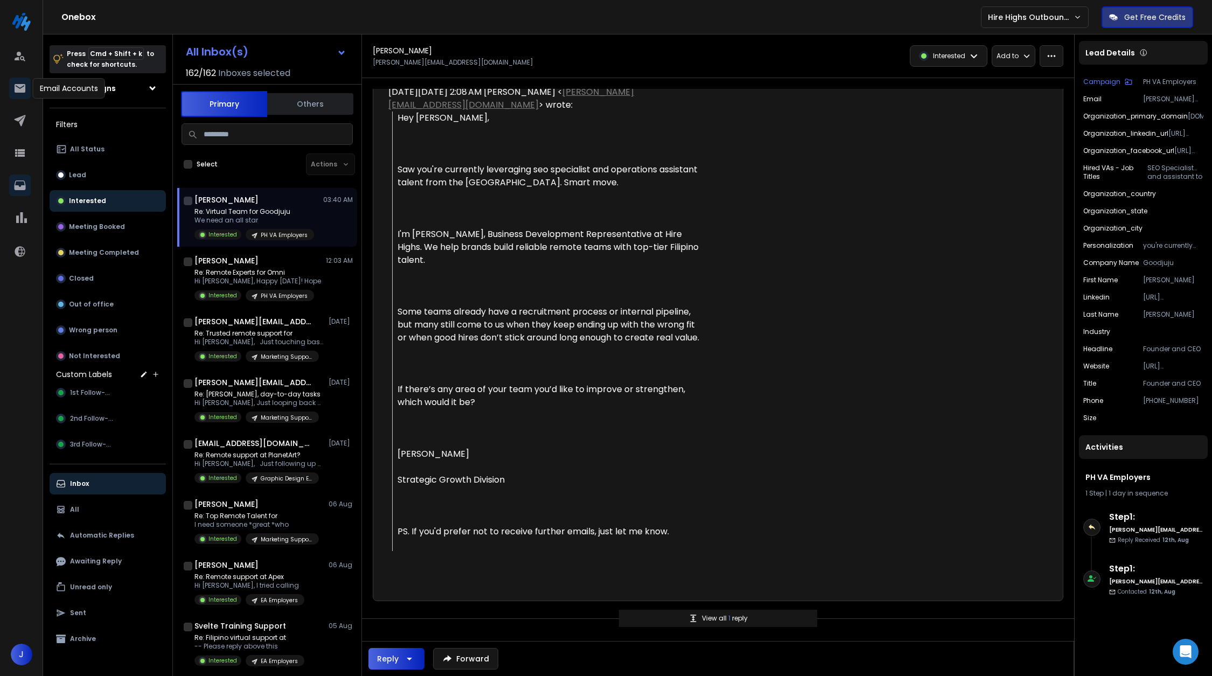
click at [29, 89] on link at bounding box center [20, 89] width 22 height 22
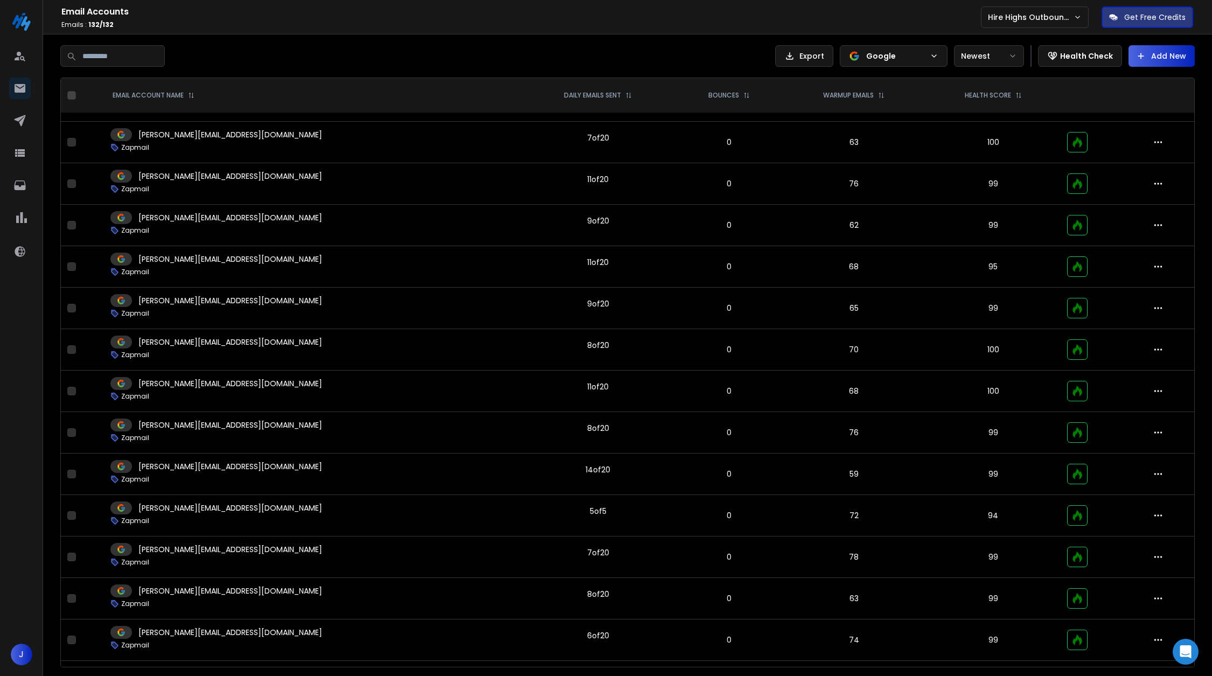
scroll to position [3846, 0]
click at [521, 372] on td "11 of 20" at bounding box center [598, 386] width 155 height 28
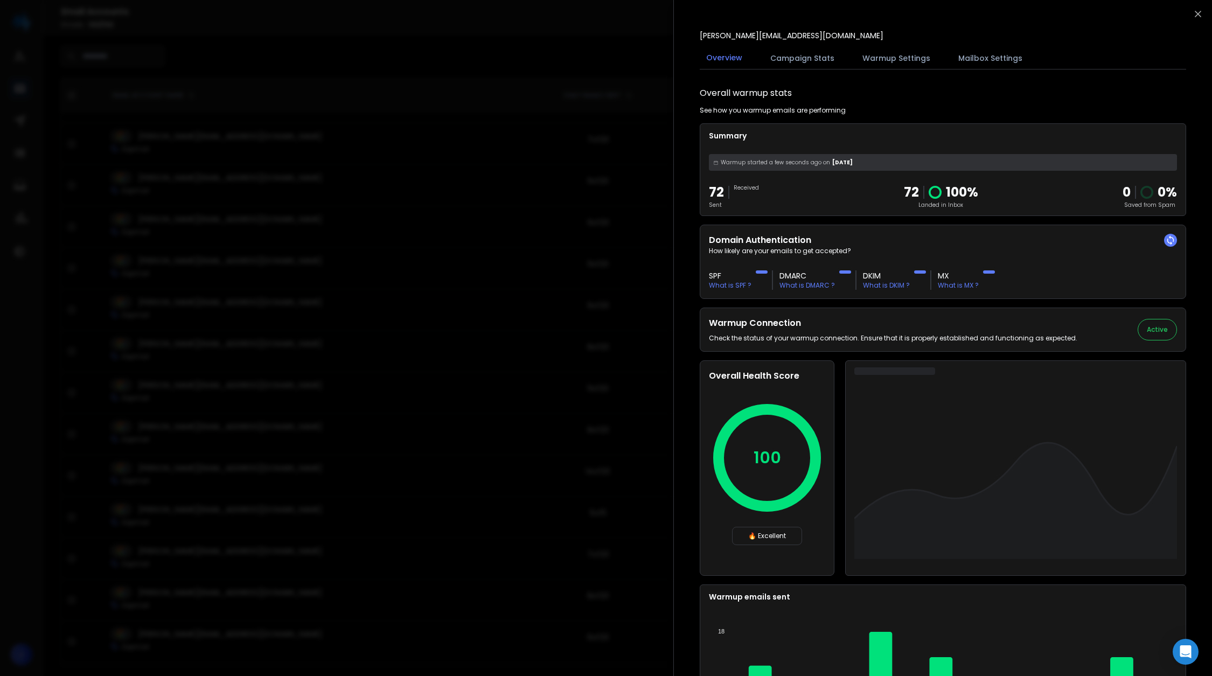
click at [907, 58] on button "Warmup Settings" at bounding box center [896, 58] width 81 height 24
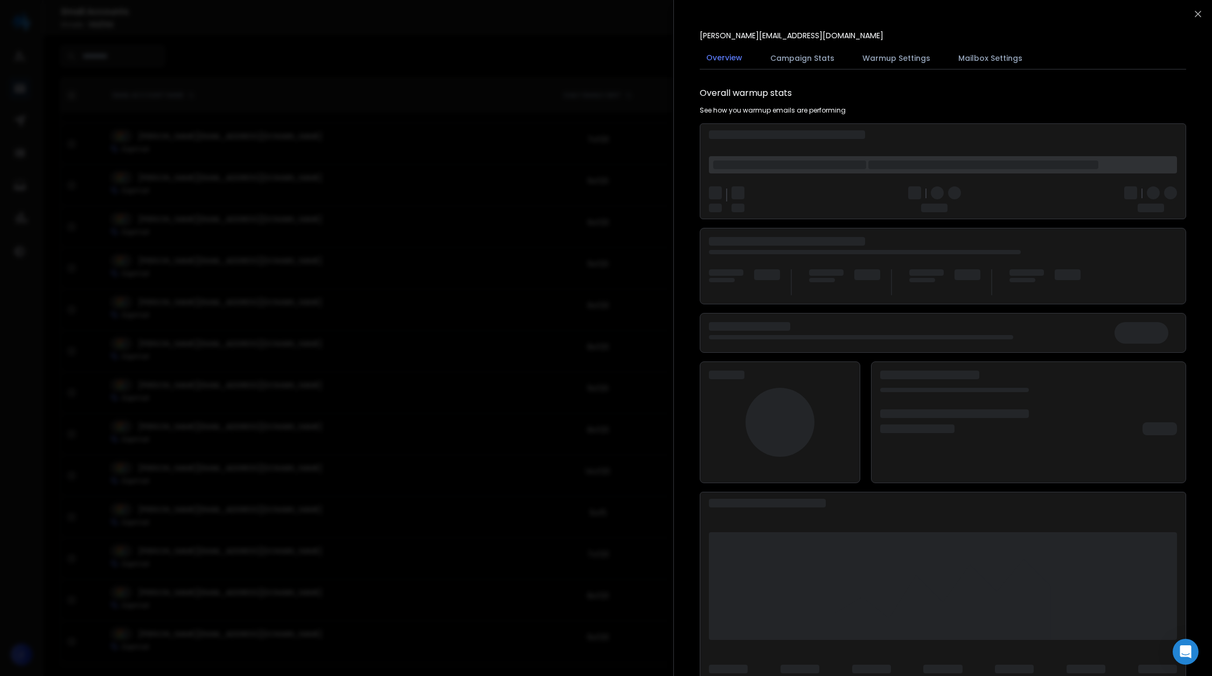
click at [548, 315] on div at bounding box center [606, 338] width 1212 height 676
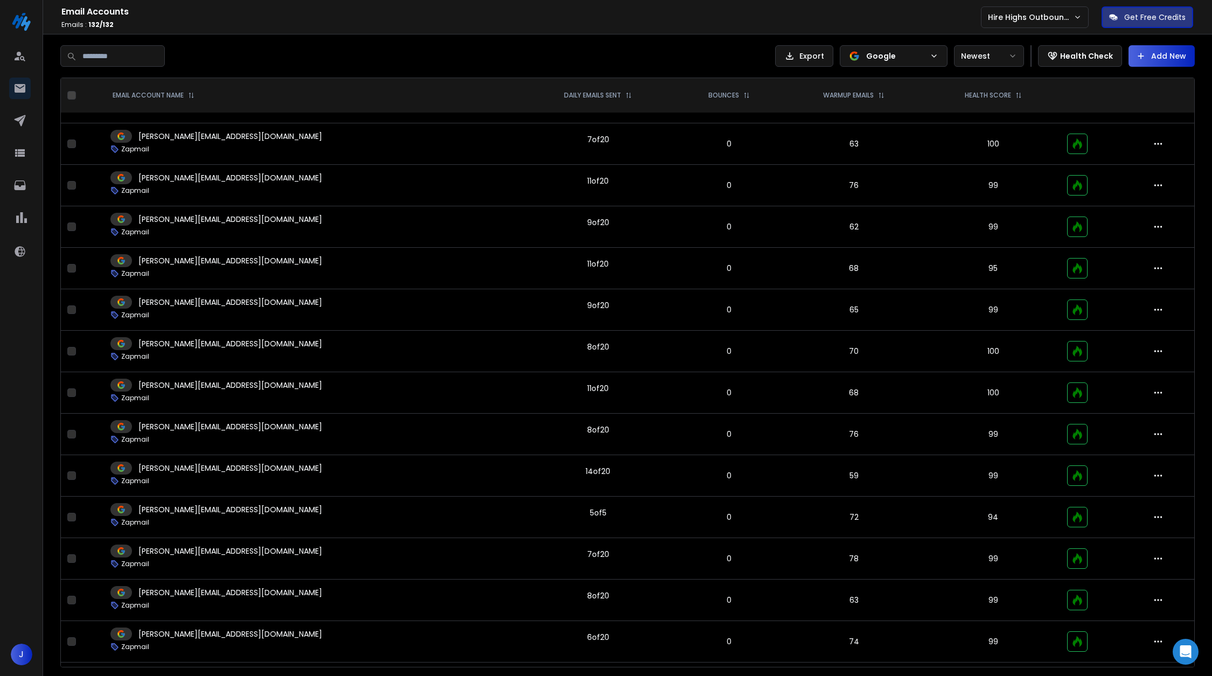
click at [128, 44] on div "Export Google Newest Health Check Add New EMAIL ACCOUNT NAME DAILY EMAILS SENT …" at bounding box center [627, 356] width 1169 height 644
click at [128, 46] on input at bounding box center [112, 56] width 104 height 22
type input "*****"
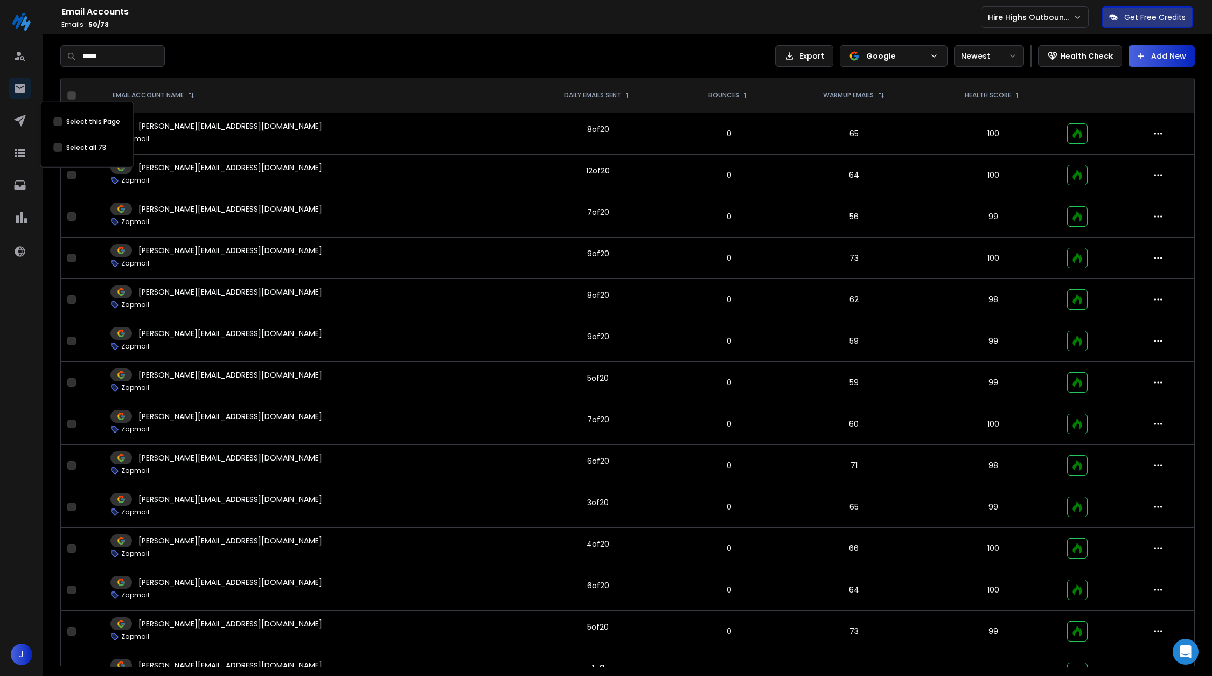
click at [68, 95] on button "Select this Page" at bounding box center [71, 95] width 9 height 9
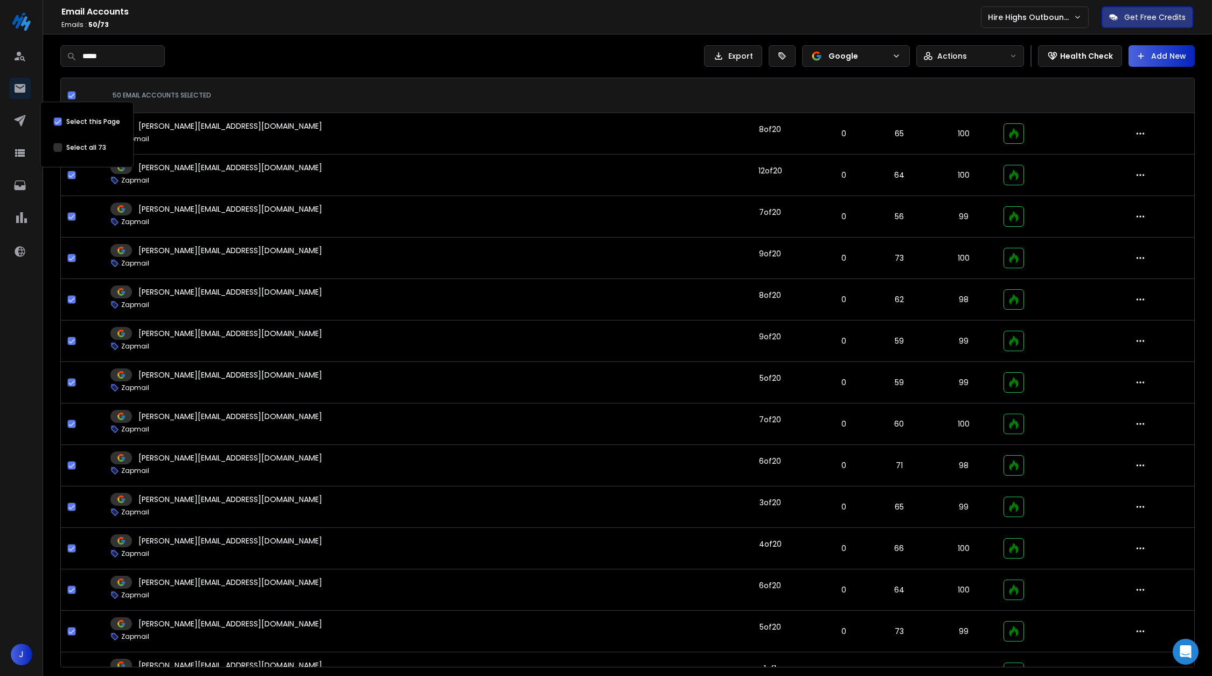
click at [50, 144] on div "Select this Page Select all 73" at bounding box center [87, 135] width 80 height 56
click at [53, 146] on button "Select this Page" at bounding box center [57, 147] width 9 height 9
click at [976, 52] on div "Actions" at bounding box center [964, 56] width 82 height 11
click at [969, 80] on div "Bulk Edit" at bounding box center [949, 80] width 46 height 11
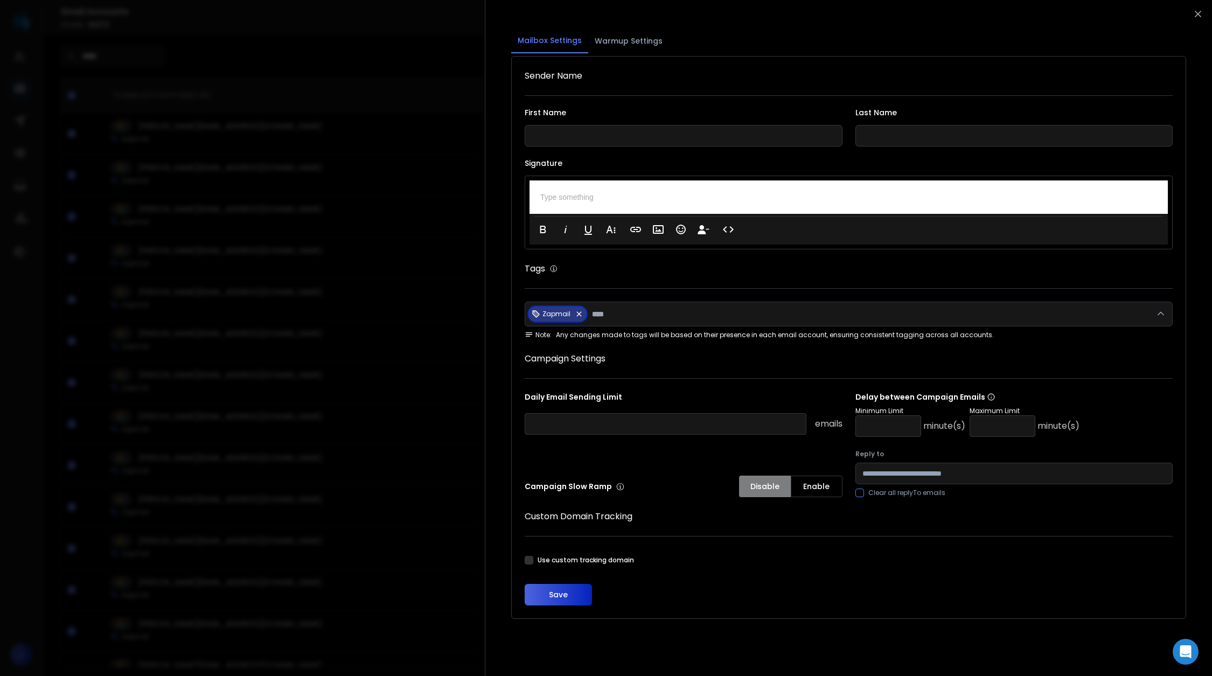
click at [892, 433] on input "number" at bounding box center [888, 426] width 66 height 22
click at [997, 418] on input "number" at bounding box center [1002, 426] width 66 height 22
type input "*"
type input "**"
drag, startPoint x: 883, startPoint y: 429, endPoint x: 850, endPoint y: 429, distance: 32.9
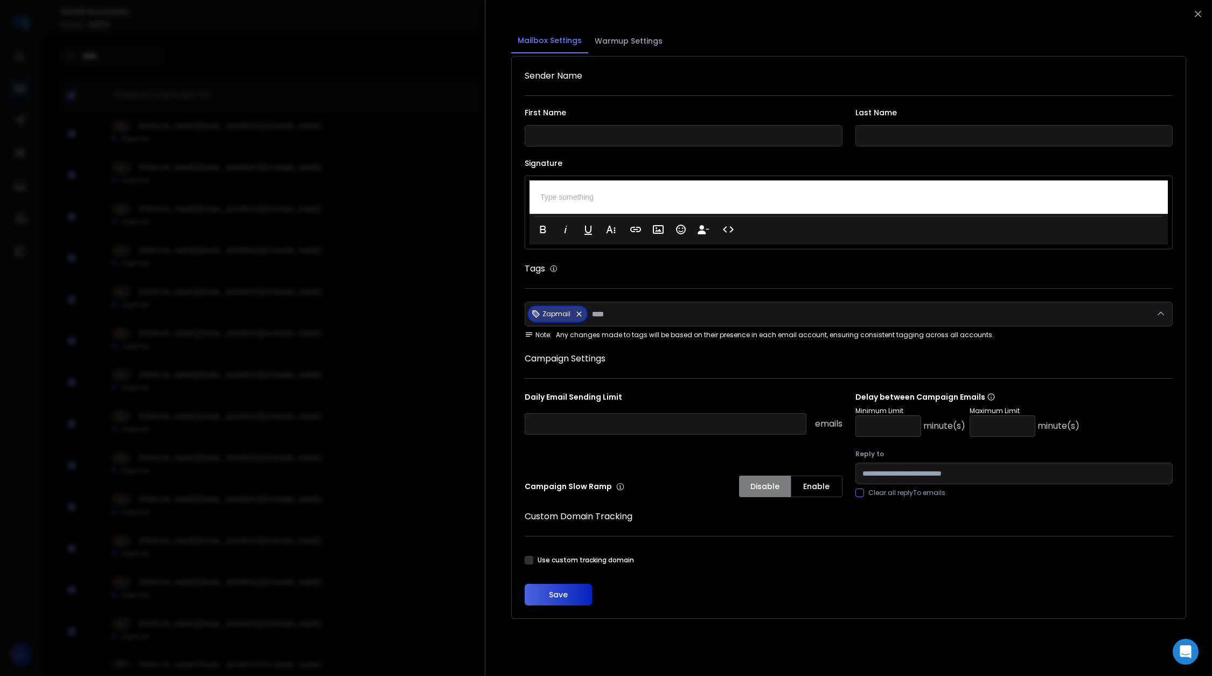
click at [850, 429] on div "Daily Email Sending Limit emails Delay between Campaign Emails Minimum Limit * …" at bounding box center [849, 445] width 648 height 106
type input "*"
click at [562, 598] on button "Save" at bounding box center [558, 595] width 67 height 22
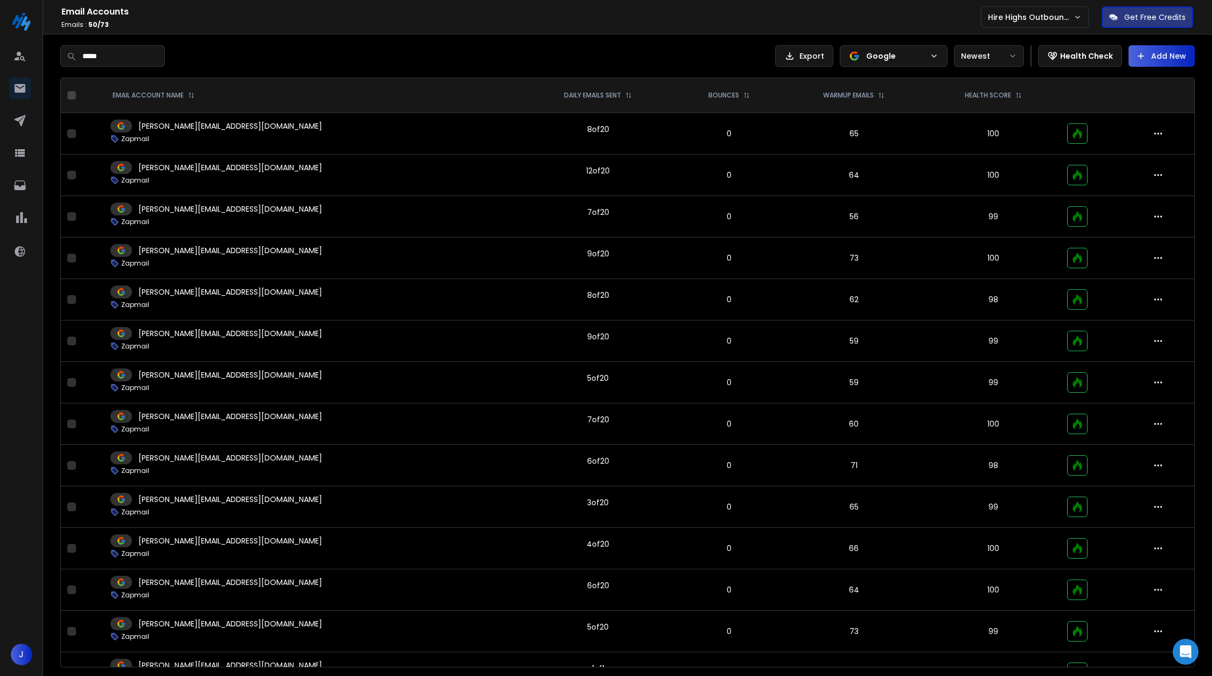
click at [682, 134] on p "0" at bounding box center [729, 133] width 94 height 11
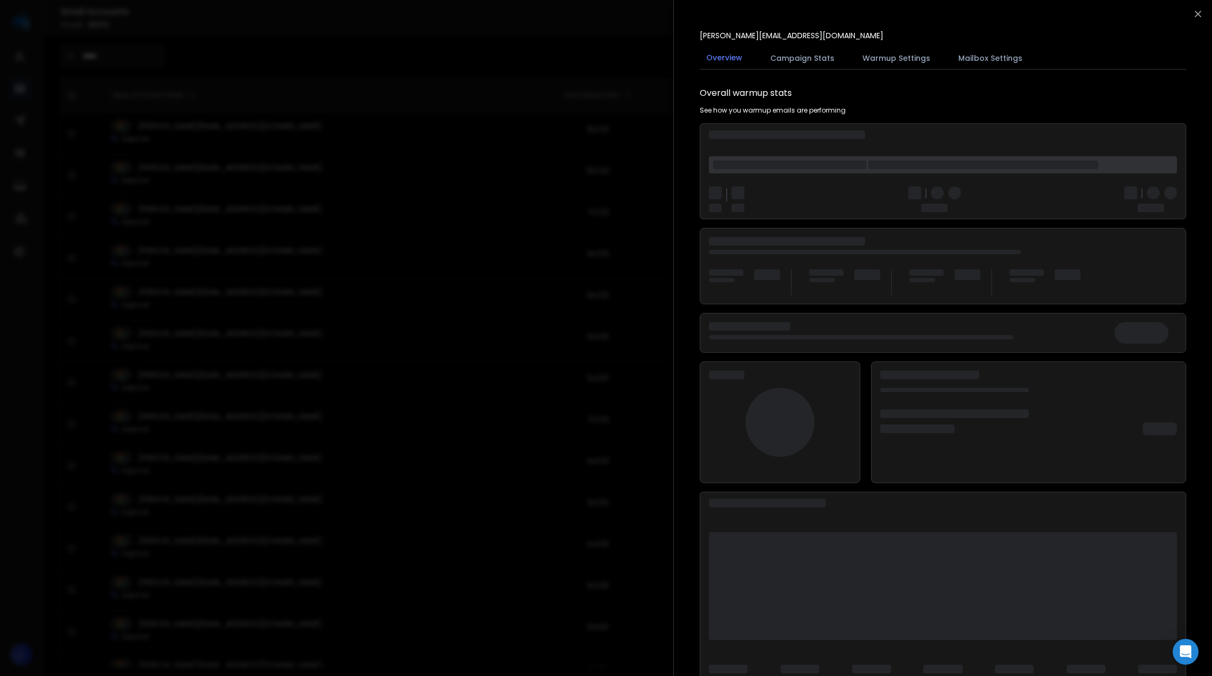
click at [797, 65] on button "Campaign Stats" at bounding box center [802, 58] width 77 height 24
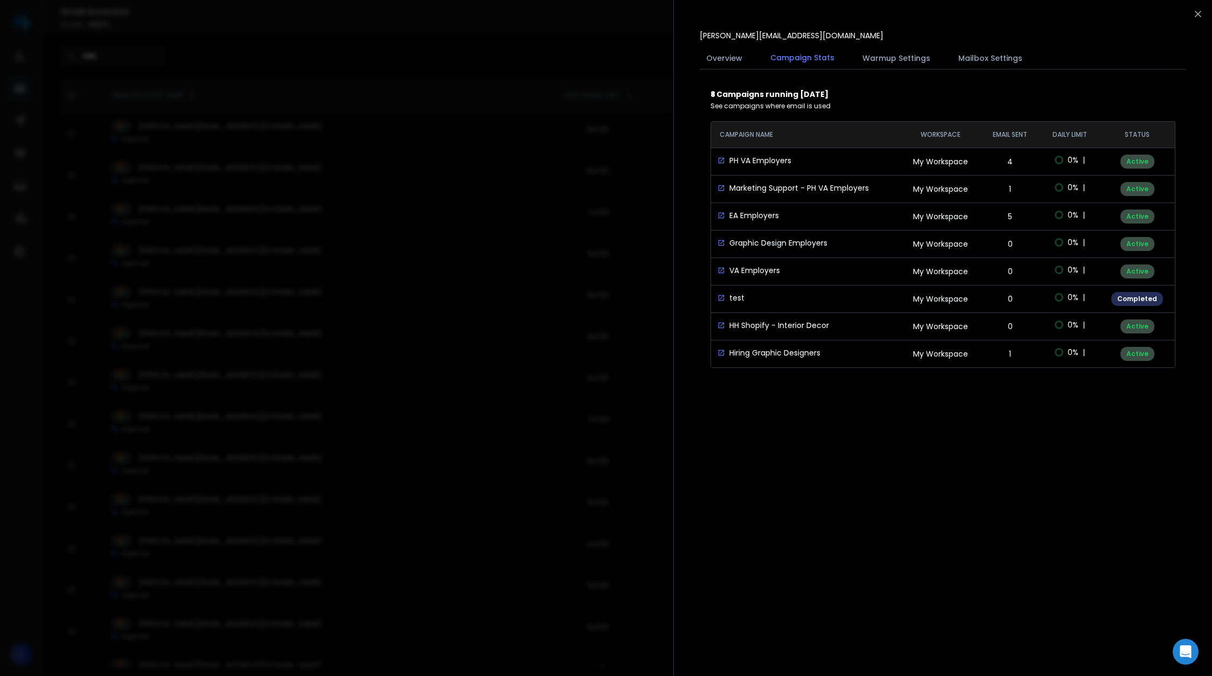
click at [967, 54] on button "Mailbox Settings" at bounding box center [990, 58] width 77 height 24
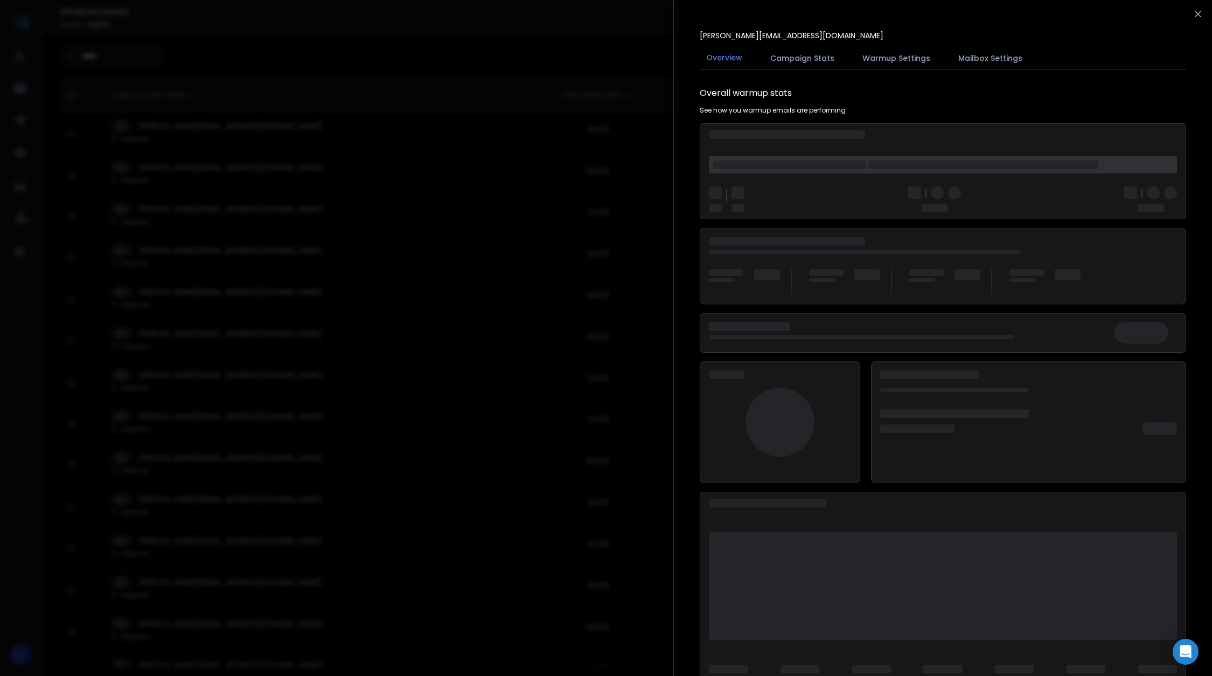
click at [532, 268] on div at bounding box center [606, 338] width 1212 height 676
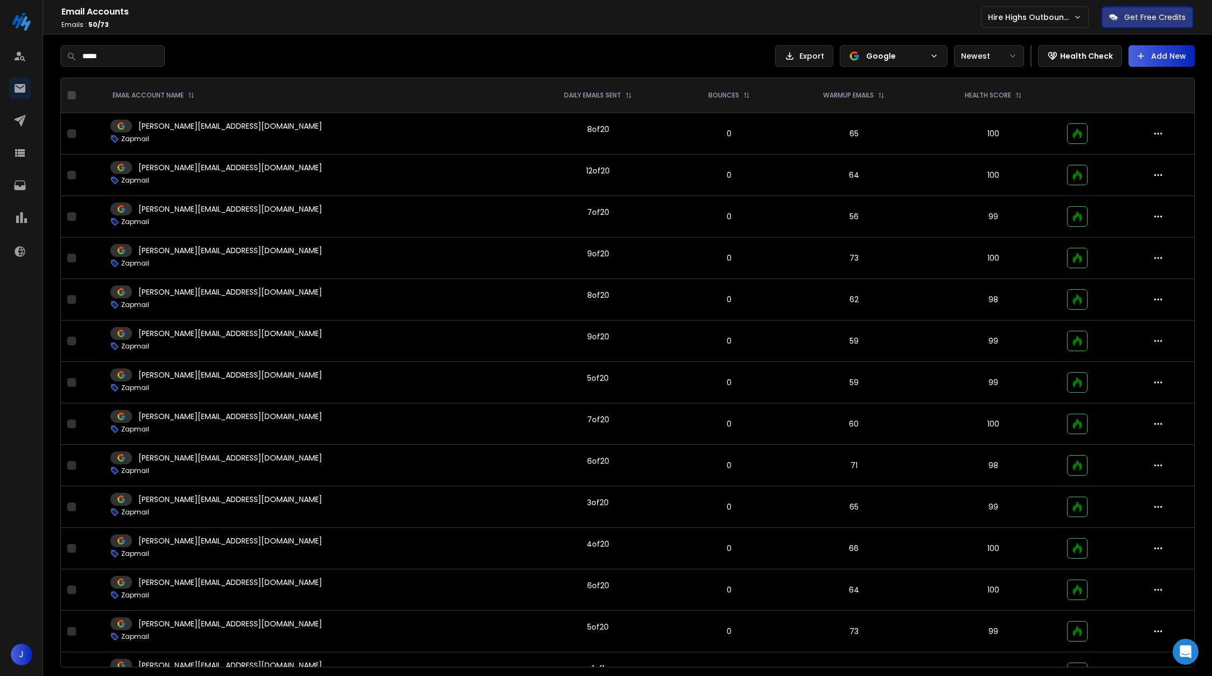
drag, startPoint x: 132, startPoint y: 61, endPoint x: 76, endPoint y: 59, distance: 56.1
click at [76, 59] on div "*****" at bounding box center [112, 56] width 104 height 22
click at [331, 72] on div "***** Export Google Newest Health Check Add New ***** EMAIL ACCOUNT NAME DAILY …" at bounding box center [627, 356] width 1134 height 622
drag, startPoint x: 132, startPoint y: 53, endPoint x: 7, endPoint y: 53, distance: 124.9
click at [7, 53] on div "J Email Accounts Emails : 50 / 73 Hire Highs Outbound Engine Get Free Credits *…" at bounding box center [606, 339] width 1212 height 678
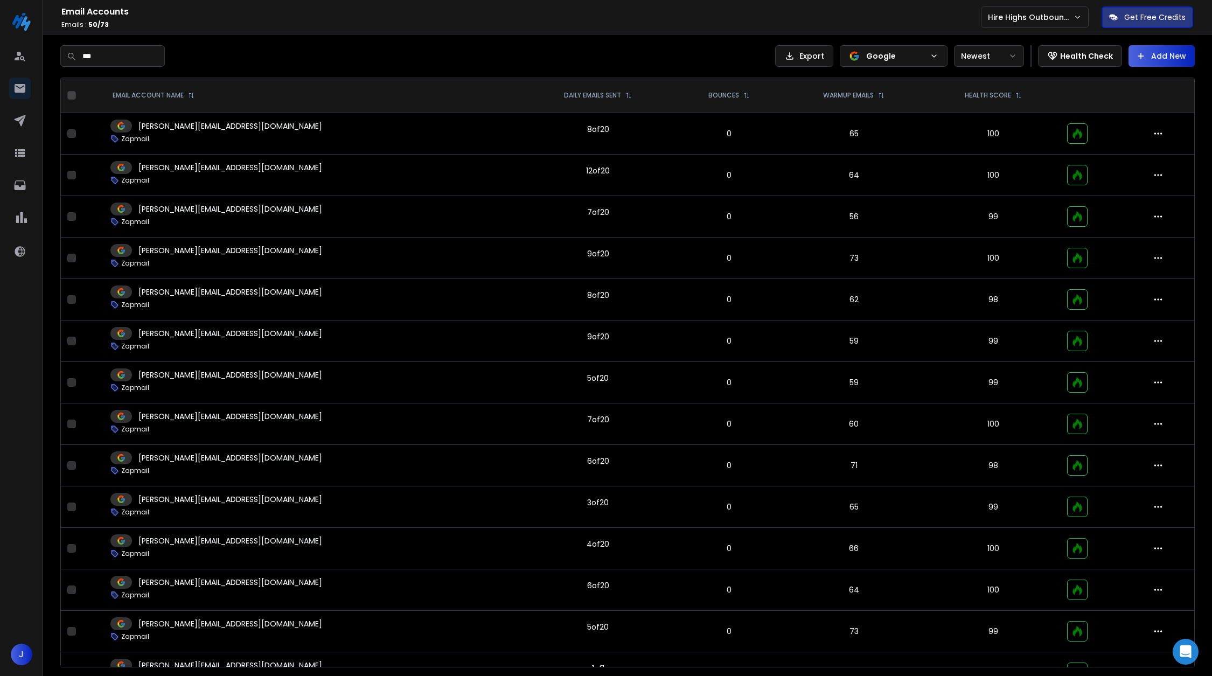
type input "****"
click at [75, 94] on div at bounding box center [85, 95] width 37 height 9
click at [54, 145] on button "Select this Page" at bounding box center [57, 147] width 9 height 9
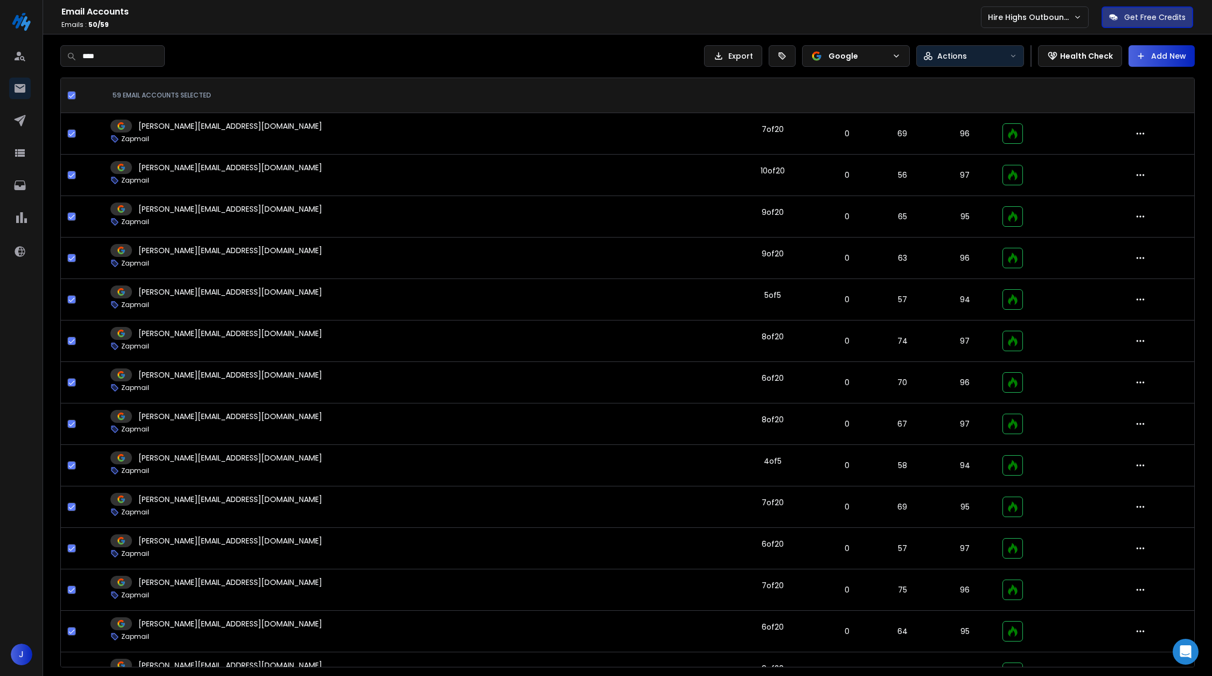
click at [959, 65] on button "Actions" at bounding box center [970, 56] width 108 height 22
click at [959, 78] on div "Bulk Edit" at bounding box center [949, 80] width 46 height 11
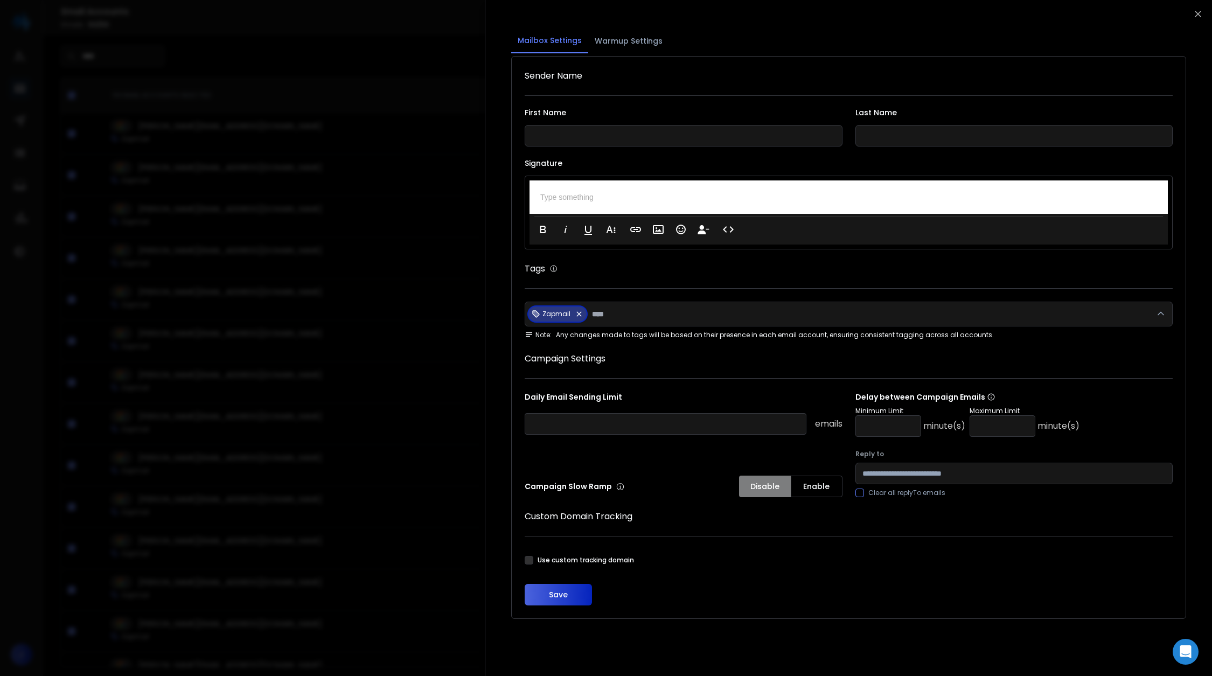
click at [898, 427] on input "number" at bounding box center [888, 426] width 66 height 22
click at [1000, 428] on input "number" at bounding box center [1002, 426] width 66 height 22
type input "*"
type input "**"
click at [873, 433] on input "*" at bounding box center [888, 426] width 66 height 22
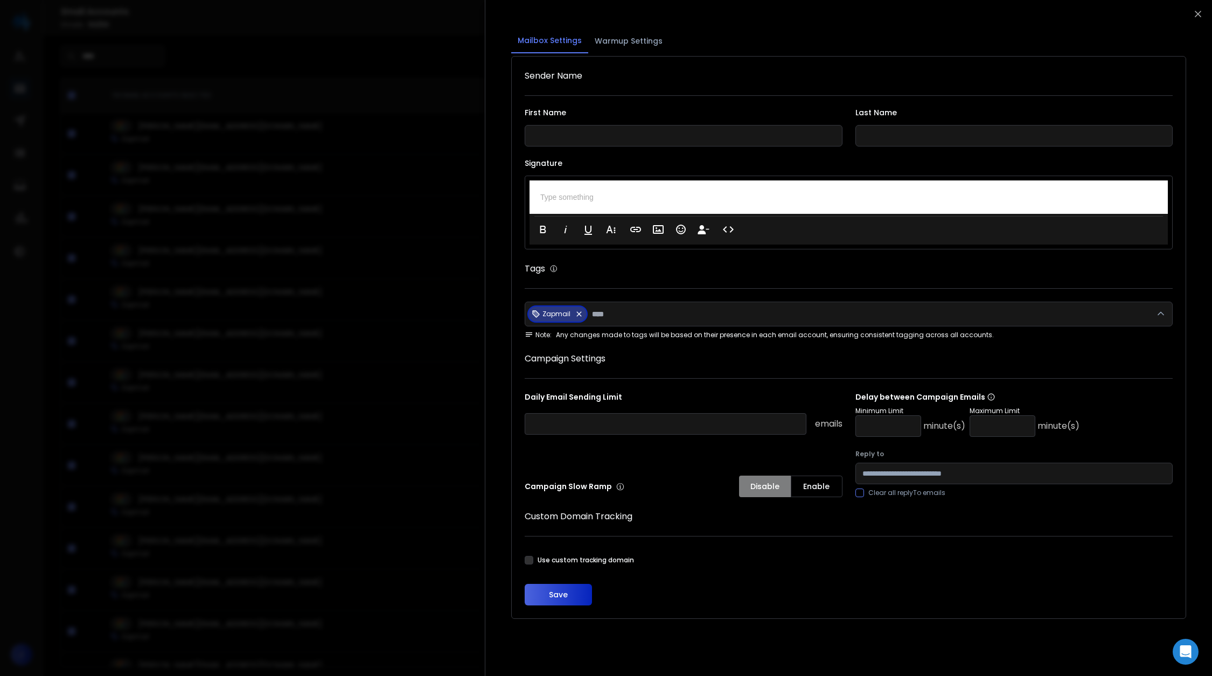
type input "*"
click at [564, 595] on button "Save" at bounding box center [558, 595] width 67 height 22
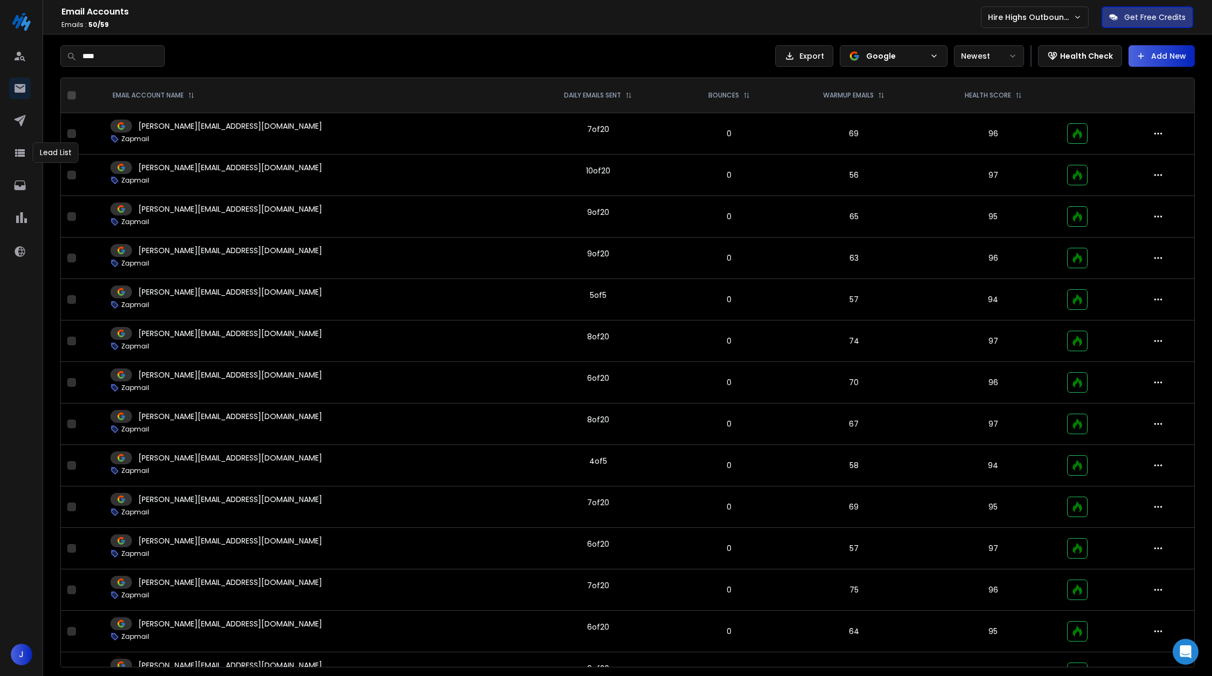
click at [20, 132] on div at bounding box center [21, 123] width 25 height 26
click at [23, 180] on icon at bounding box center [19, 185] width 11 height 10
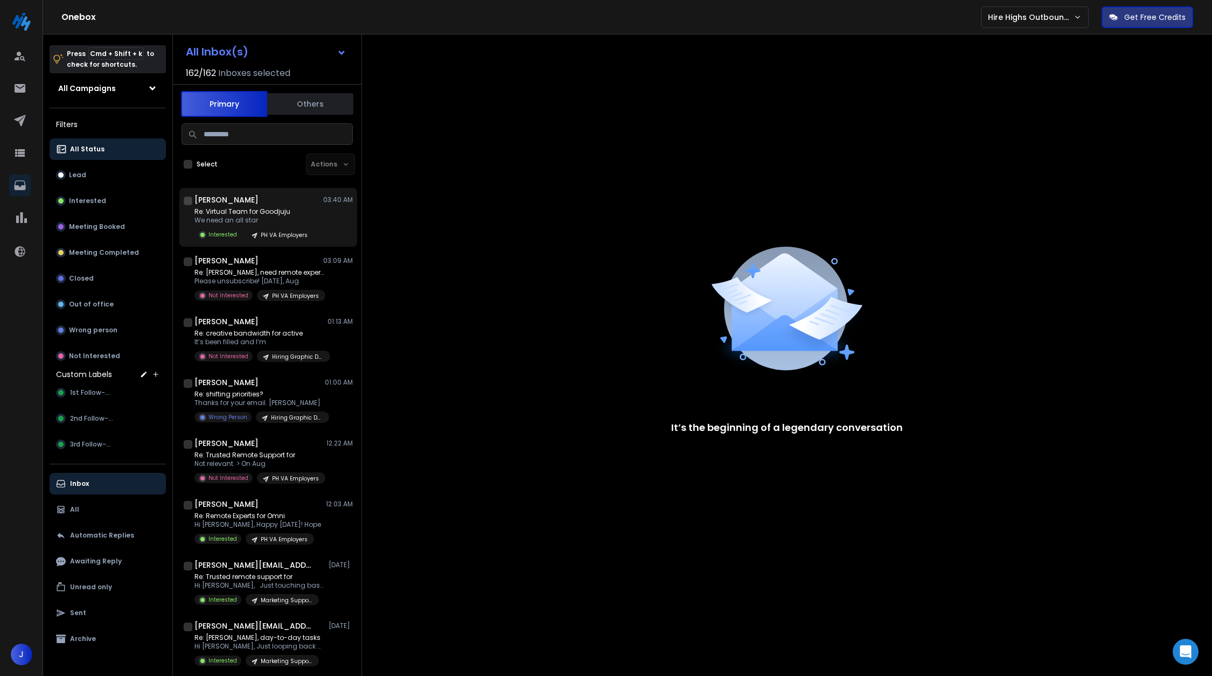
click at [252, 215] on p "Re: Virtual Team for Goodjuju" at bounding box center [254, 211] width 120 height 9
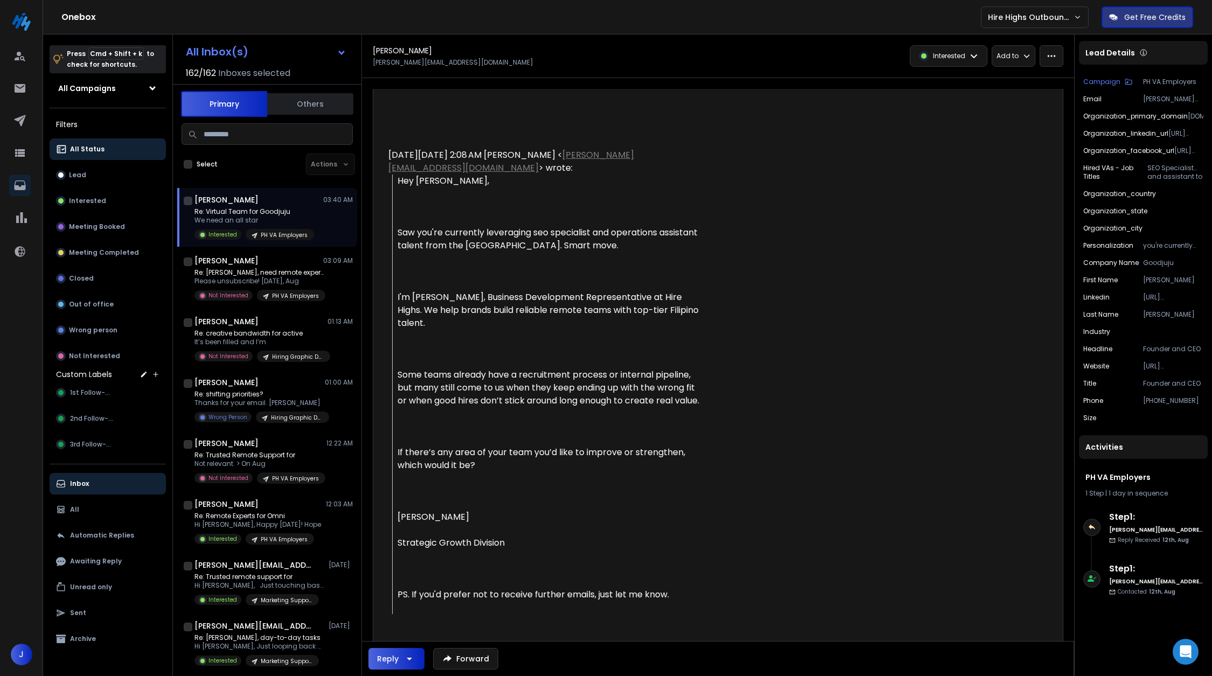
scroll to position [436, 0]
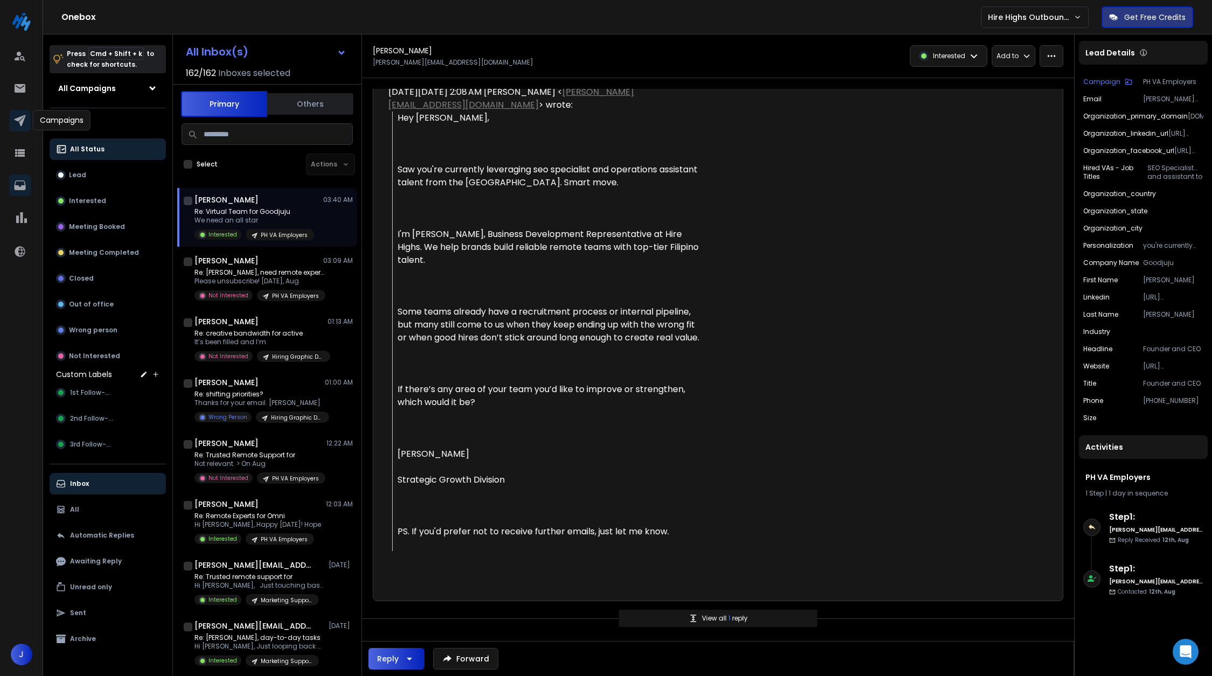
click at [11, 119] on link at bounding box center [20, 121] width 22 height 22
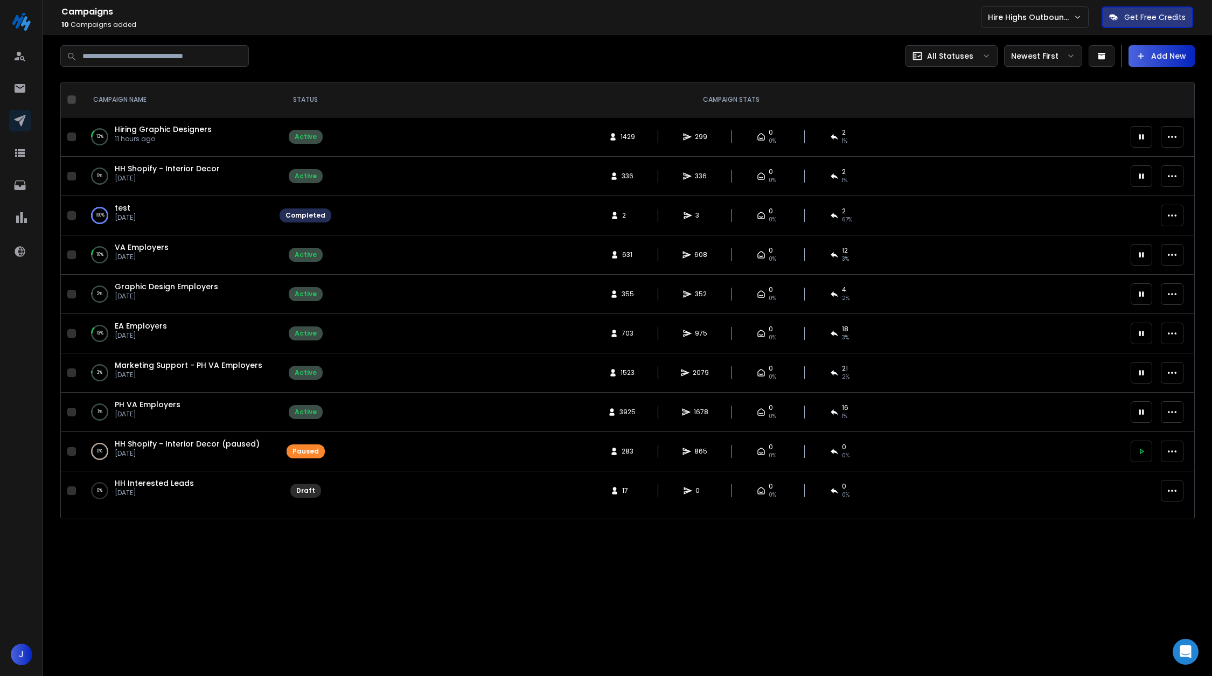
click at [146, 133] on span "Hiring Graphic Designers" at bounding box center [163, 129] width 97 height 11
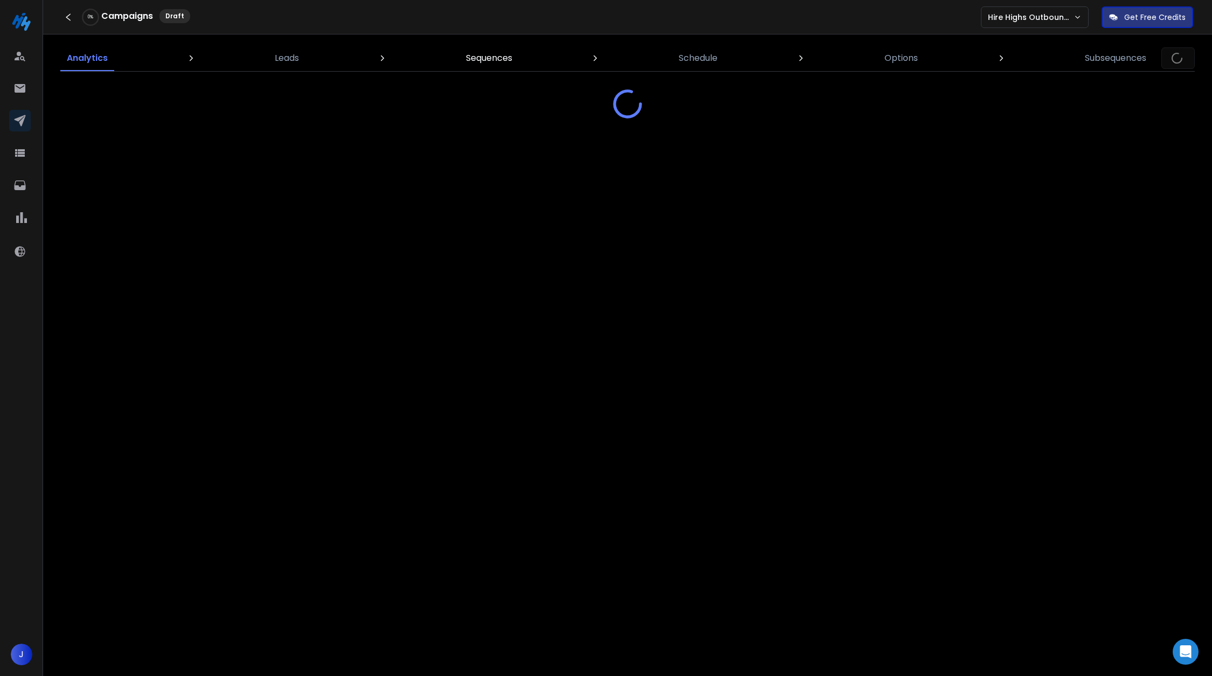
click at [476, 53] on p "Sequences" at bounding box center [489, 58] width 46 height 13
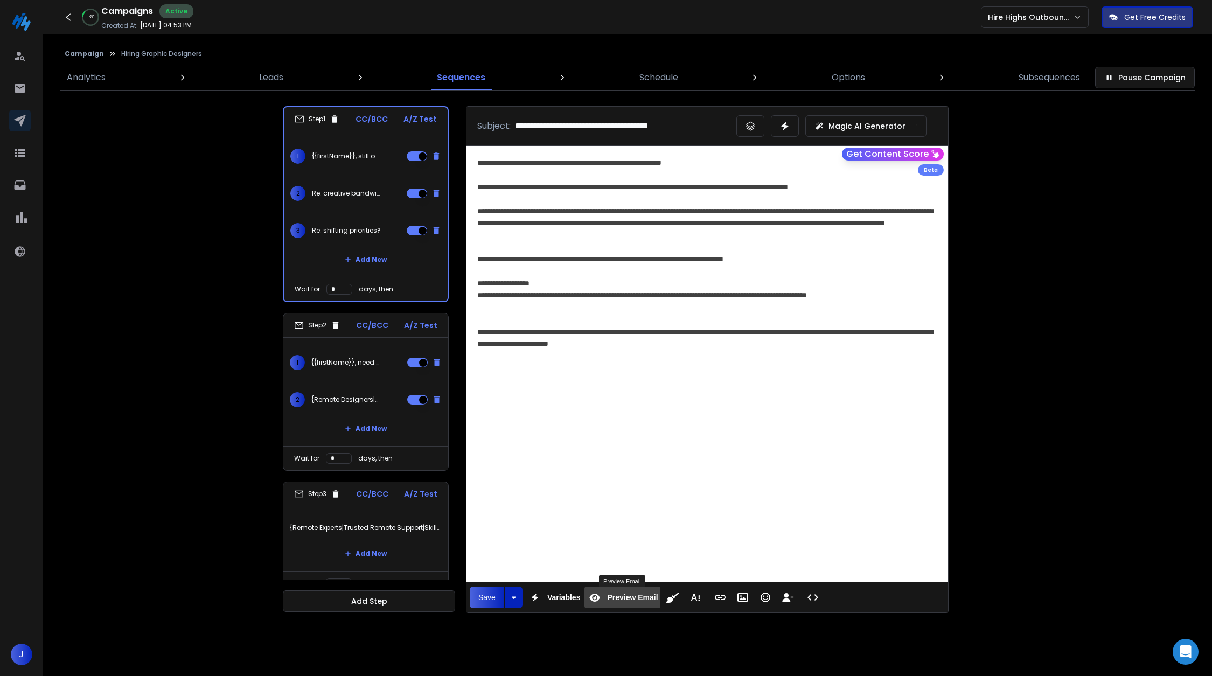
click at [633, 593] on span "Preview Email" at bounding box center [632, 597] width 55 height 9
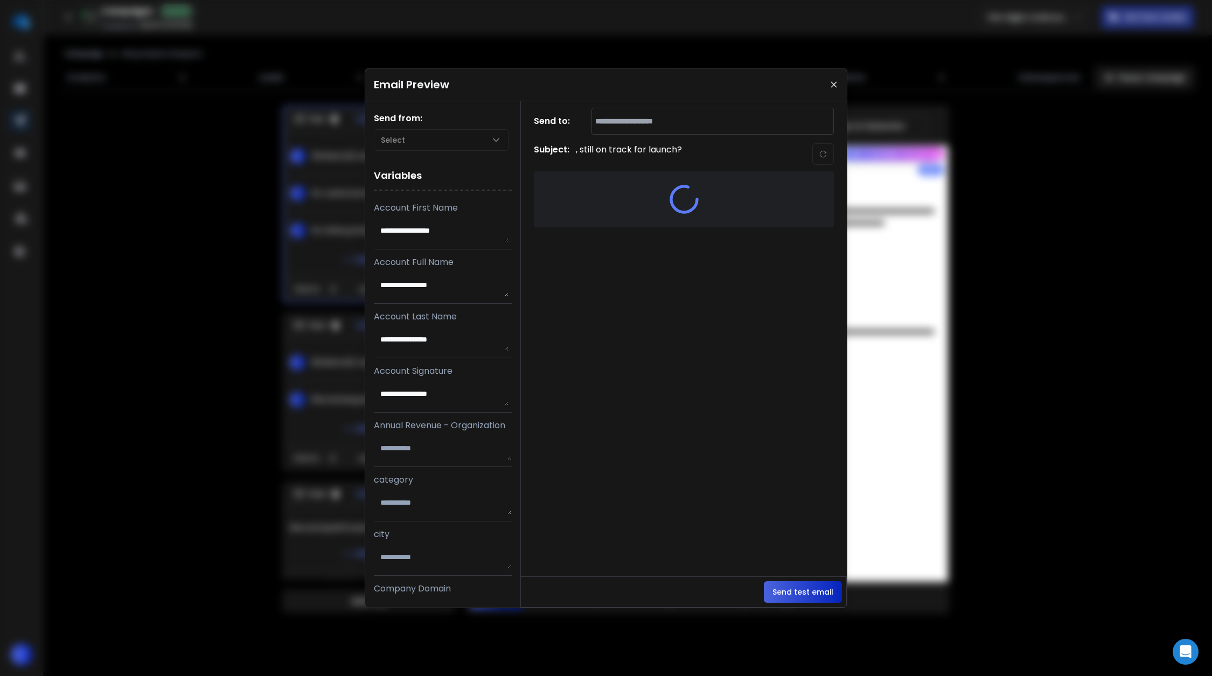
type textarea "**********"
type textarea "*****"
type textarea "**********"
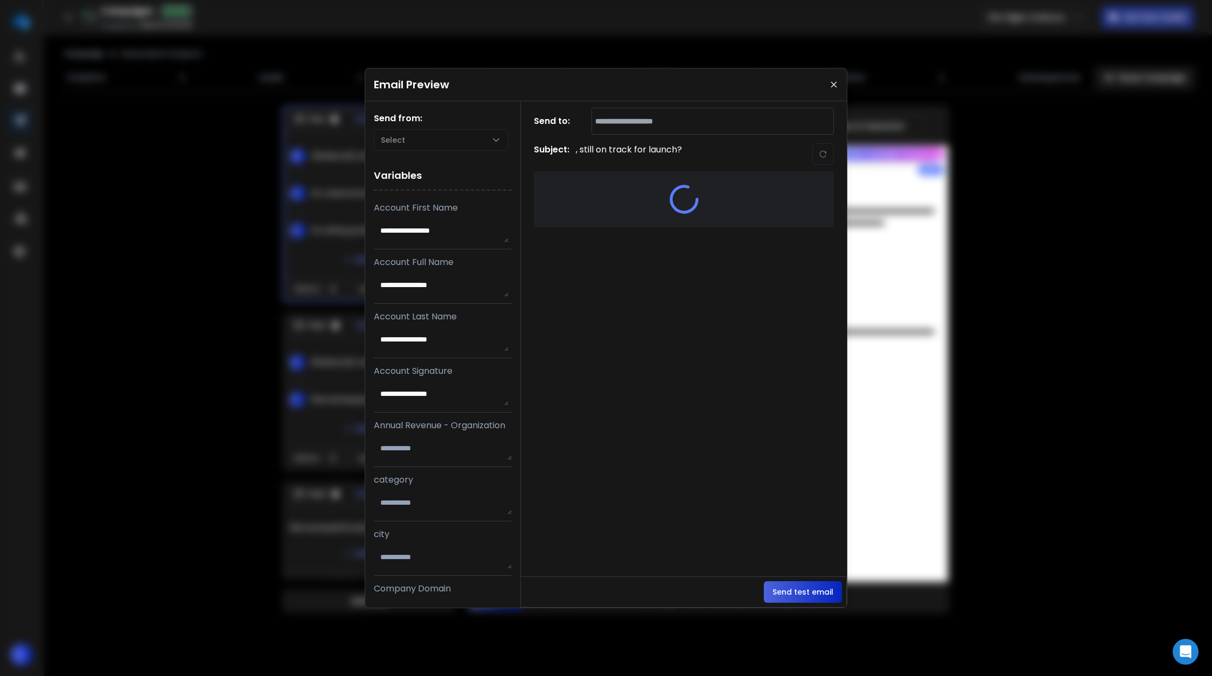
type textarea "**********"
type textarea "*******"
type textarea "**********"
type textarea "*****"
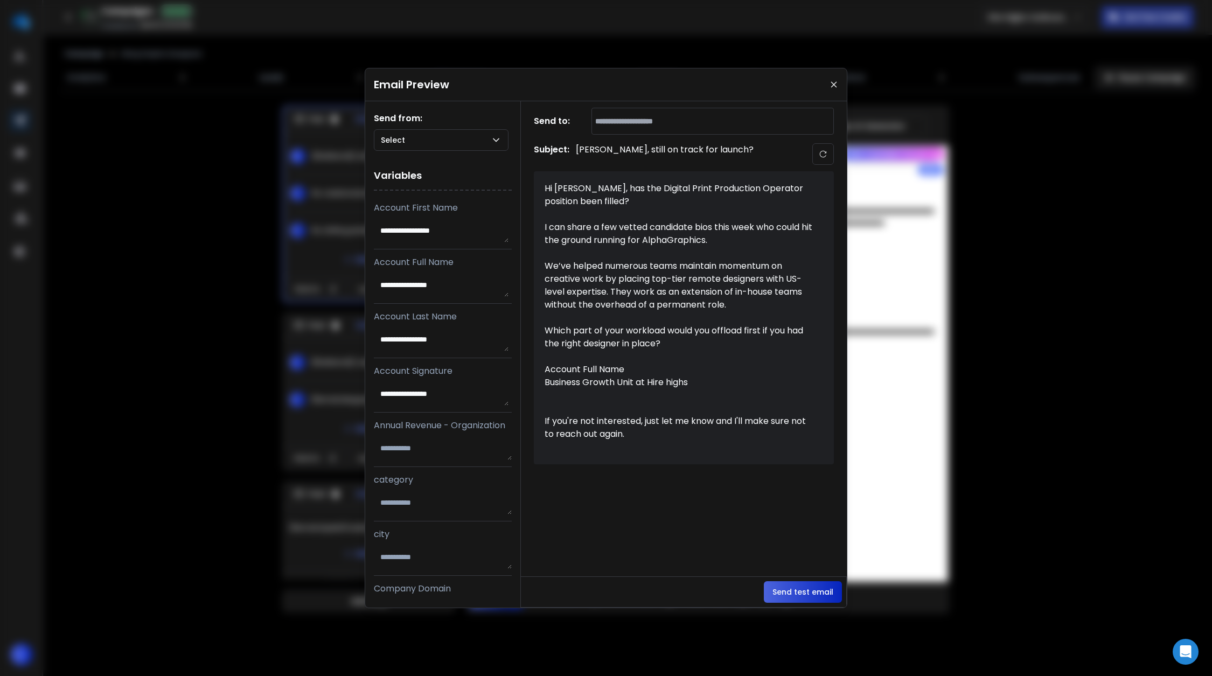
type textarea "*******"
type textarea "**********"
type textarea "******"
type textarea "*******"
click at [168, 260] on div "**********" at bounding box center [606, 338] width 1212 height 562
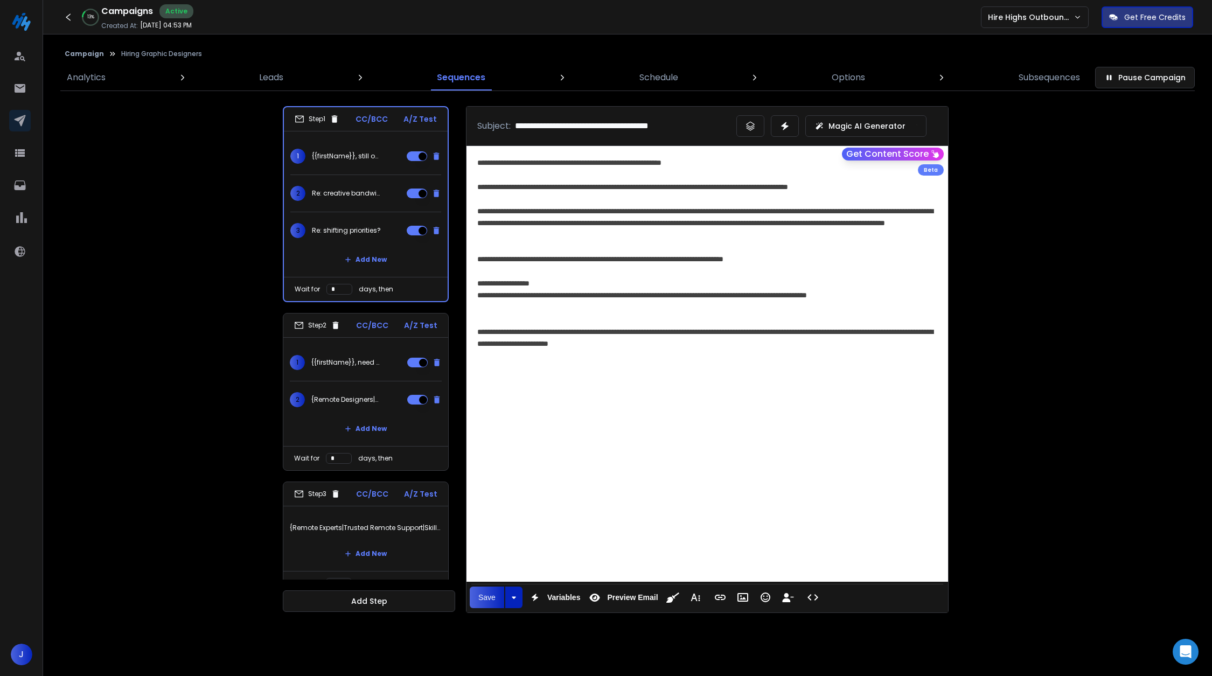
click at [358, 360] on p "{{firstName}}, need {remote designers|trusted remote designers|skilled virtual …" at bounding box center [345, 362] width 69 height 9
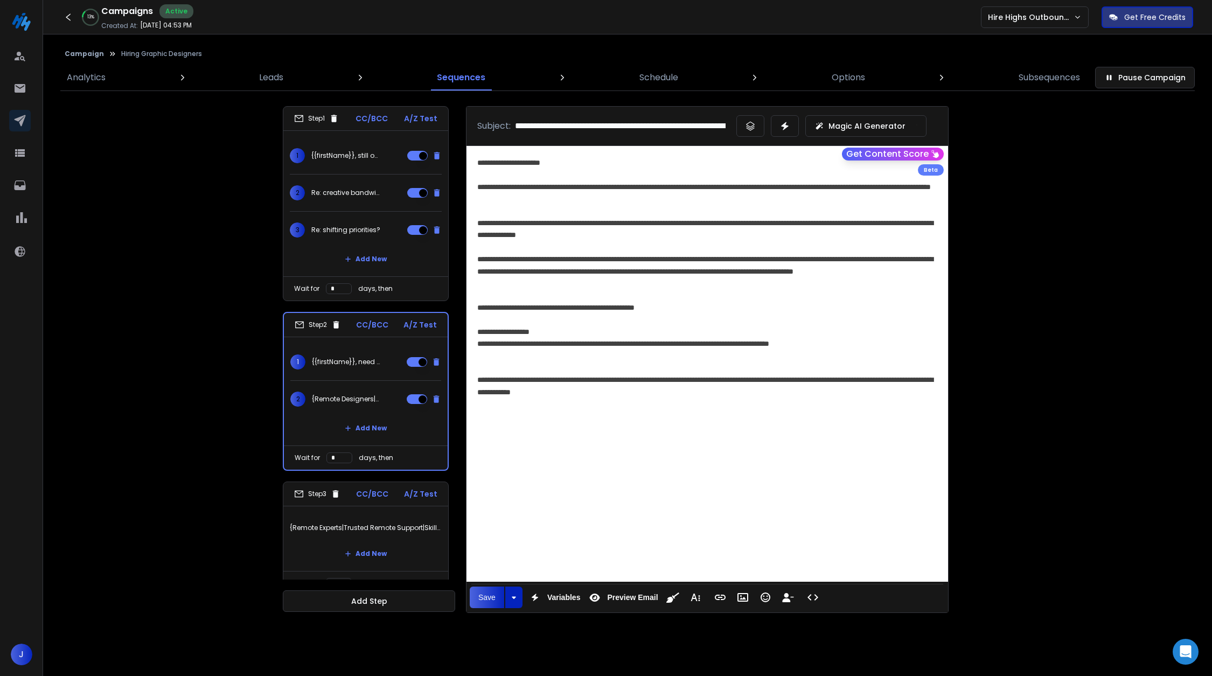
click at [560, 585] on div "Save Save Save as Template Variables Insert Variable Preview Email Preview Emai…" at bounding box center [588, 597] width 238 height 26
drag, startPoint x: 333, startPoint y: 284, endPoint x: 323, endPoint y: 283, distance: 10.3
click at [323, 283] on div "Wait for * days, then" at bounding box center [365, 288] width 165 height 24
type input "**********"
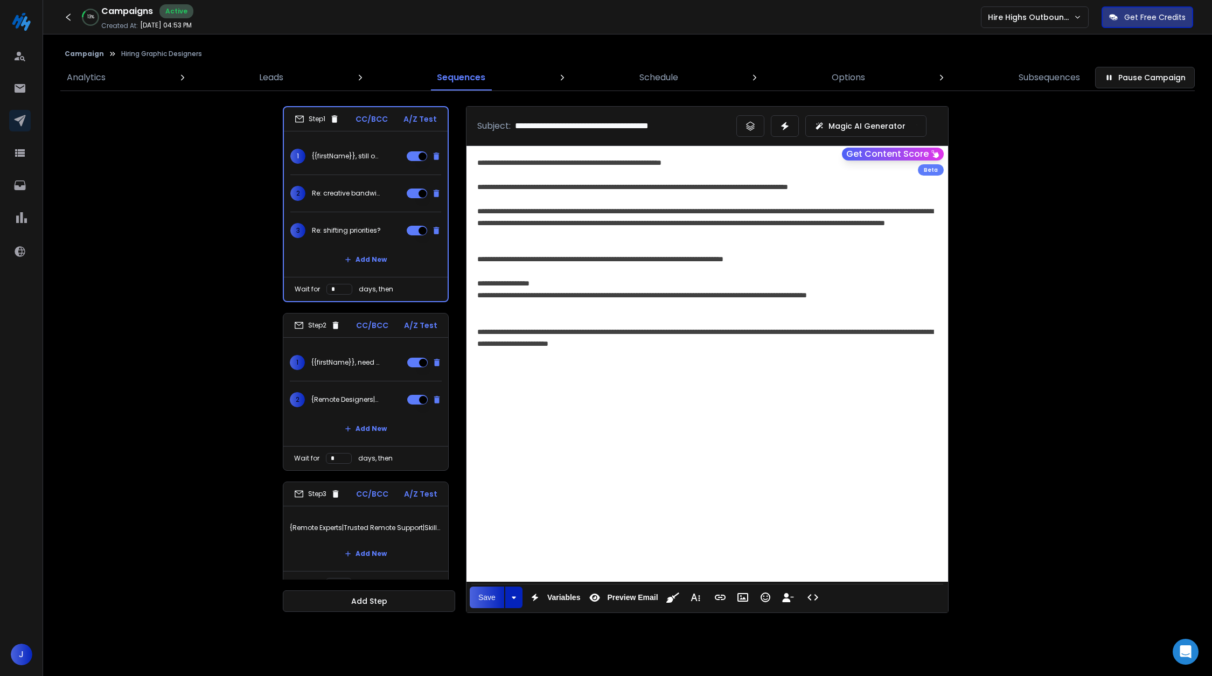
type input "*"
drag, startPoint x: 341, startPoint y: 456, endPoint x: 333, endPoint y: 456, distance: 8.6
click at [333, 456] on input "*" at bounding box center [339, 458] width 26 height 11
drag, startPoint x: 341, startPoint y: 456, endPoint x: 322, endPoint y: 453, distance: 19.0
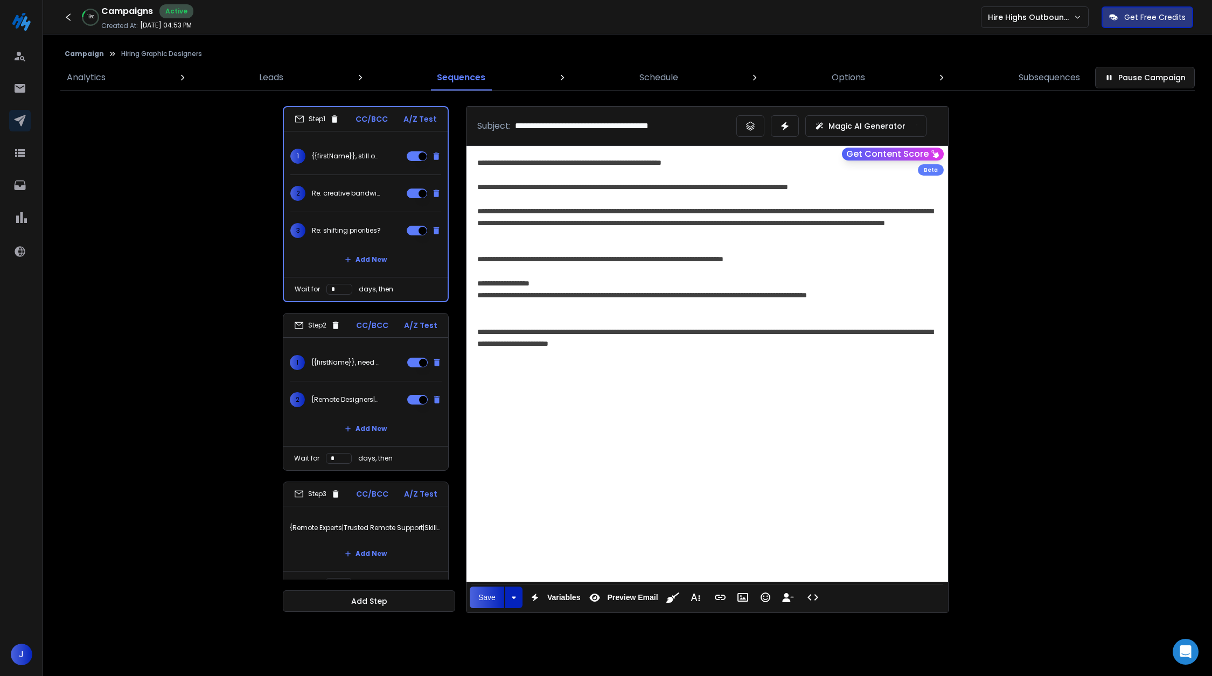
click at [322, 453] on div "Wait for * days, then" at bounding box center [365, 458] width 165 height 24
type input "**********"
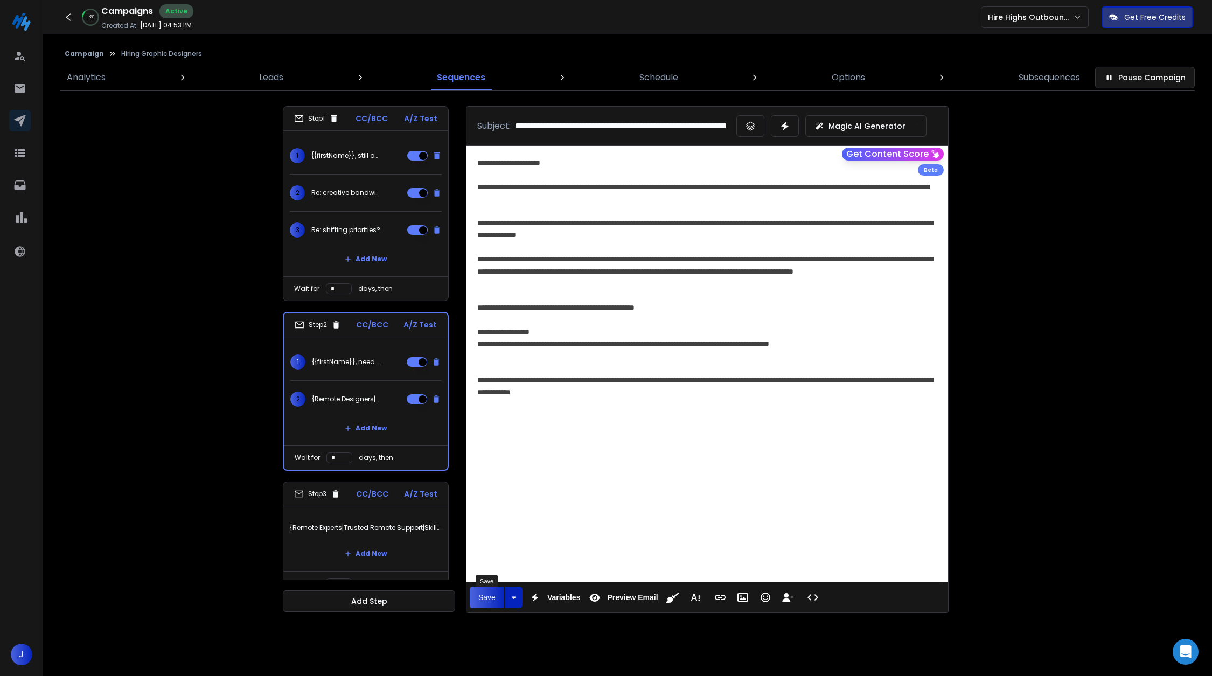
type input "*"
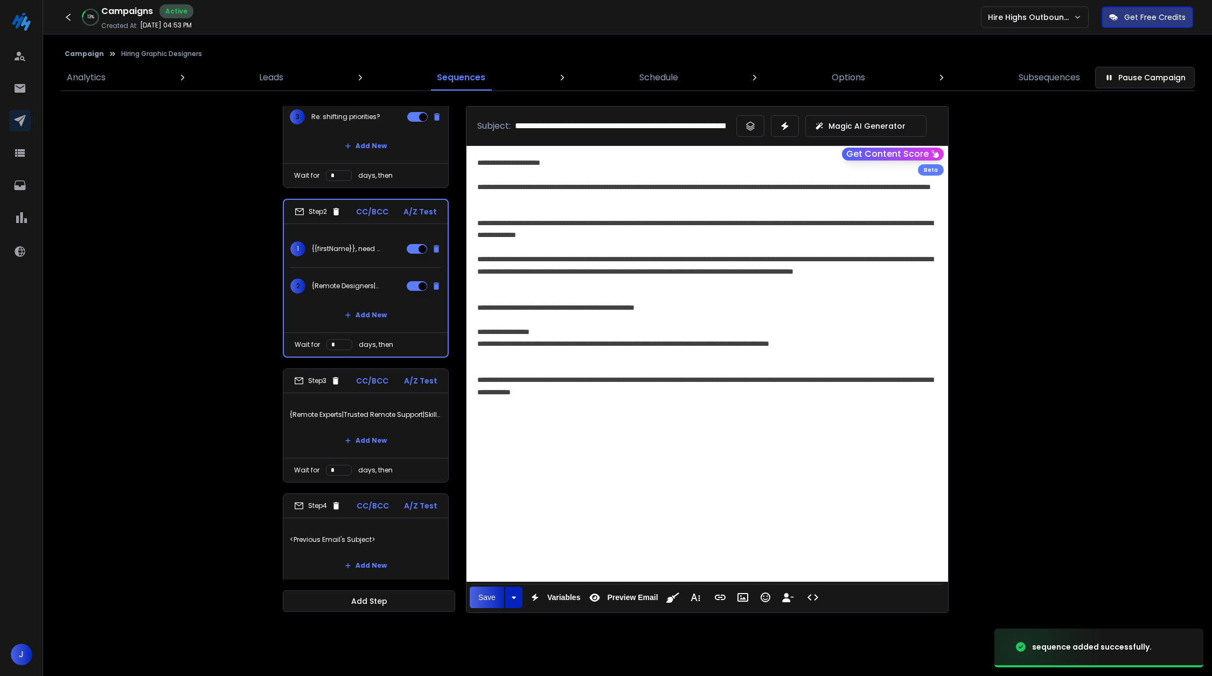
click at [365, 412] on p "{Remote Experts|Trusted Remote Support|Skilled Virtual Teams|Top Remote Talent|…" at bounding box center [366, 415] width 152 height 30
type input "**********"
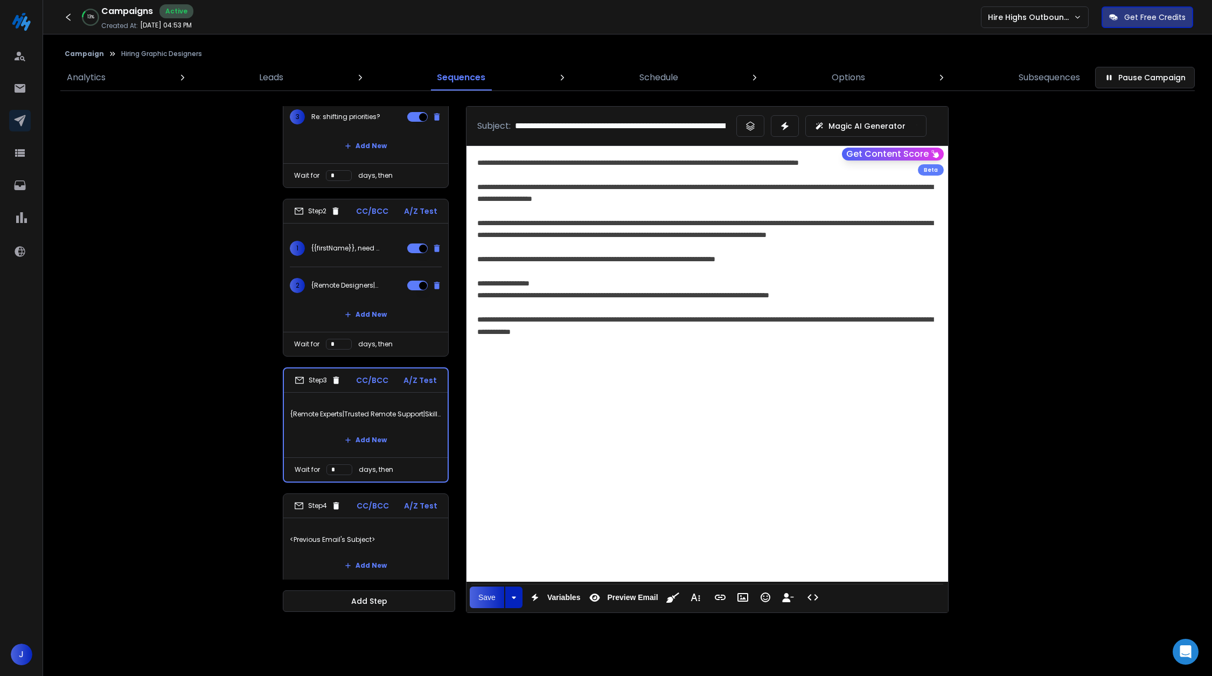
click at [370, 526] on p "<Previous Email's Subject>" at bounding box center [366, 540] width 152 height 30
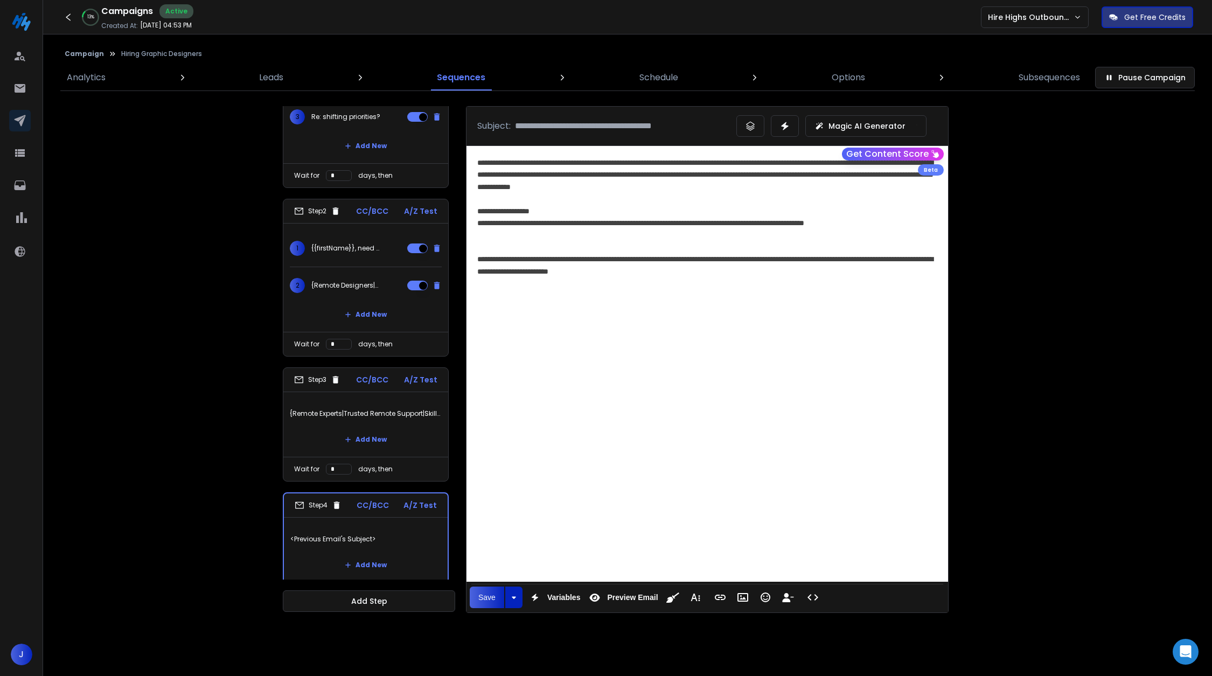
click at [390, 424] on p "{Remote Experts|Trusted Remote Support|Skilled Virtual Teams|Top Remote Talent|…" at bounding box center [366, 414] width 152 height 30
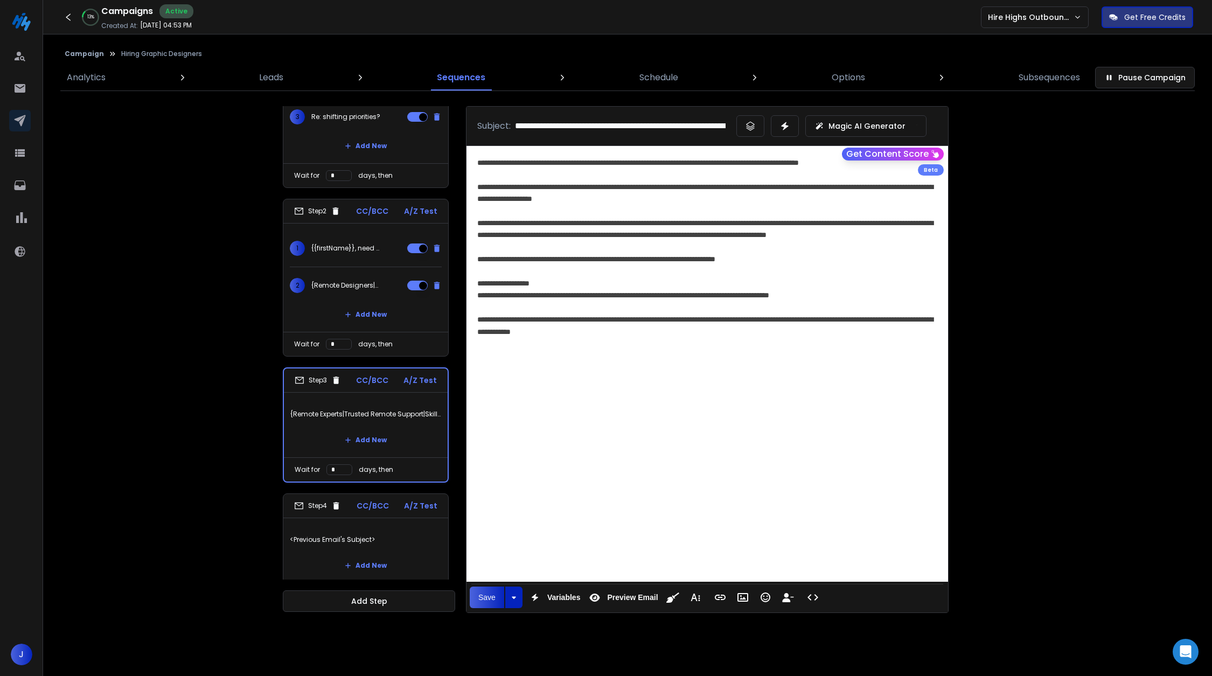
click at [340, 383] on div "Step 3 CC/BCC A/Z Test" at bounding box center [366, 380] width 164 height 24
click at [338, 376] on icon at bounding box center [336, 380] width 6 height 8
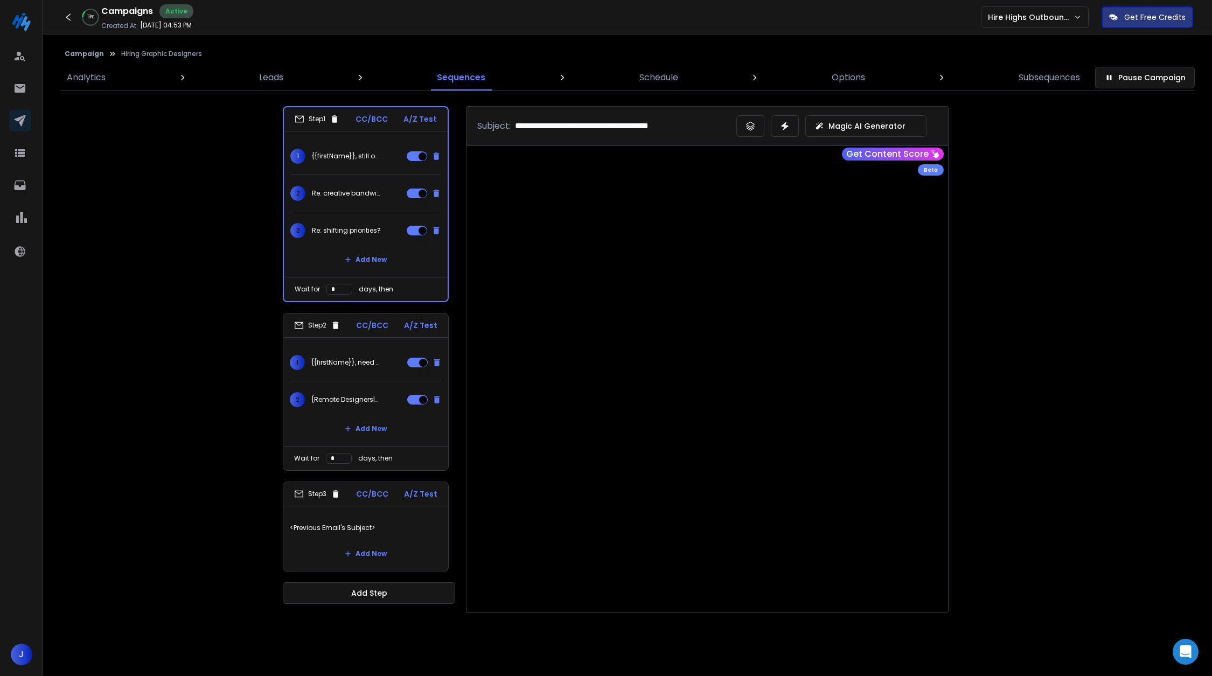
scroll to position [0, 0]
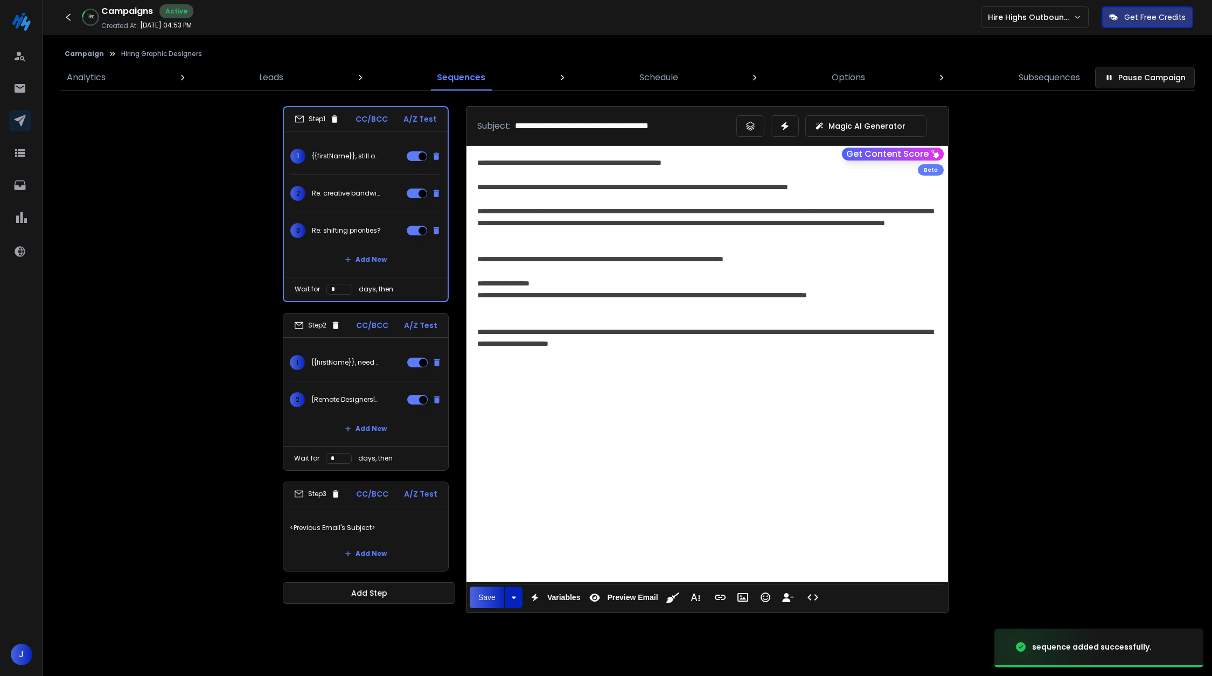
click at [344, 368] on div "1 {{firstName}}, need {remote designers|trusted remote designers|skilled virtua…" at bounding box center [335, 362] width 90 height 15
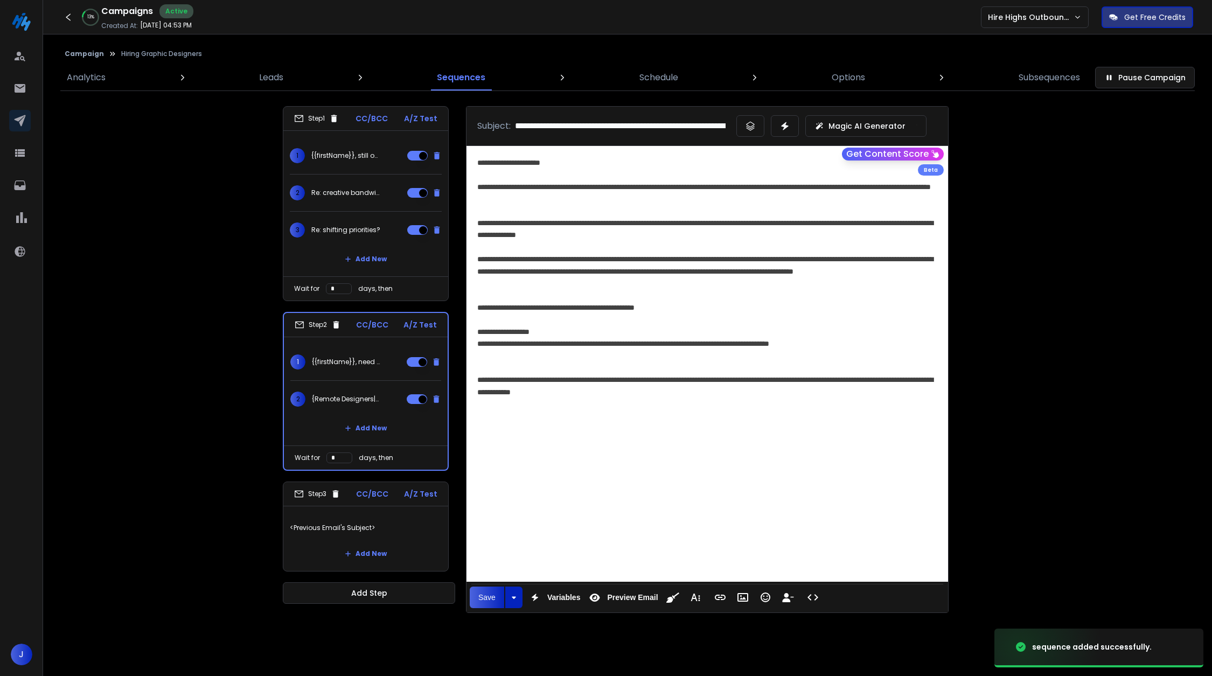
click at [346, 395] on p "{Remote Designers|Trusted Remote Designers|Skilled Virtual Designers|Top Remote…" at bounding box center [346, 399] width 69 height 9
type input "**********"
click at [346, 516] on p "<Previous Email's Subject>" at bounding box center [366, 528] width 152 height 30
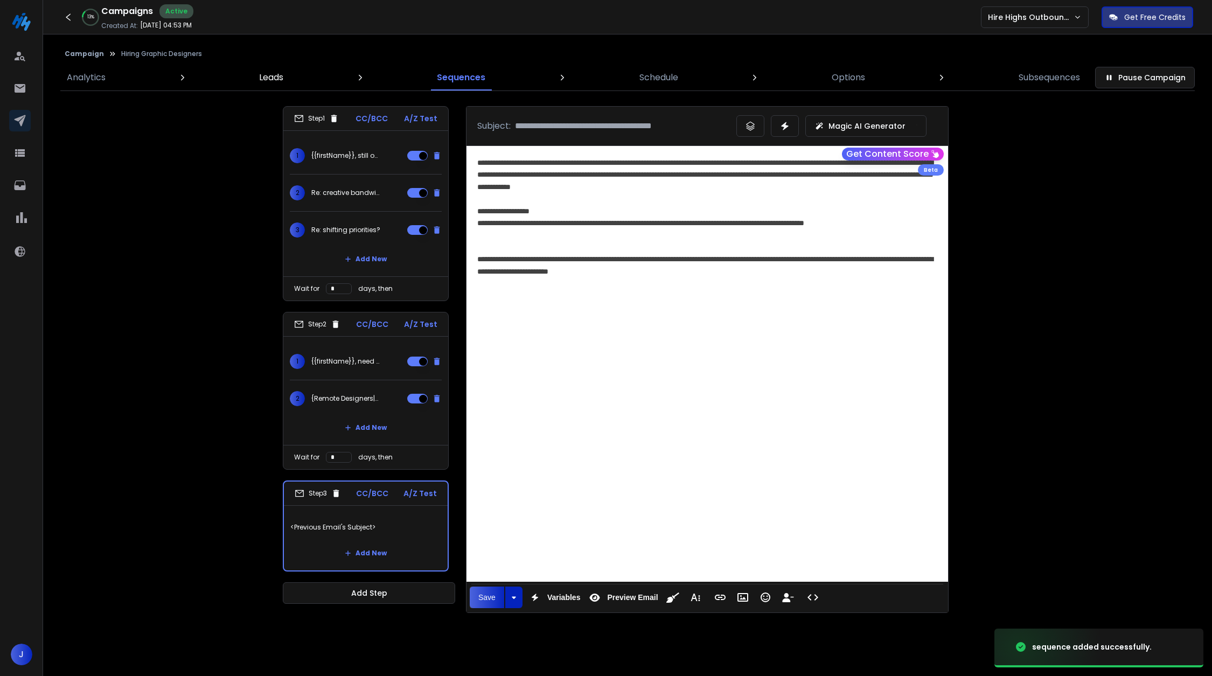
click at [276, 82] on p "Leads" at bounding box center [271, 77] width 24 height 13
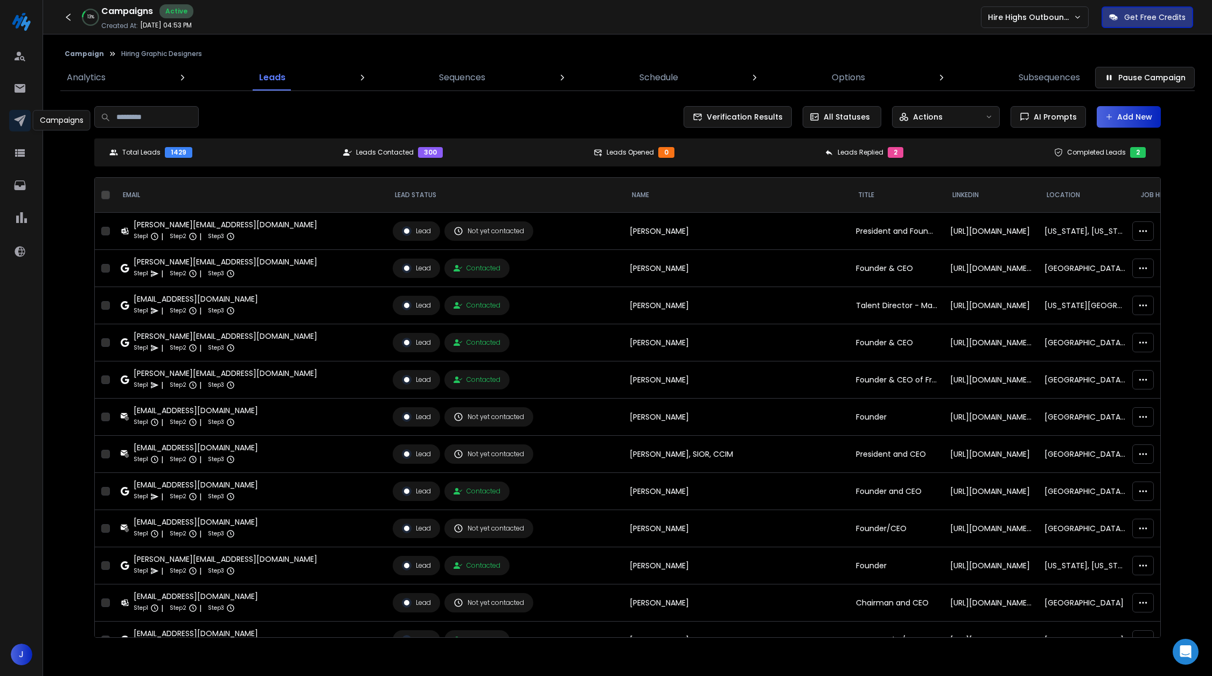
click at [30, 125] on div at bounding box center [21, 123] width 25 height 26
click at [15, 120] on icon at bounding box center [19, 120] width 13 height 13
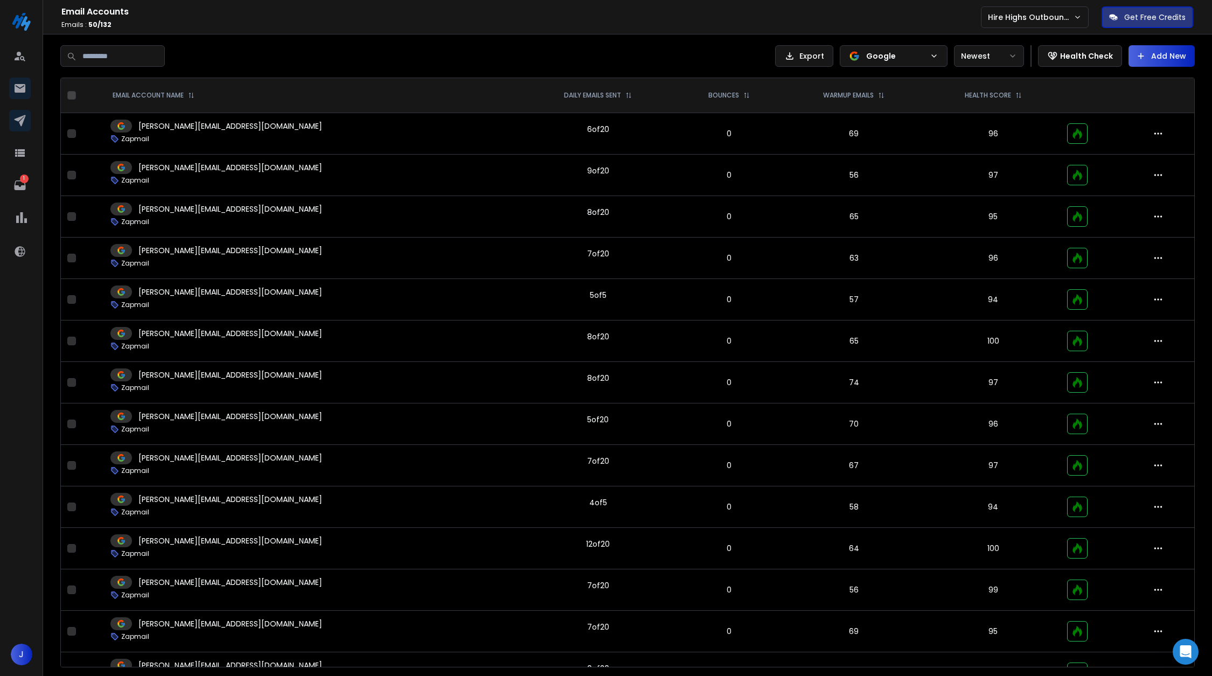
click at [23, 121] on icon at bounding box center [19, 120] width 11 height 11
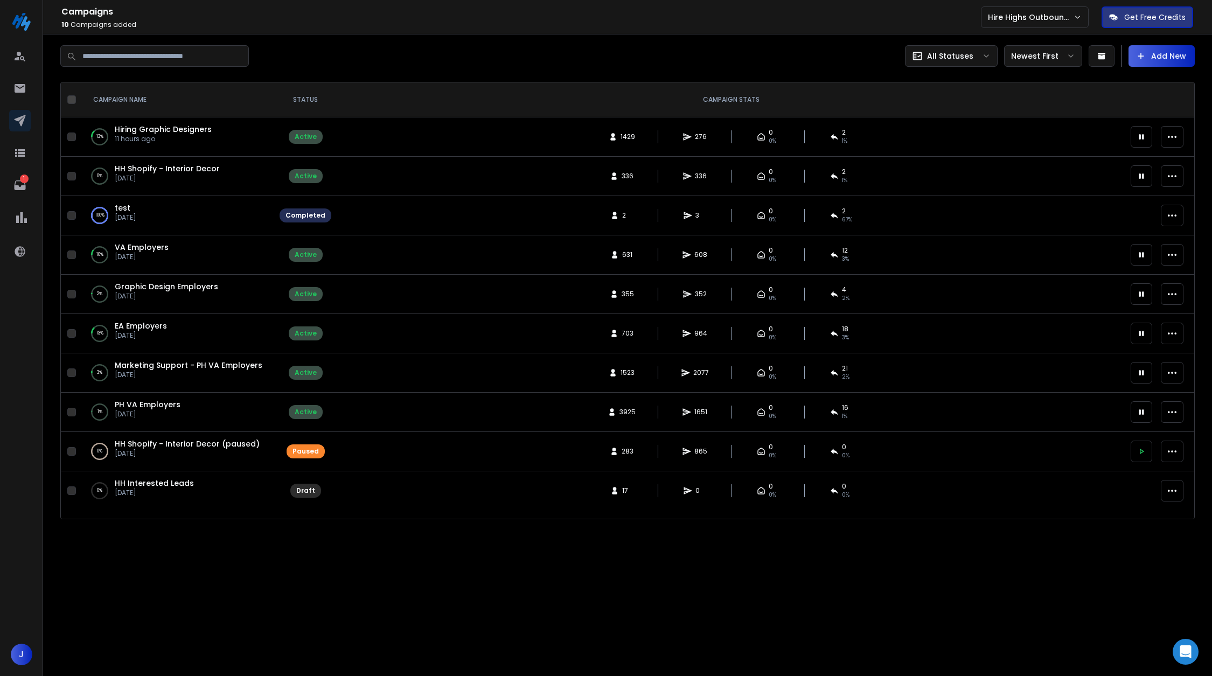
click at [204, 378] on div "Marketing Support - PH VA Employers 13 days ago" at bounding box center [189, 373] width 148 height 26
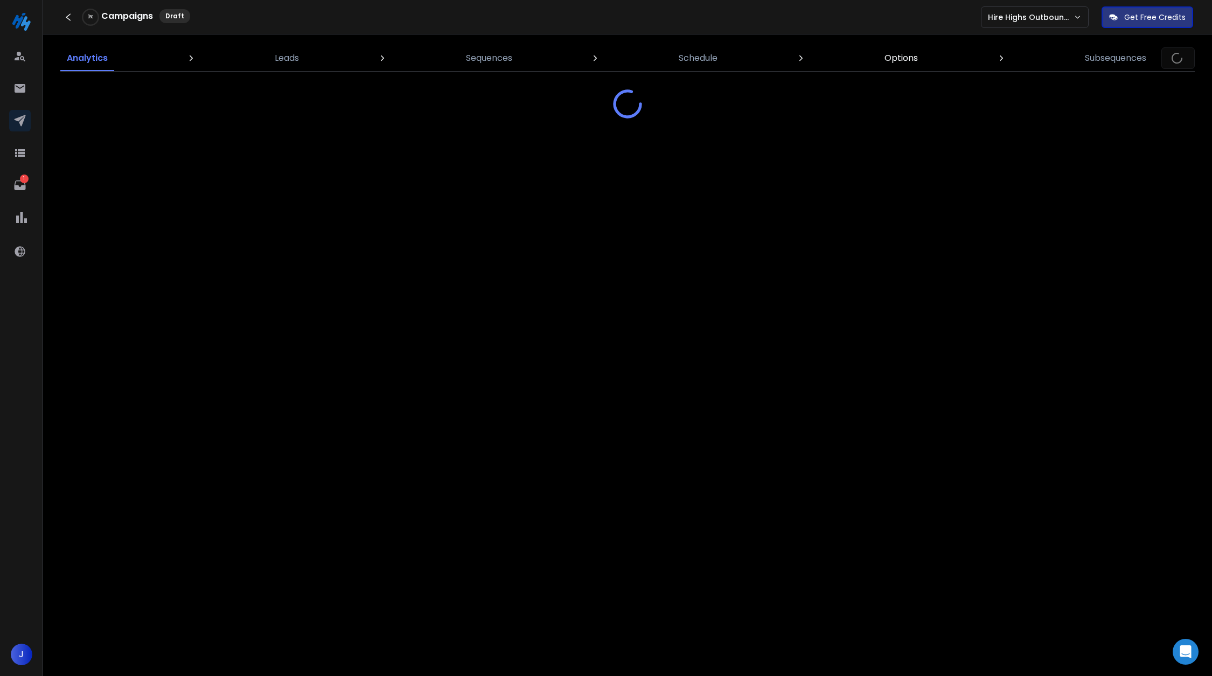
click at [882, 50] on link "Options" at bounding box center [901, 58] width 46 height 26
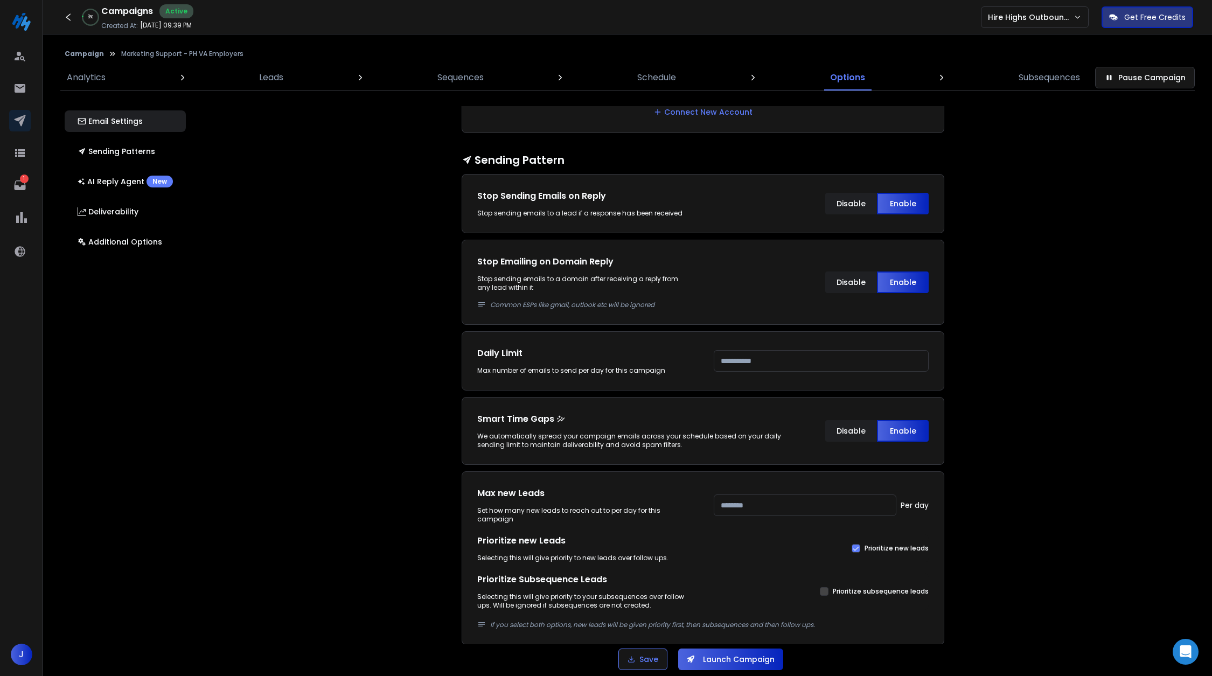
scroll to position [303, 0]
click at [841, 435] on button "Disable" at bounding box center [851, 430] width 52 height 22
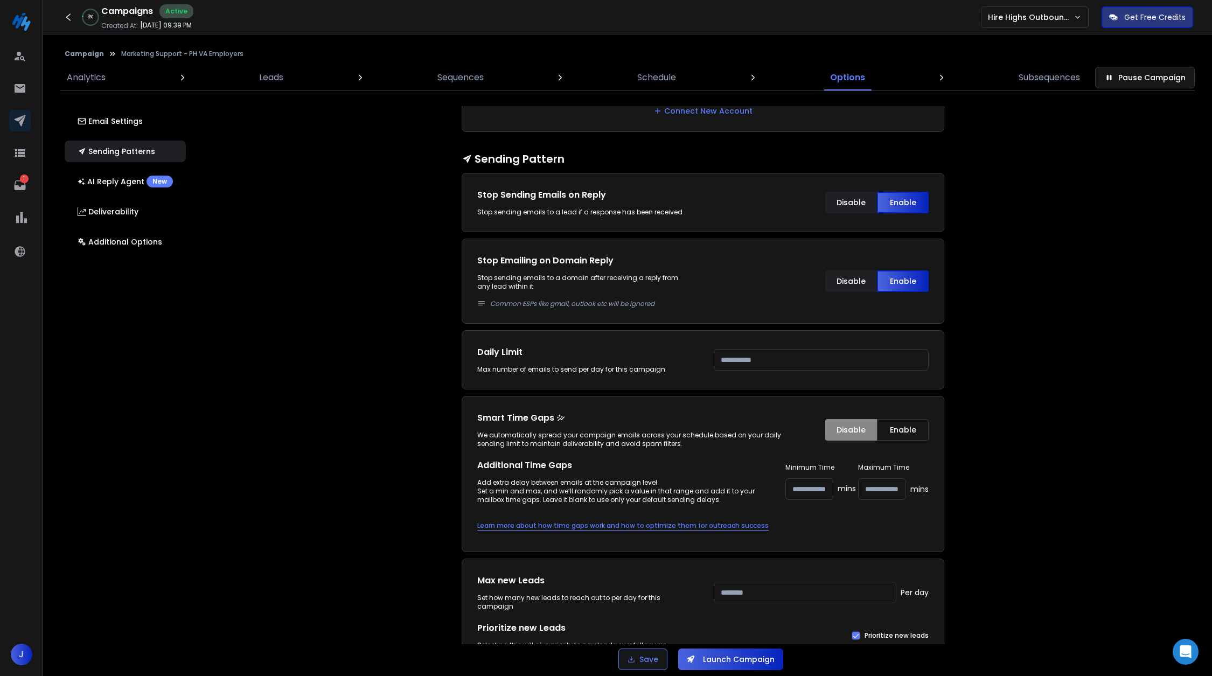
drag, startPoint x: 800, startPoint y: 483, endPoint x: 767, endPoint y: 483, distance: 32.3
click at [767, 483] on div "Additional Time Gaps Add extra delay between emails at the campaign level. Set …" at bounding box center [702, 481] width 451 height 45
type input "*"
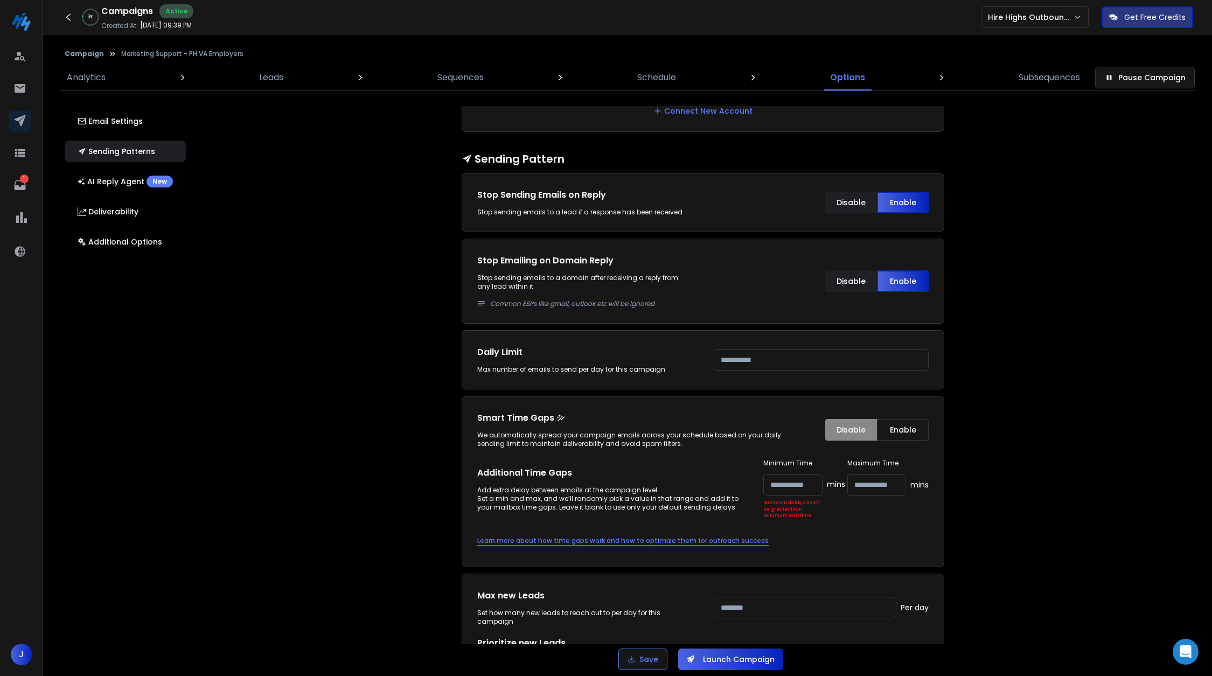
drag, startPoint x: 883, startPoint y: 487, endPoint x: 843, endPoint y: 481, distance: 40.8
click at [843, 481] on div "Minimum Time * Minimum delay cannot be greater than minimum wait time mins Maxi…" at bounding box center [845, 489] width 165 height 60
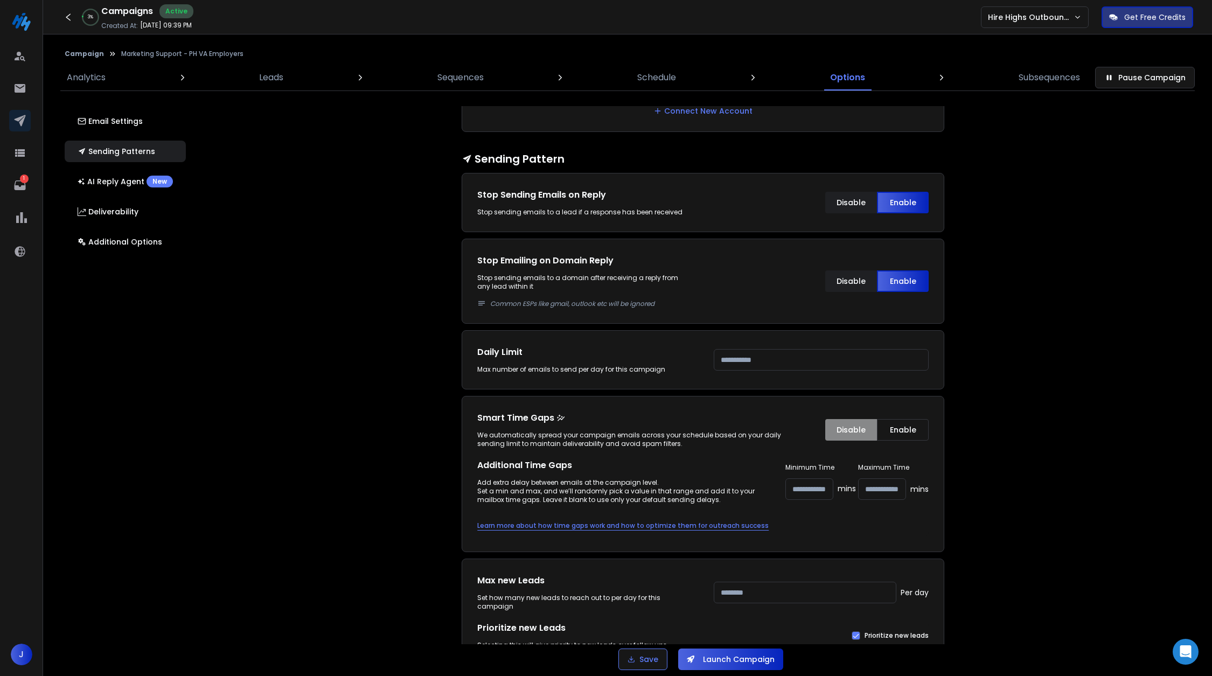
type input "**"
click at [790, 483] on input "*" at bounding box center [809, 489] width 48 height 22
type input "*"
click at [995, 470] on div "Email Accounts Accounts to Use Select one or more accounts to send emails from …" at bounding box center [709, 375] width 1013 height 538
click at [646, 648] on button "Save" at bounding box center [642, 659] width 49 height 22
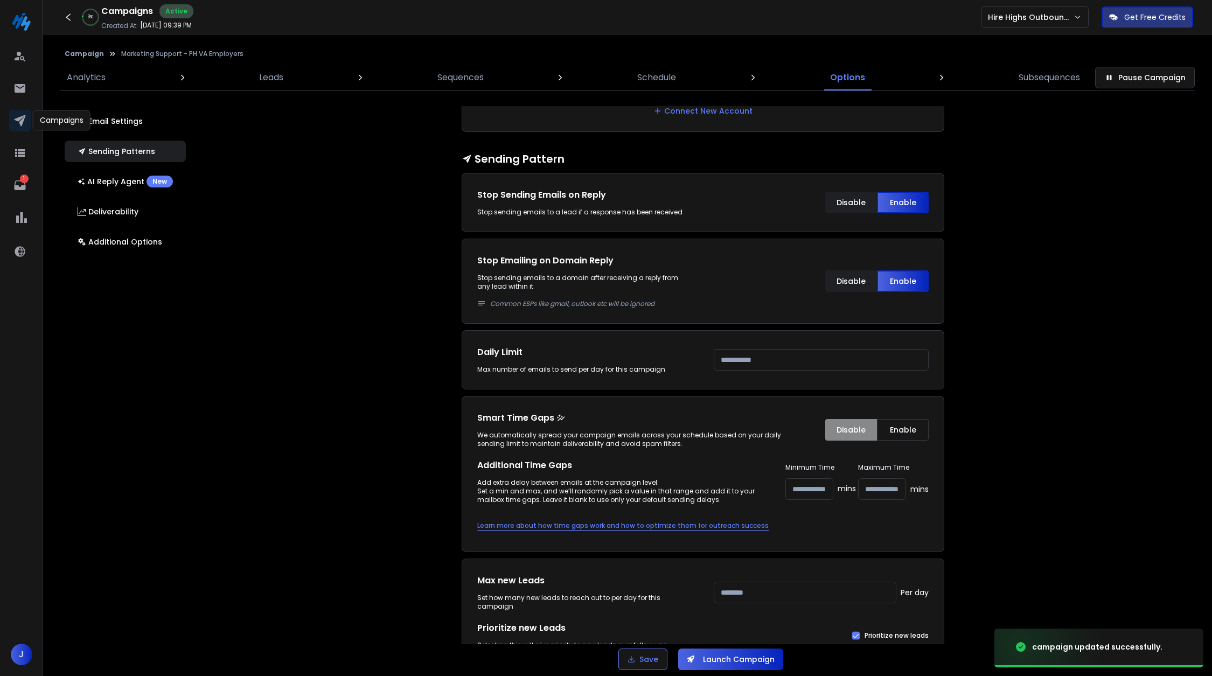
click at [25, 122] on icon at bounding box center [19, 120] width 13 height 13
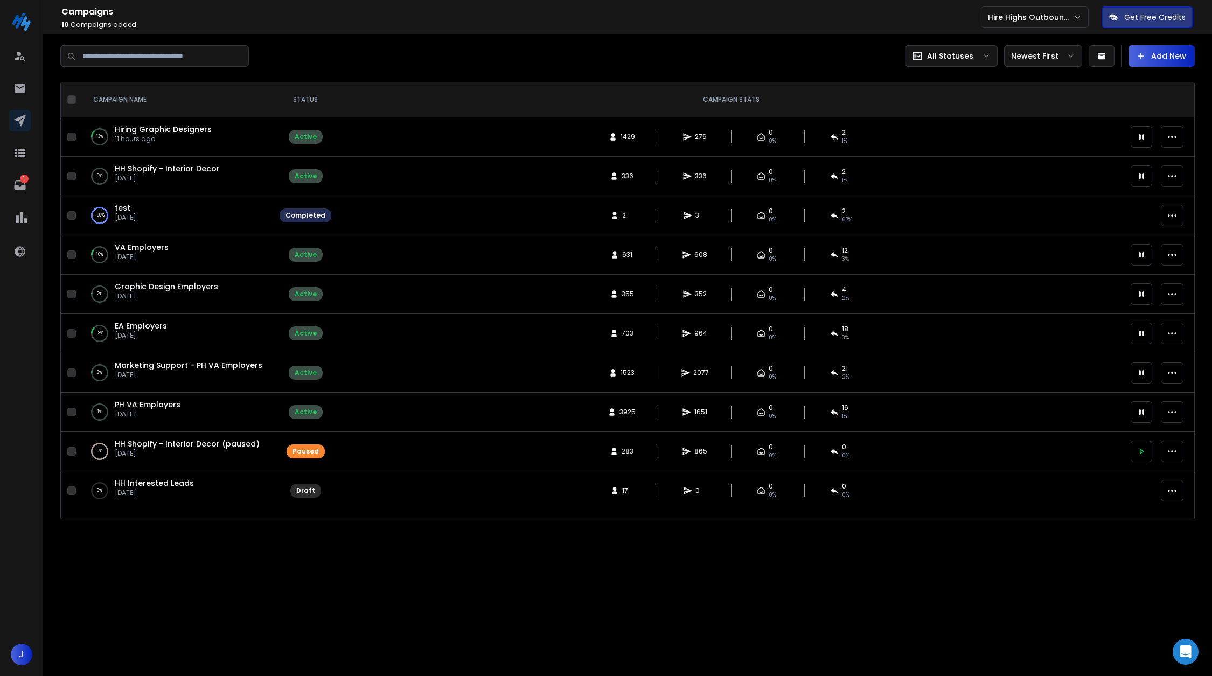
click at [234, 405] on div "1 % PH VA Employers 13 days ago" at bounding box center [176, 412] width 171 height 26
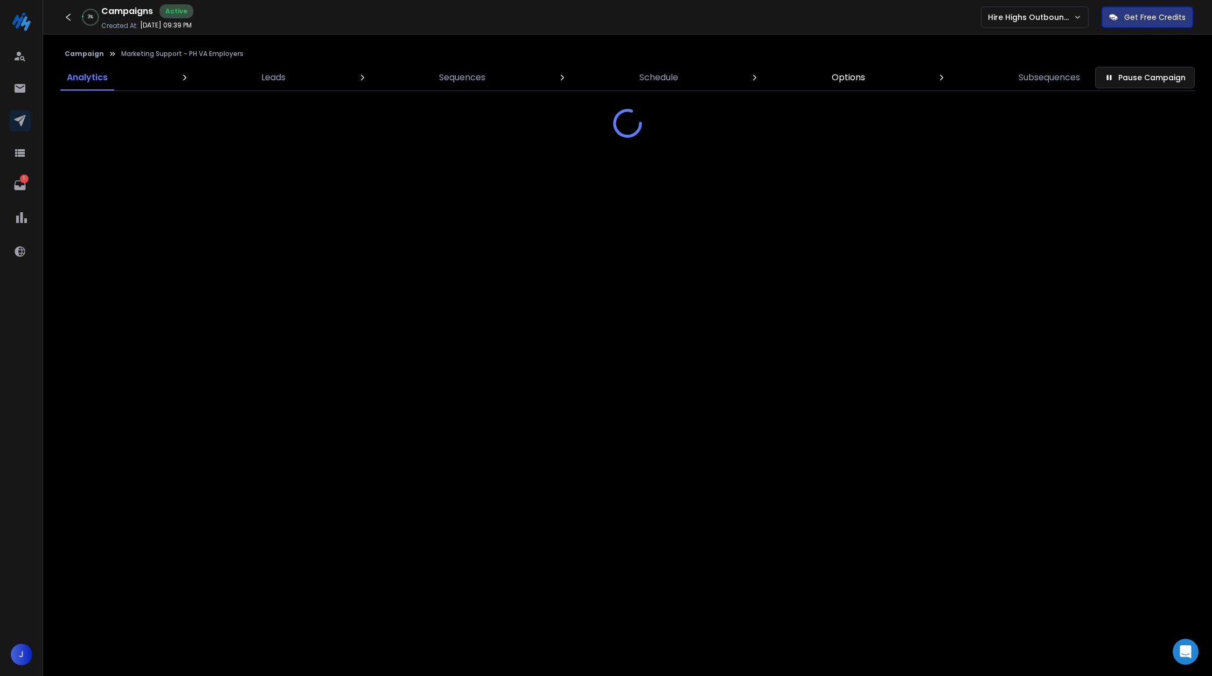
click at [843, 73] on p "Options" at bounding box center [848, 77] width 33 height 13
select select "*"
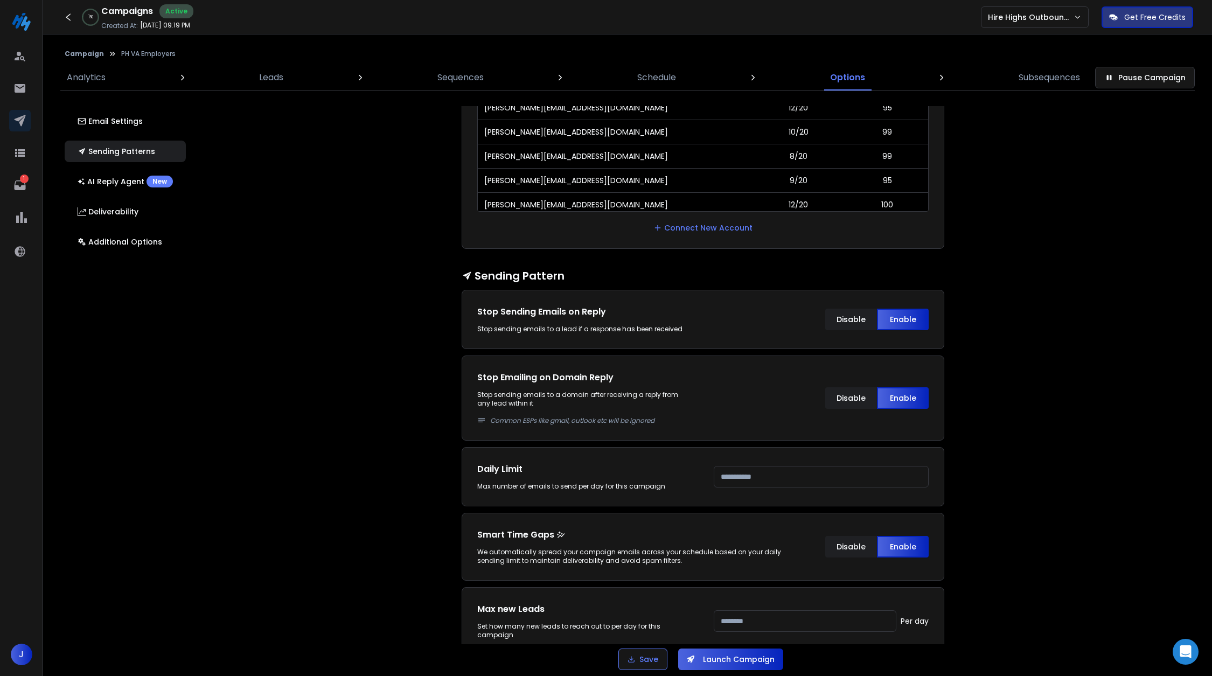
scroll to position [355, 0]
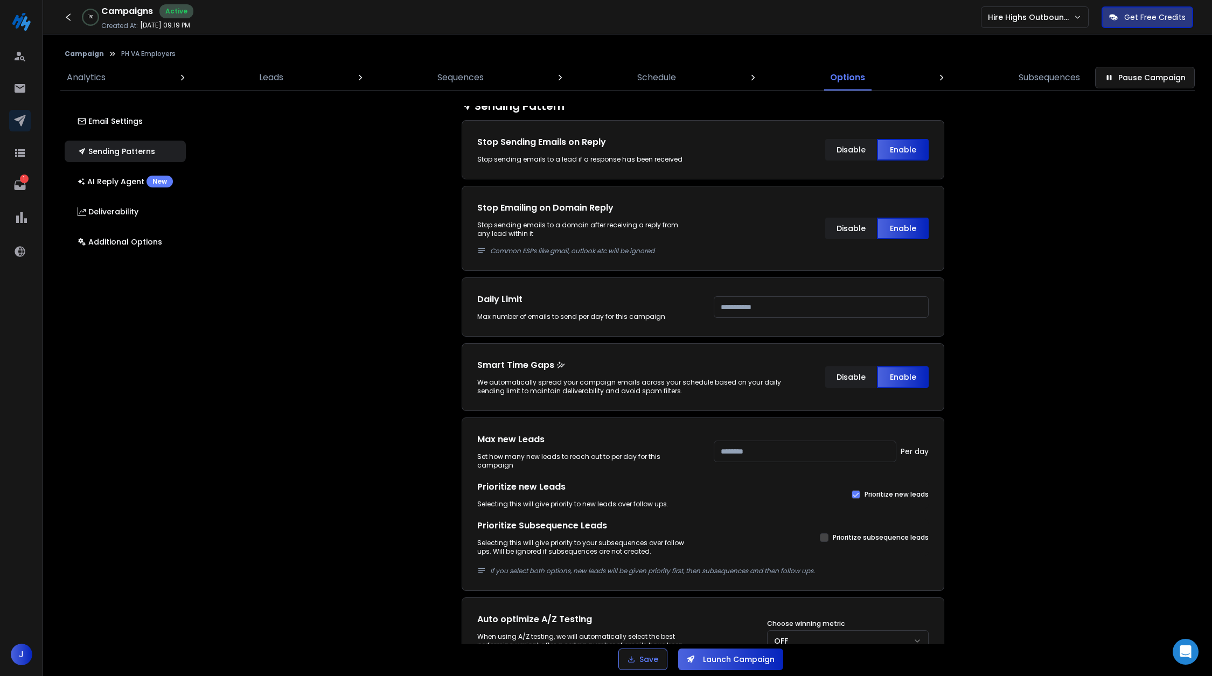
drag, startPoint x: 723, startPoint y: 303, endPoint x: 714, endPoint y: 303, distance: 9.7
click at [714, 303] on input "***" at bounding box center [821, 307] width 215 height 22
type input "***"
drag, startPoint x: 721, startPoint y: 448, endPoint x: 711, endPoint y: 448, distance: 9.7
click at [711, 448] on div "Max new Leads Set how many new leads to reach out to per day for this campaign …" at bounding box center [702, 451] width 451 height 37
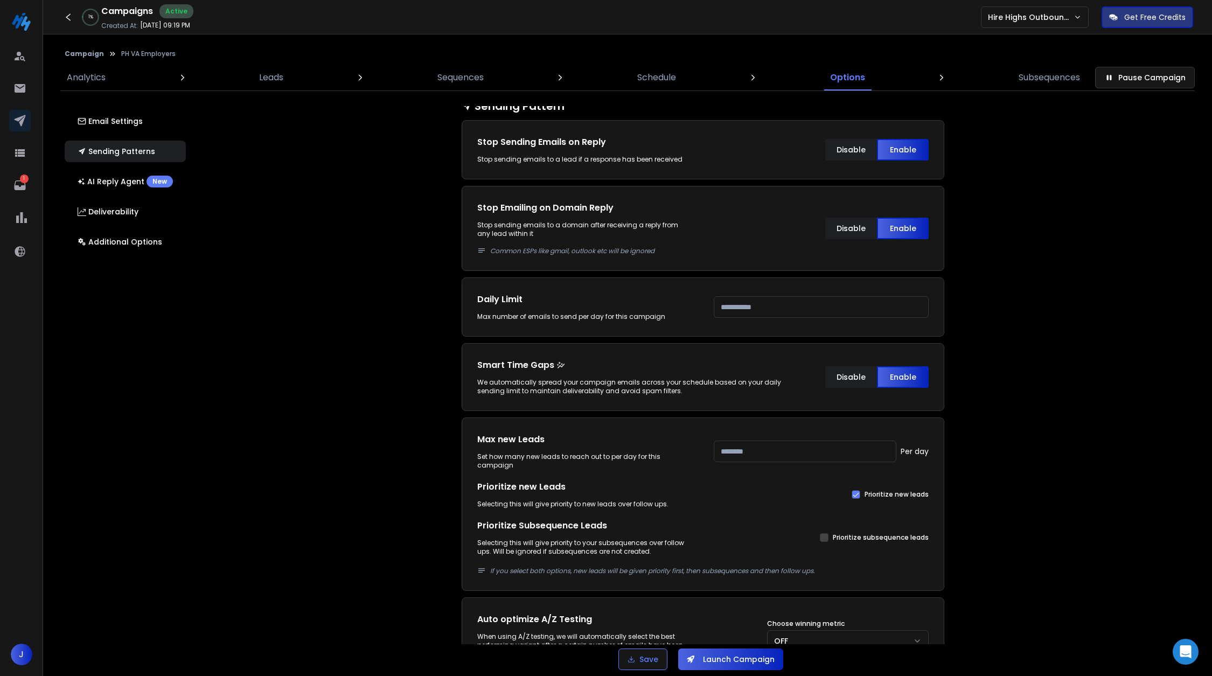
type input "***"
click at [1008, 443] on div "Email Accounts Accounts to Use Select one or more accounts to send emails from …" at bounding box center [709, 375] width 1013 height 538
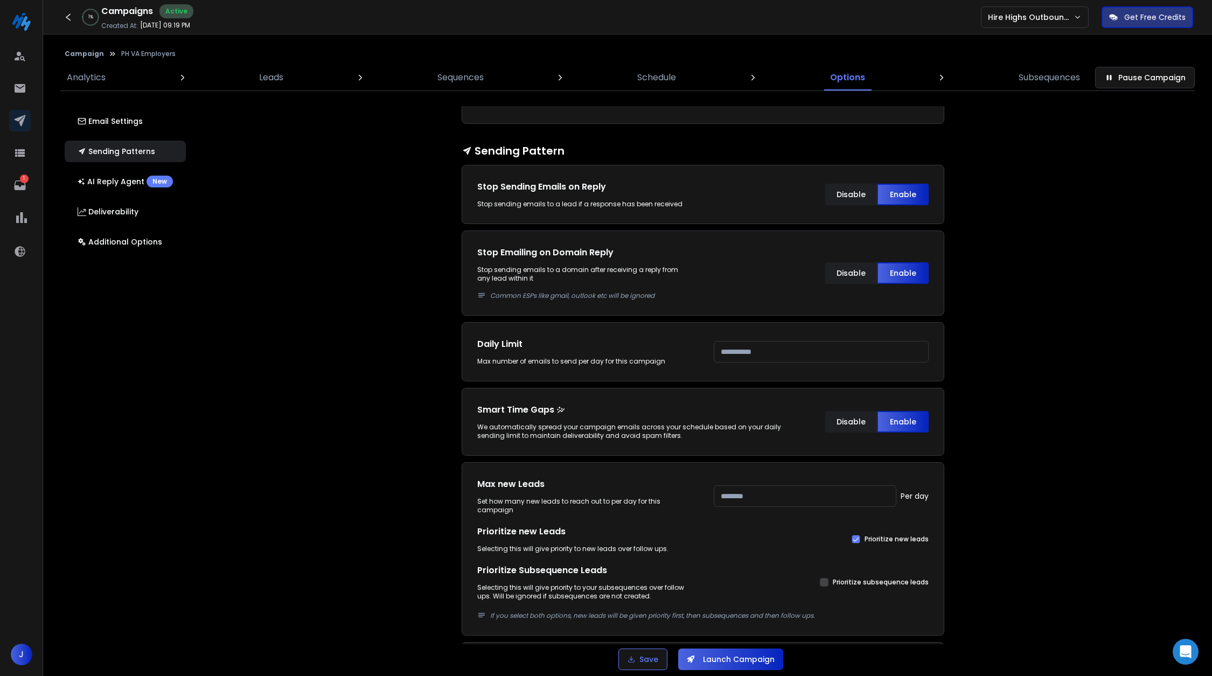
scroll to position [302, 0]
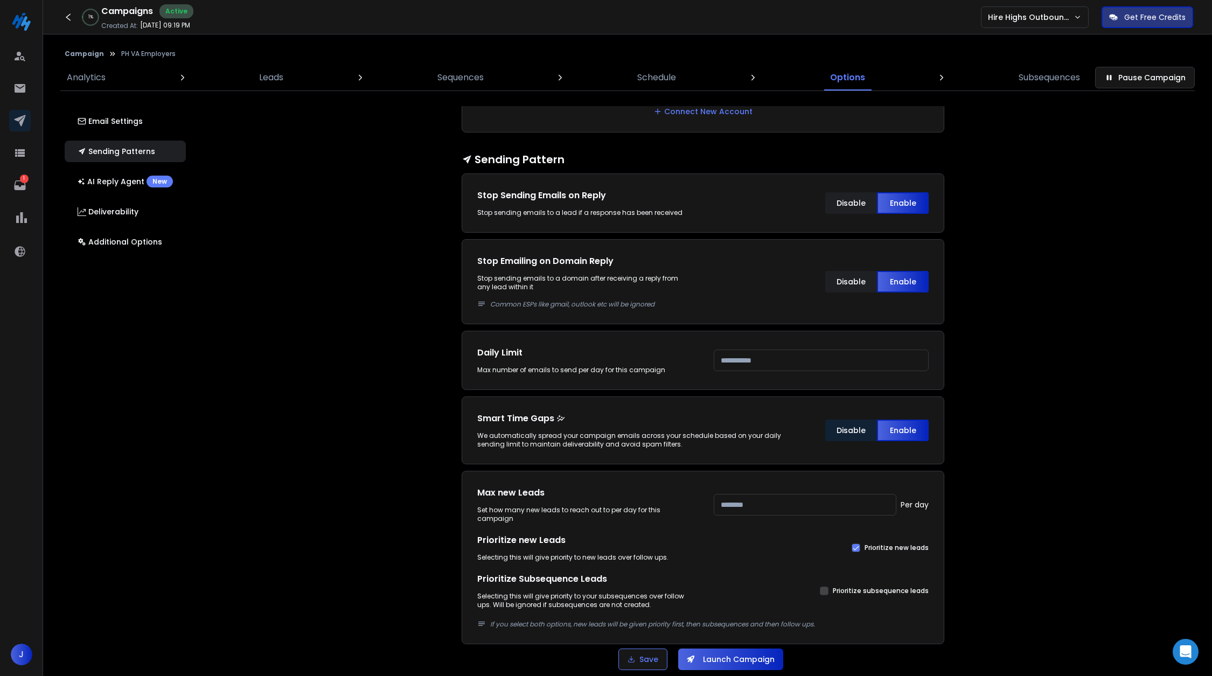
click at [835, 432] on button "Disable" at bounding box center [851, 431] width 52 height 22
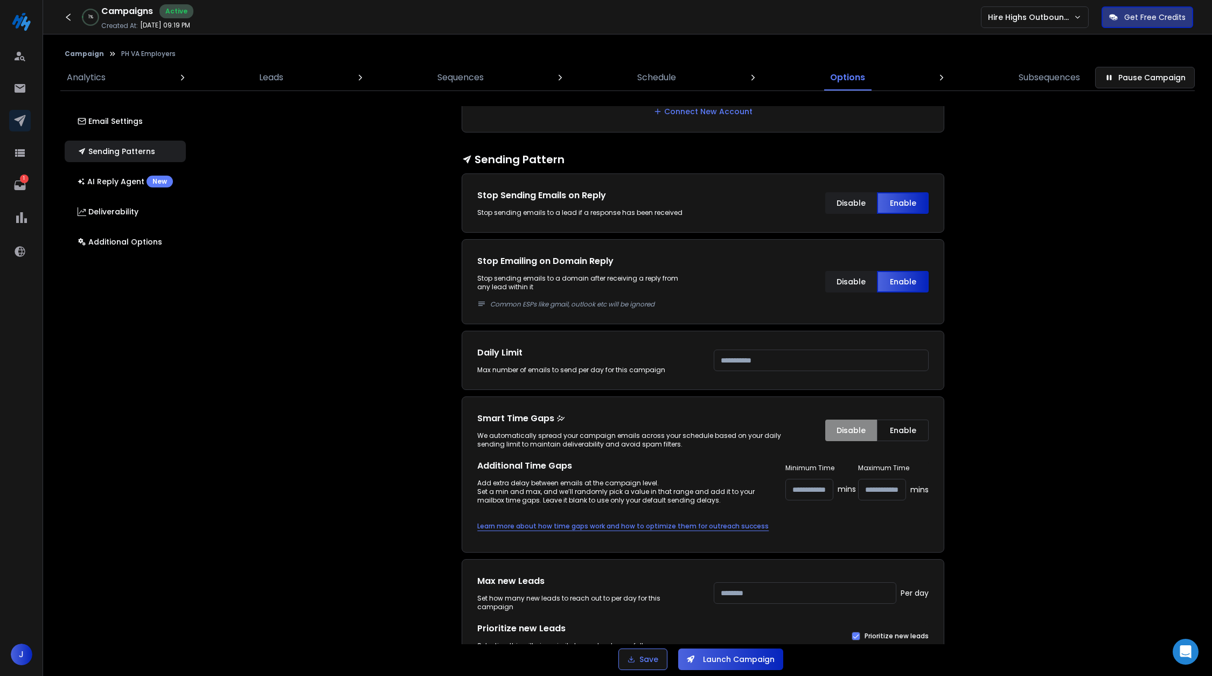
drag, startPoint x: 800, startPoint y: 493, endPoint x: 779, endPoint y: 490, distance: 20.8
click at [779, 490] on div "Additional Time Gaps Add extra delay between emails at the campaign level. Set …" at bounding box center [702, 481] width 451 height 45
drag, startPoint x: 817, startPoint y: 487, endPoint x: 786, endPoint y: 487, distance: 31.2
click at [786, 487] on input "*" at bounding box center [809, 490] width 48 height 22
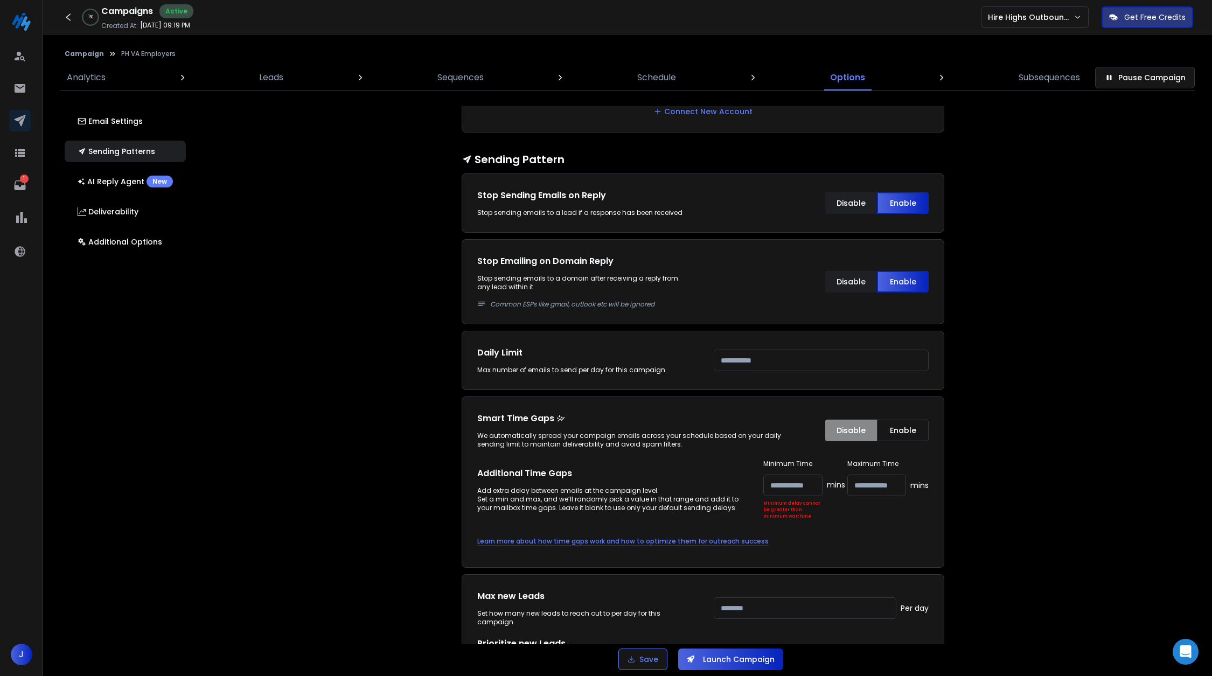
type input "*"
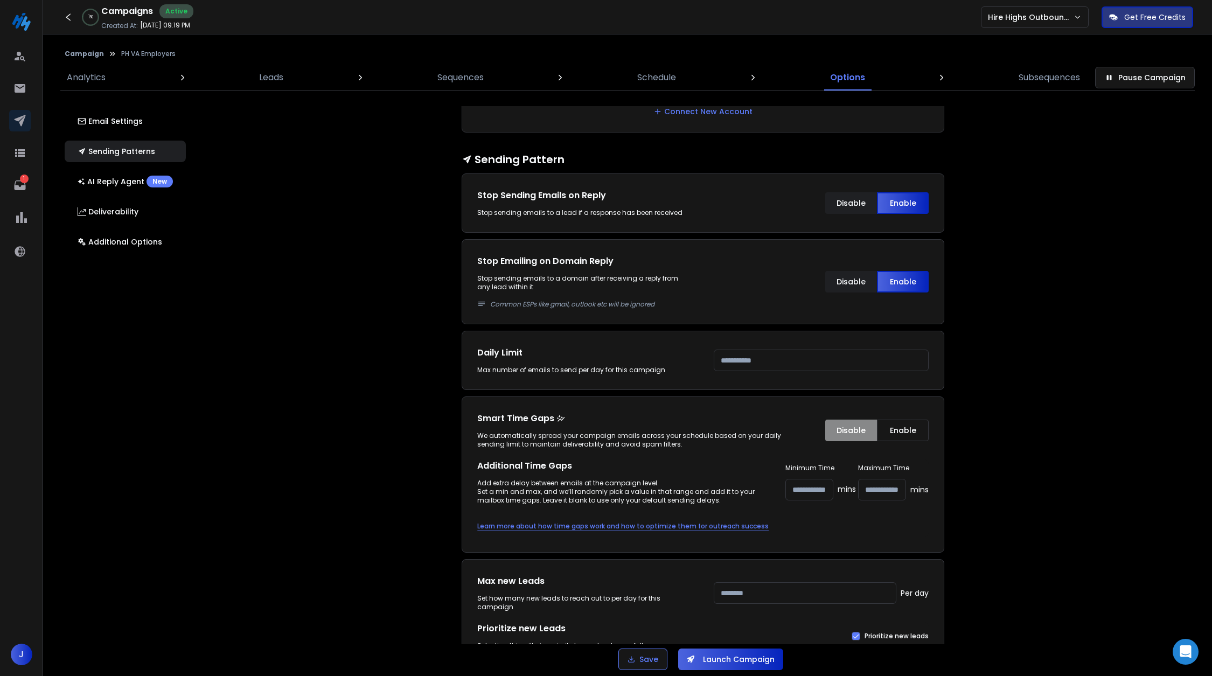
drag, startPoint x: 883, startPoint y: 483, endPoint x: 856, endPoint y: 483, distance: 27.5
click at [858, 483] on input "*" at bounding box center [882, 490] width 48 height 22
type input "**"
click at [787, 485] on input "*" at bounding box center [809, 490] width 48 height 22
type input "**"
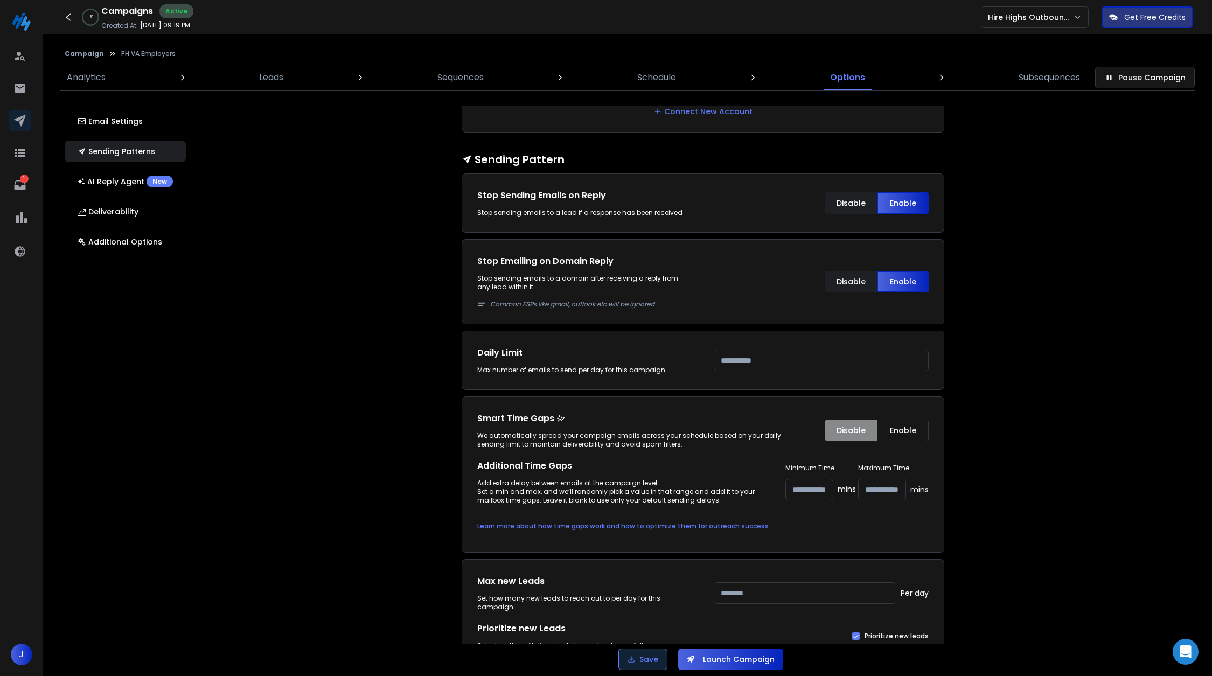
click at [636, 662] on button "Save" at bounding box center [642, 659] width 49 height 22
click at [636, 664] on button "Save" at bounding box center [642, 659] width 49 height 22
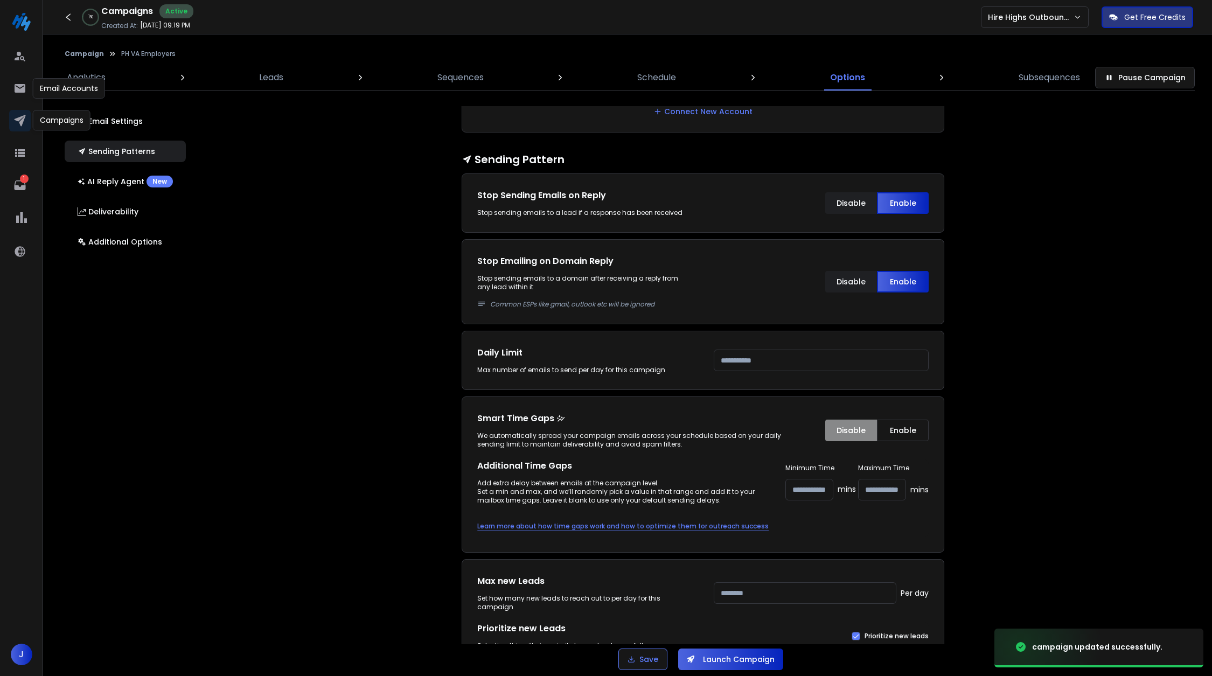
click at [16, 126] on icon at bounding box center [19, 120] width 13 height 13
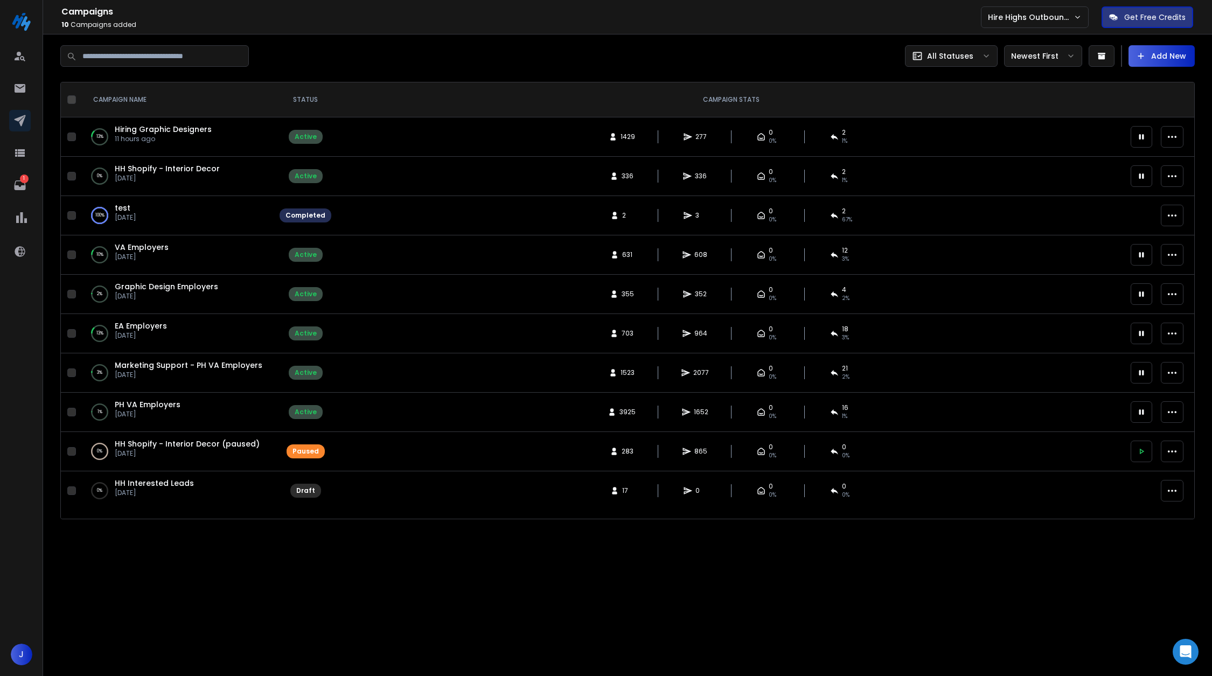
click at [222, 411] on div "1 % PH VA Employers 13 days ago" at bounding box center [176, 412] width 171 height 26
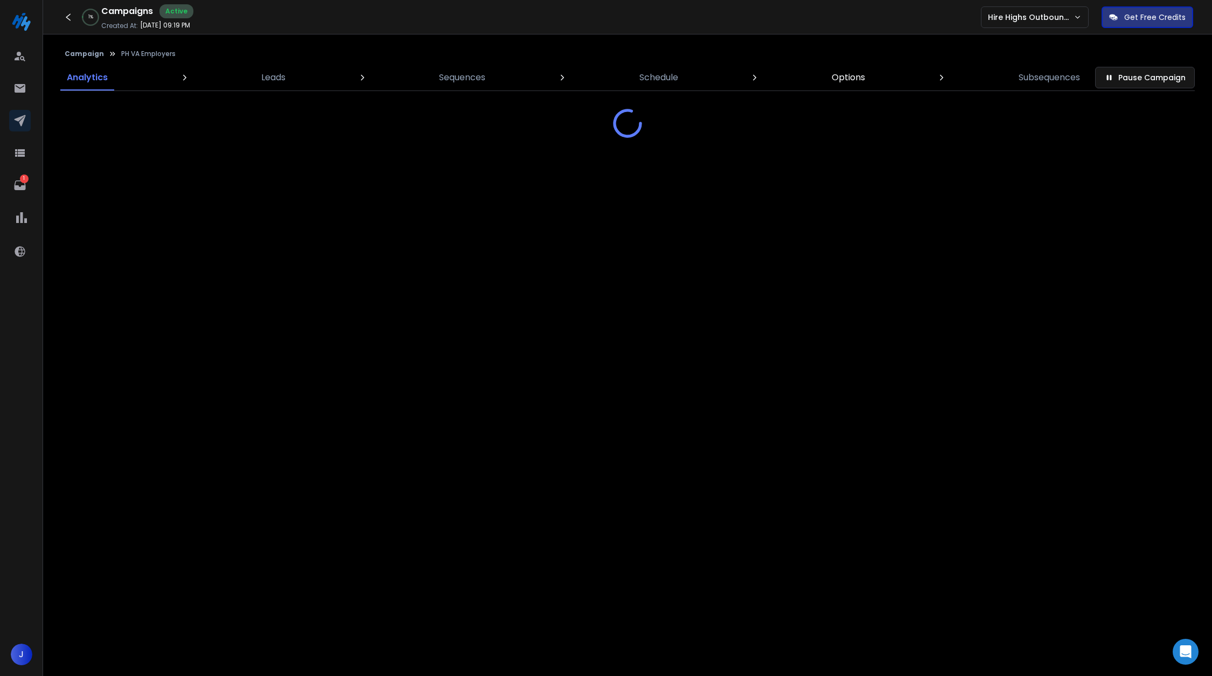
click at [845, 76] on p "Options" at bounding box center [848, 77] width 33 height 13
select select "*"
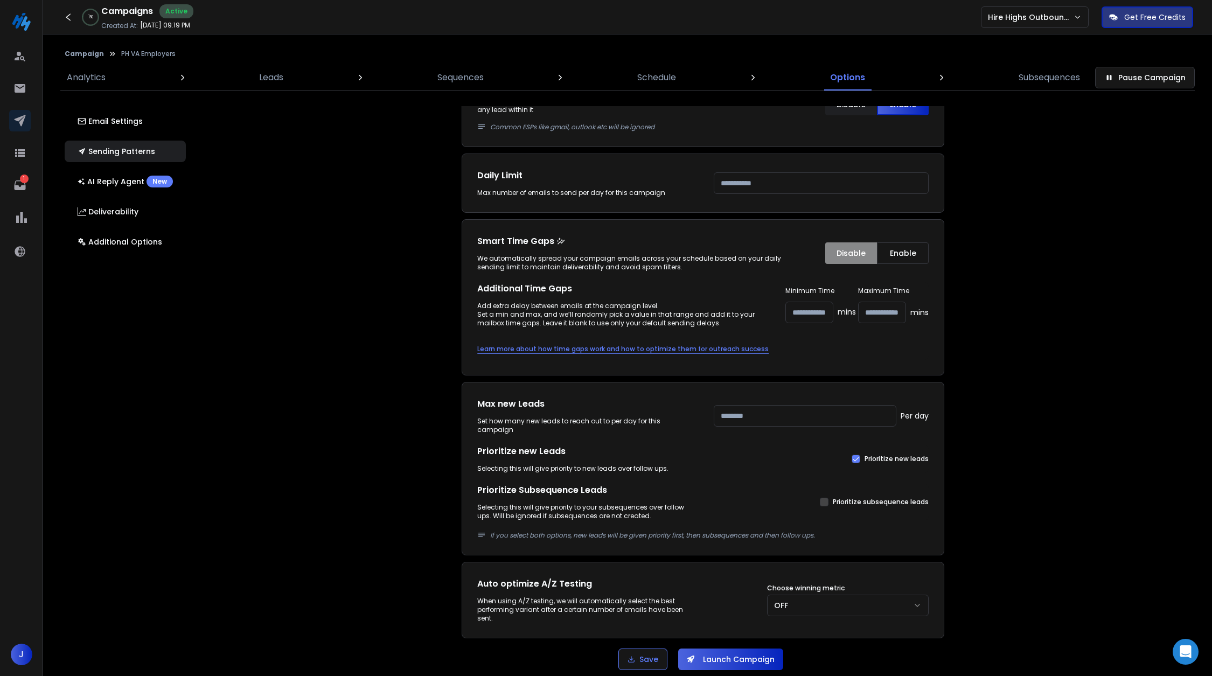
scroll to position [480, 0]
drag, startPoint x: 807, startPoint y: 310, endPoint x: 786, endPoint y: 307, distance: 21.7
click at [786, 307] on input "**" at bounding box center [809, 312] width 48 height 22
click at [878, 304] on input "**" at bounding box center [882, 312] width 48 height 22
type input "*"
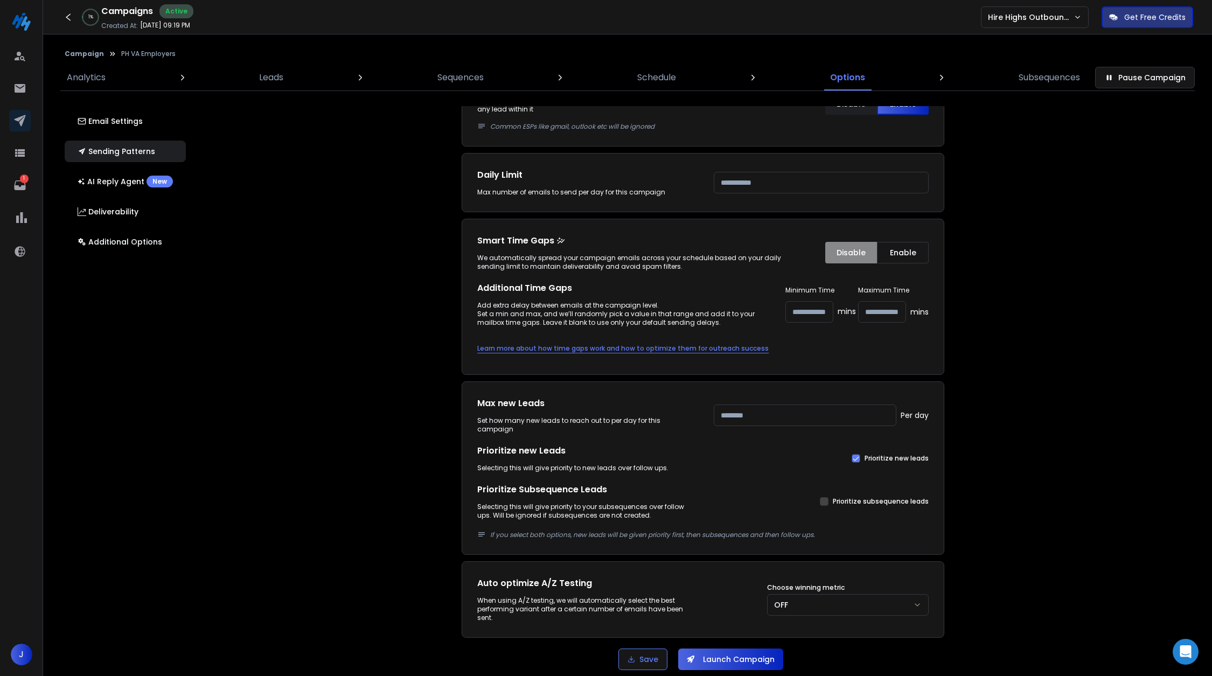
type input "**"
drag, startPoint x: 822, startPoint y: 309, endPoint x: 777, endPoint y: 309, distance: 45.2
click at [777, 309] on div "Additional Time Gaps Add extra delay between emails at the campaign level. Set …" at bounding box center [702, 304] width 451 height 45
type input "*"
click at [1055, 335] on div "Email Accounts Accounts to Use Select one or more accounts to send emails from …" at bounding box center [709, 375] width 1013 height 538
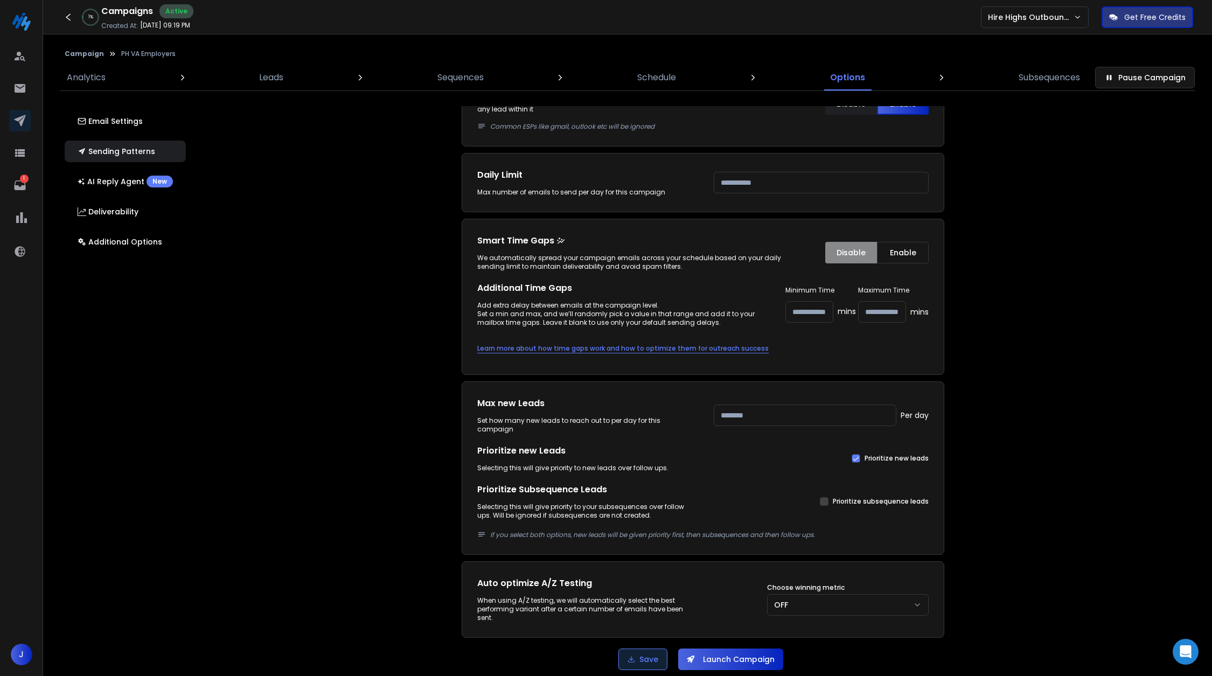
click at [661, 654] on button "Save" at bounding box center [642, 659] width 49 height 22
click at [655, 655] on button "Save" at bounding box center [642, 659] width 49 height 22
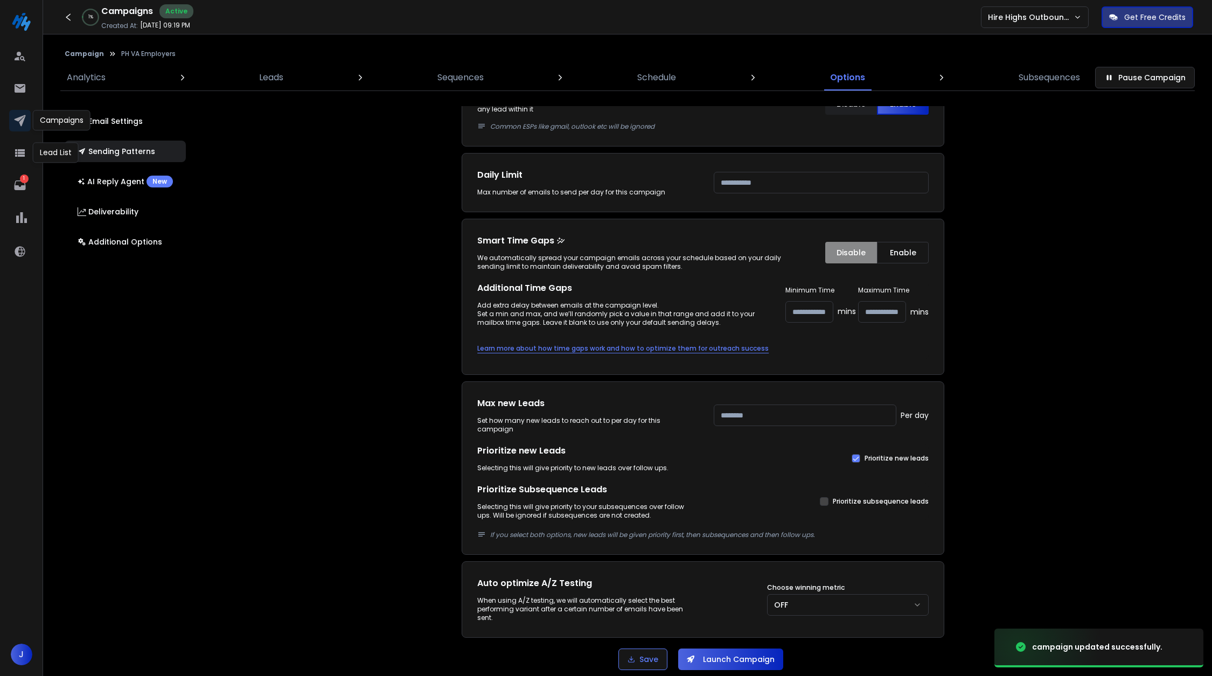
click at [18, 128] on link at bounding box center [20, 121] width 22 height 22
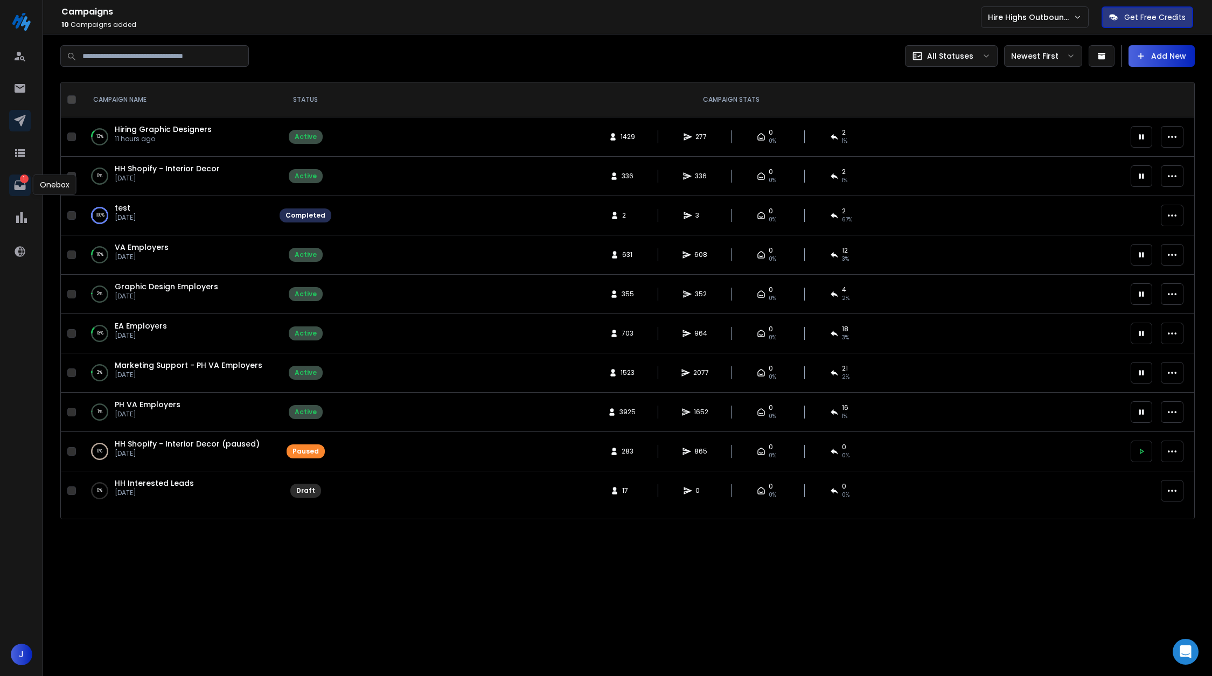
click at [24, 187] on icon at bounding box center [19, 185] width 11 height 10
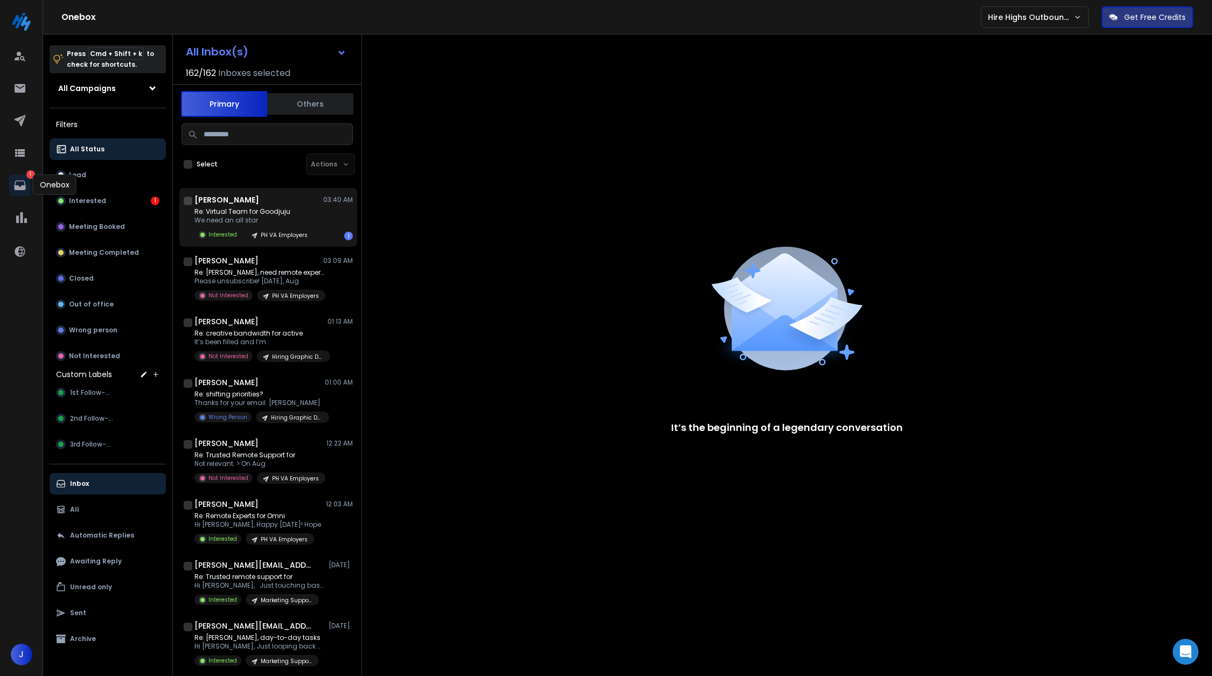
click at [284, 208] on p "Re: Virtual Team for Goodjuju" at bounding box center [254, 211] width 120 height 9
